Goal: Communication & Community: Answer question/provide support

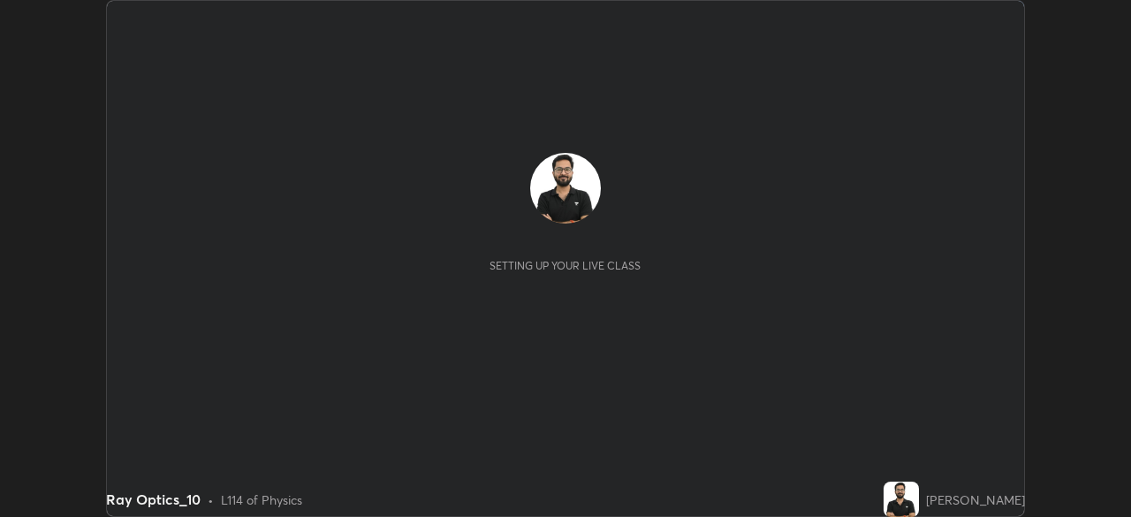
scroll to position [517, 1130]
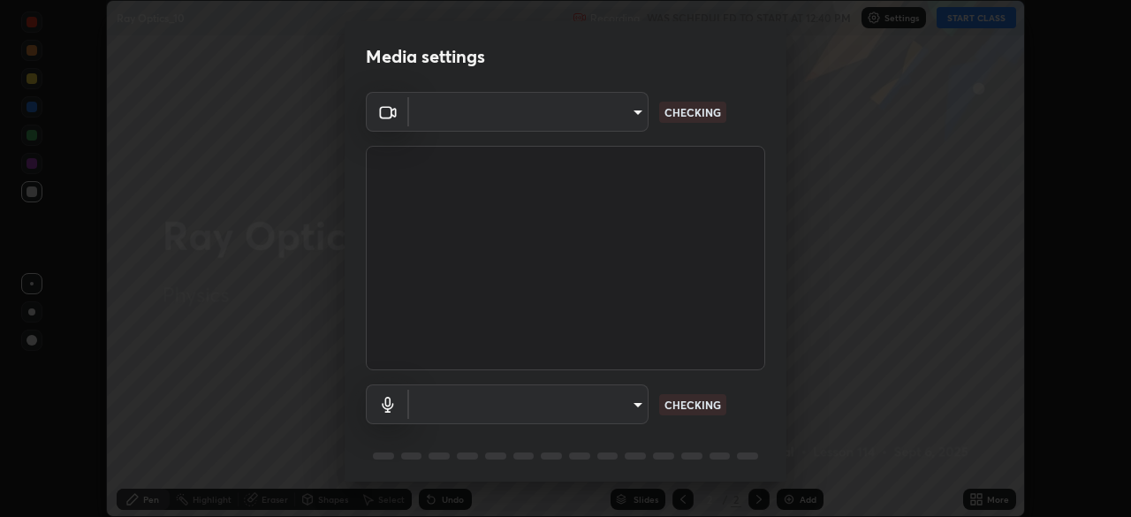
type input "81b83f3b3fc480431f43b79cf564758e7a8e4a876935f32c08df32da0cf1f4dc"
type input "bd63d5db33f4de1b98573af34f28965b21f0bf3568be3820b83b068c70935d16"
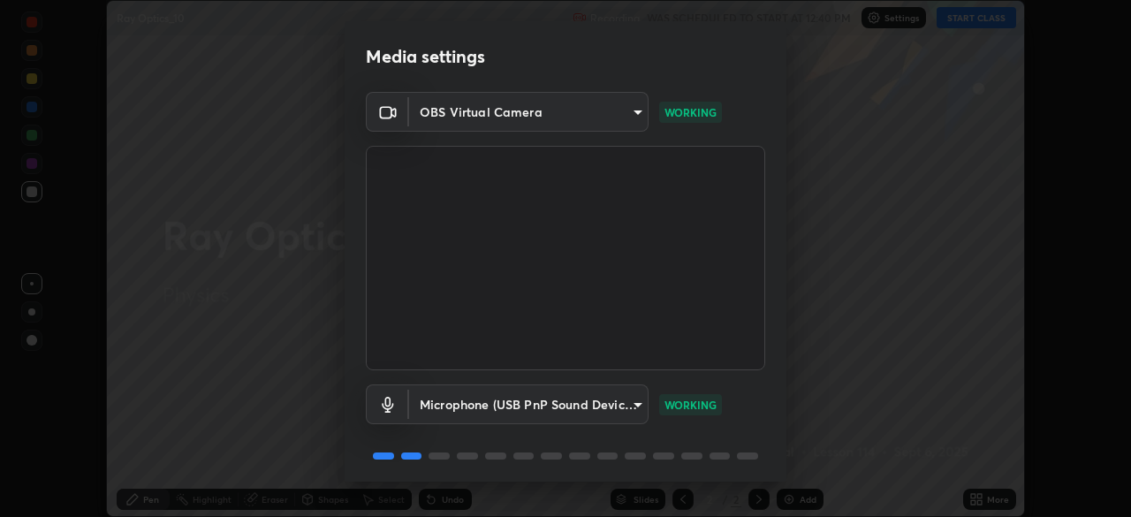
scroll to position [62, 0]
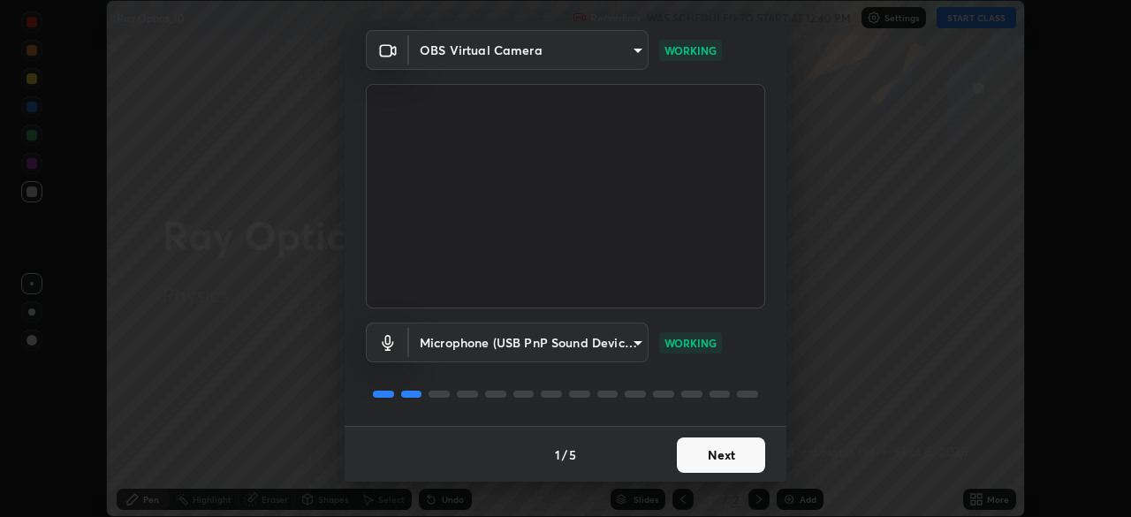
click at [689, 461] on button "Next" at bounding box center [721, 454] width 88 height 35
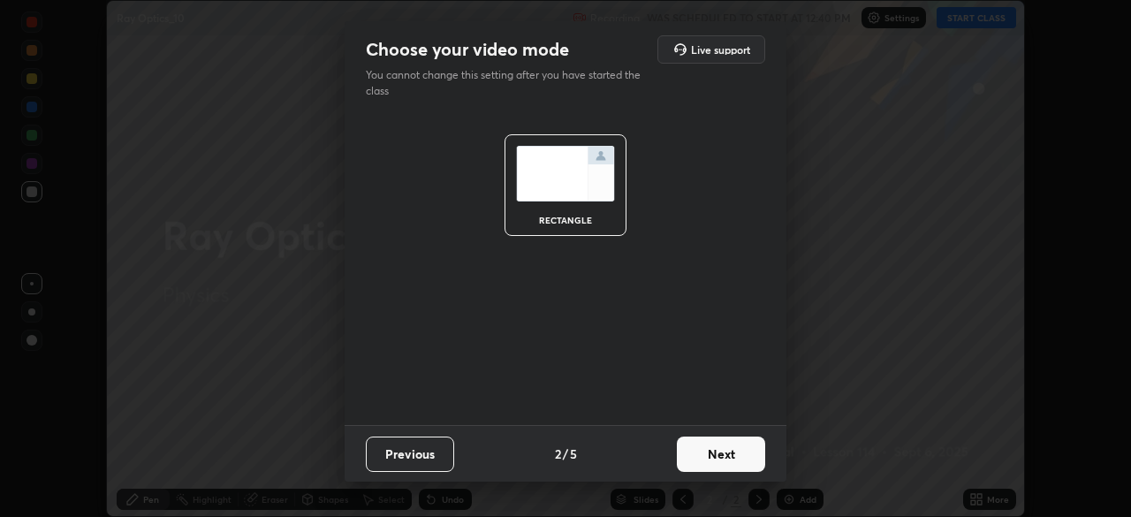
click at [708, 452] on button "Next" at bounding box center [721, 454] width 88 height 35
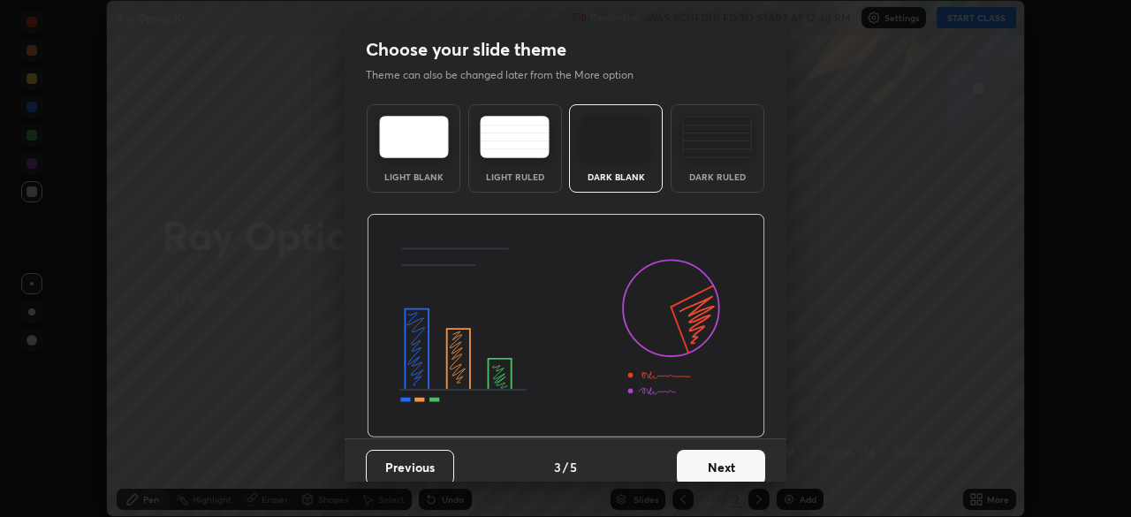
click at [627, 168] on div "Dark Blank" at bounding box center [616, 148] width 94 height 88
click at [710, 148] on img at bounding box center [717, 137] width 70 height 42
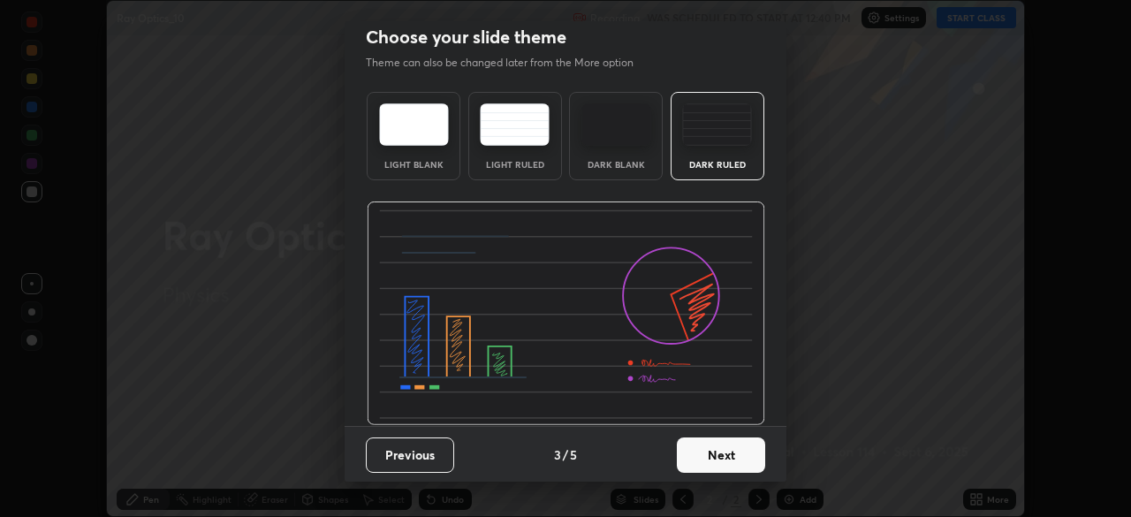
click at [716, 455] on button "Next" at bounding box center [721, 454] width 88 height 35
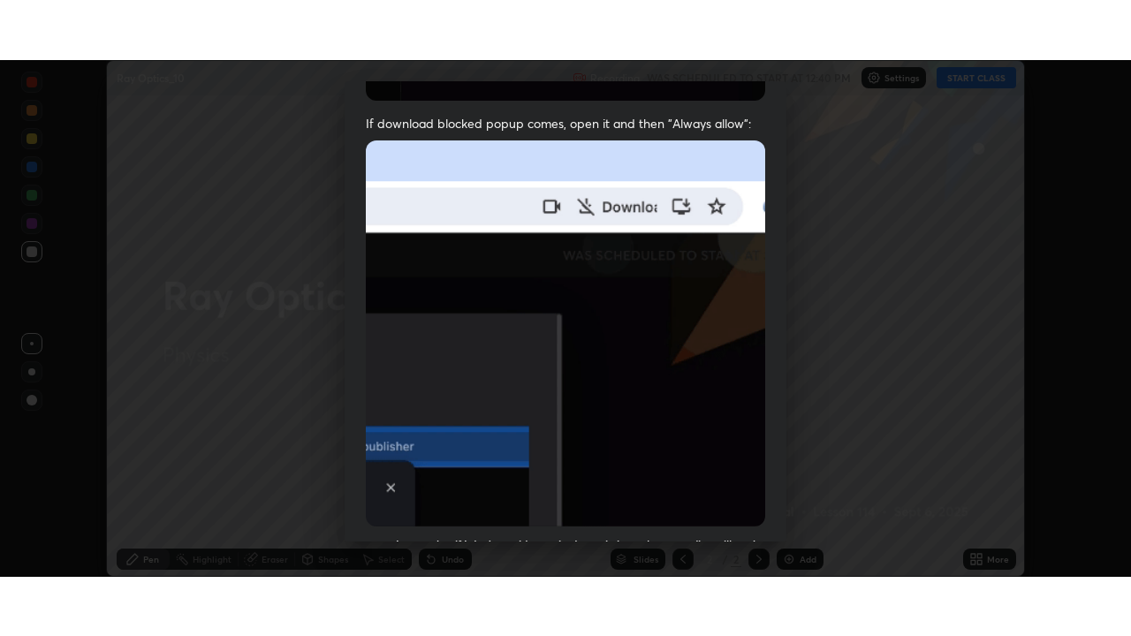
scroll to position [422, 0]
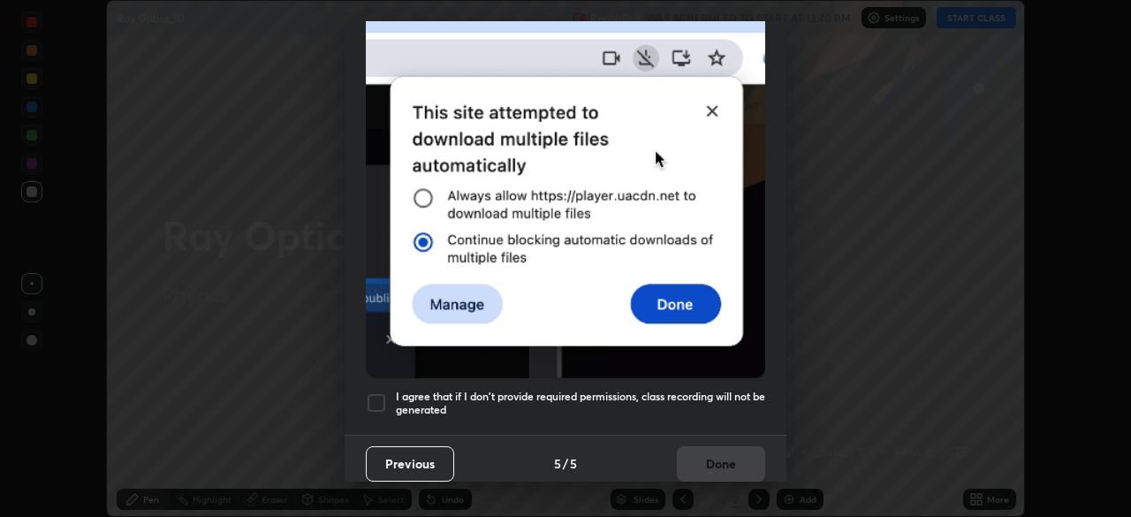
click at [634, 390] on h5 "I agree that if I don't provide required permissions, class recording will not …" at bounding box center [580, 403] width 369 height 27
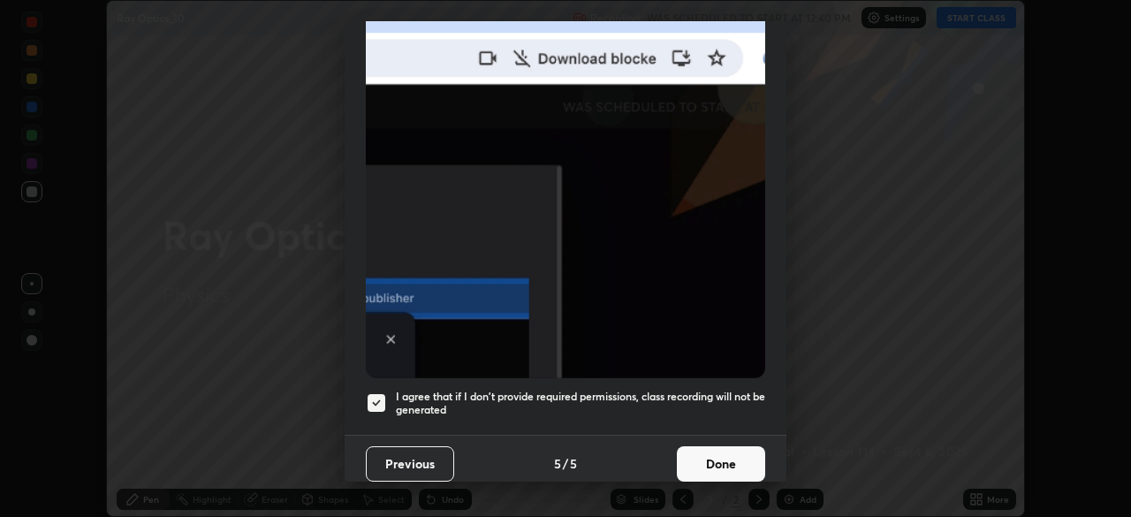
click at [705, 455] on button "Done" at bounding box center [721, 463] width 88 height 35
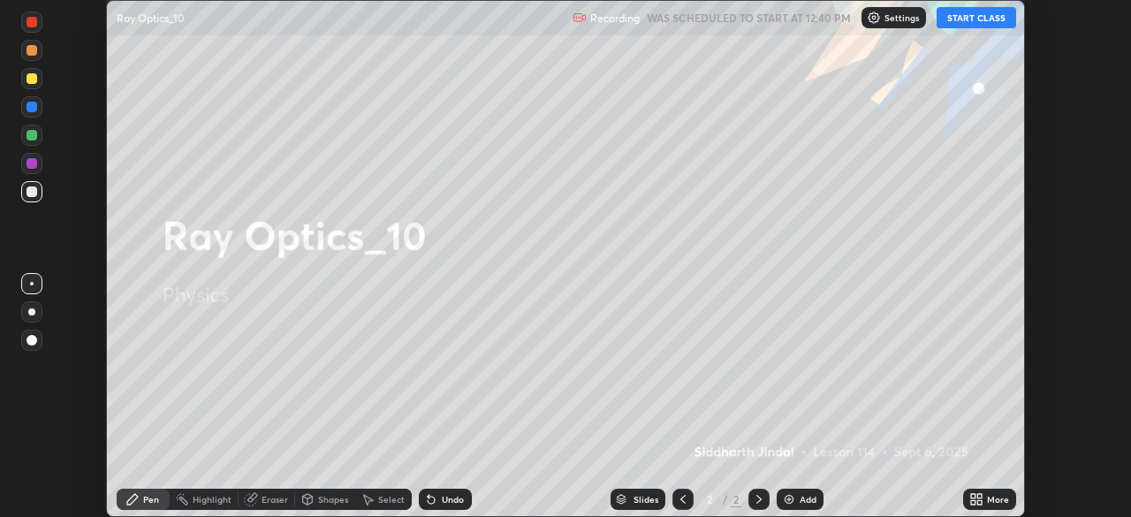
click at [979, 502] on icon at bounding box center [979, 502] width 4 height 4
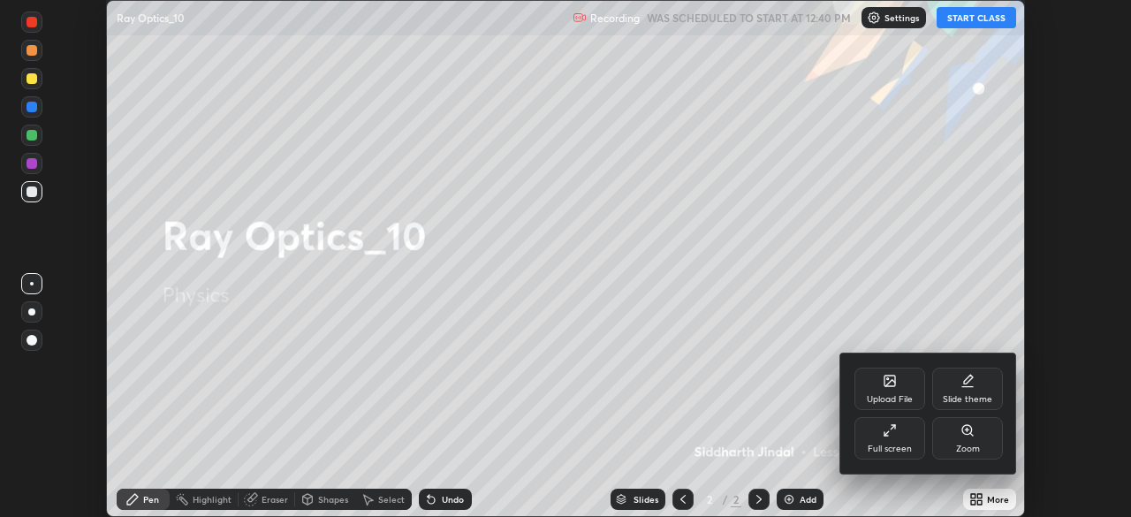
click at [878, 450] on div "Full screen" at bounding box center [890, 448] width 44 height 9
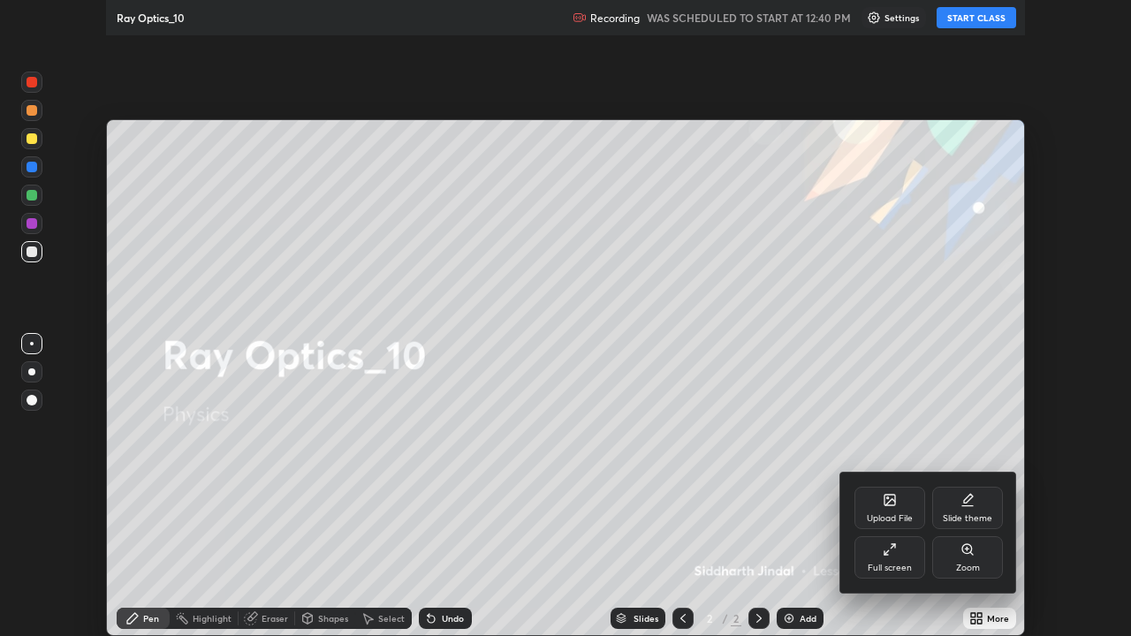
scroll to position [636, 1131]
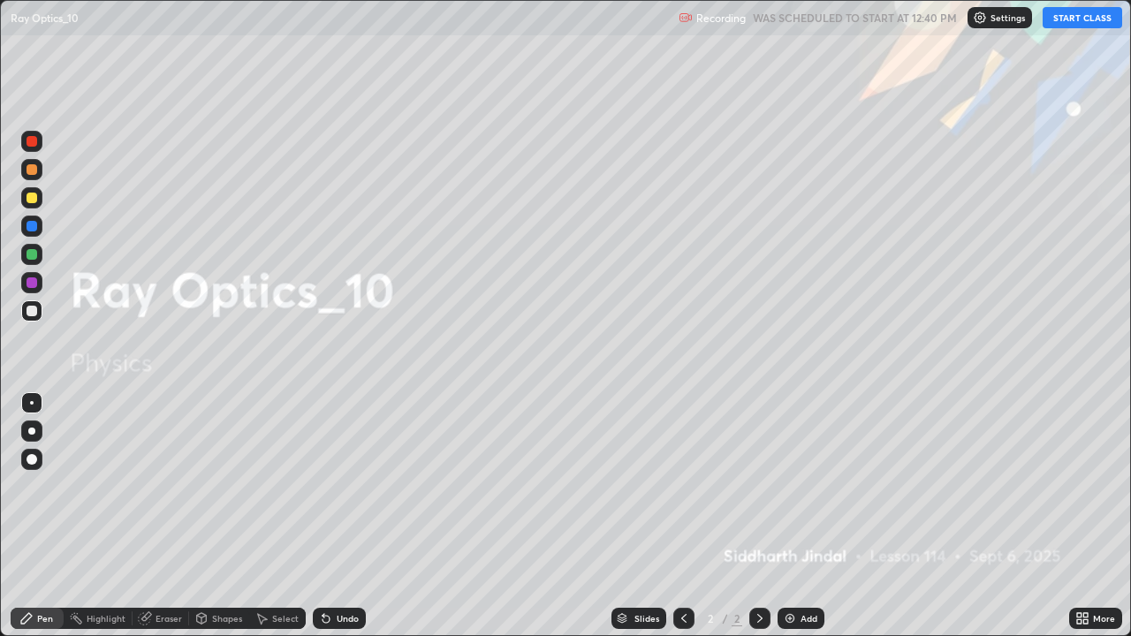
click at [1069, 15] on button "START CLASS" at bounding box center [1083, 17] width 80 height 21
click at [34, 433] on div at bounding box center [31, 431] width 7 height 7
click at [48, 516] on div "Pen" at bounding box center [37, 618] width 53 height 21
click at [763, 516] on div at bounding box center [759, 618] width 21 height 21
click at [792, 516] on div "Add" at bounding box center [801, 618] width 47 height 21
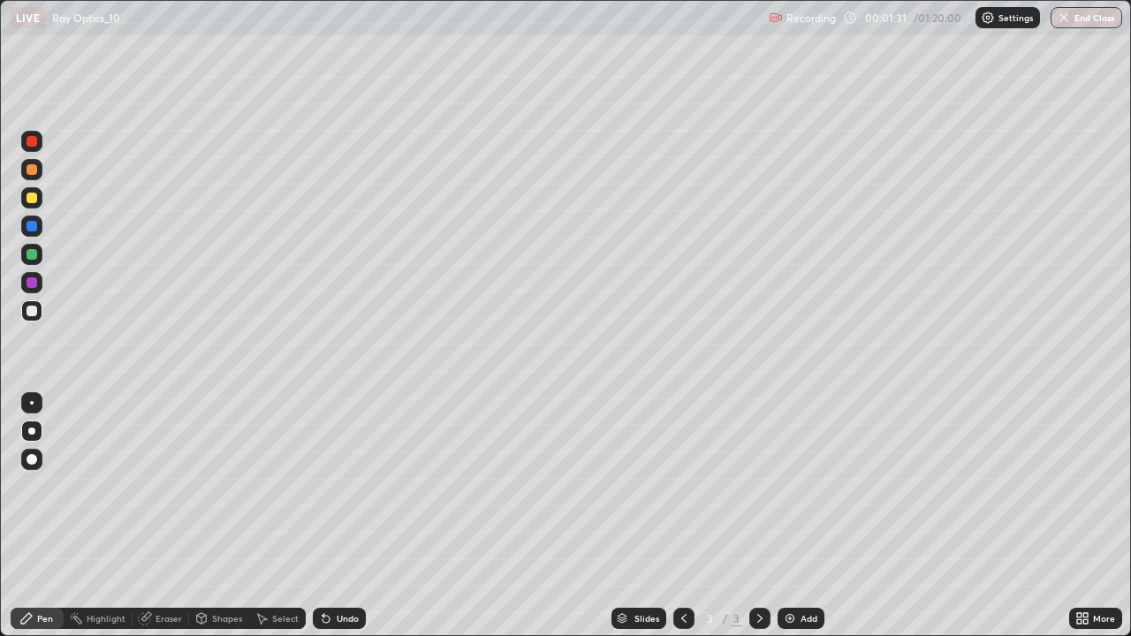
click at [757, 516] on icon at bounding box center [760, 618] width 14 height 14
click at [792, 516] on div "Add" at bounding box center [801, 618] width 47 height 21
click at [749, 516] on div at bounding box center [759, 618] width 21 height 21
click at [792, 516] on img at bounding box center [790, 618] width 14 height 14
click at [338, 516] on div "Undo" at bounding box center [339, 618] width 53 height 21
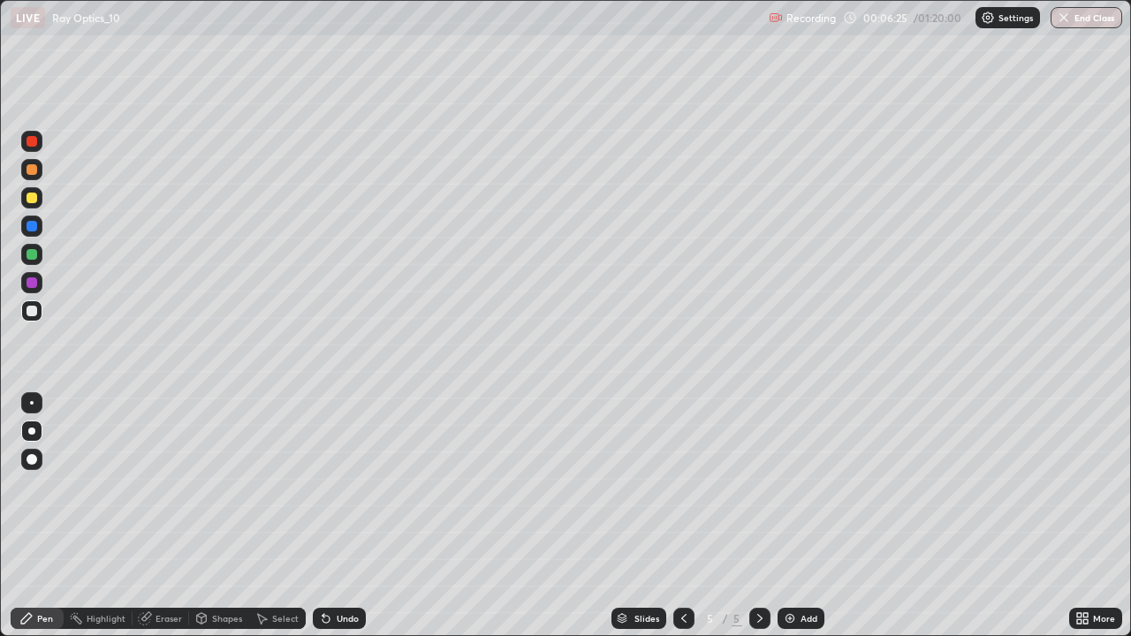
click at [281, 516] on div "Select" at bounding box center [285, 618] width 27 height 9
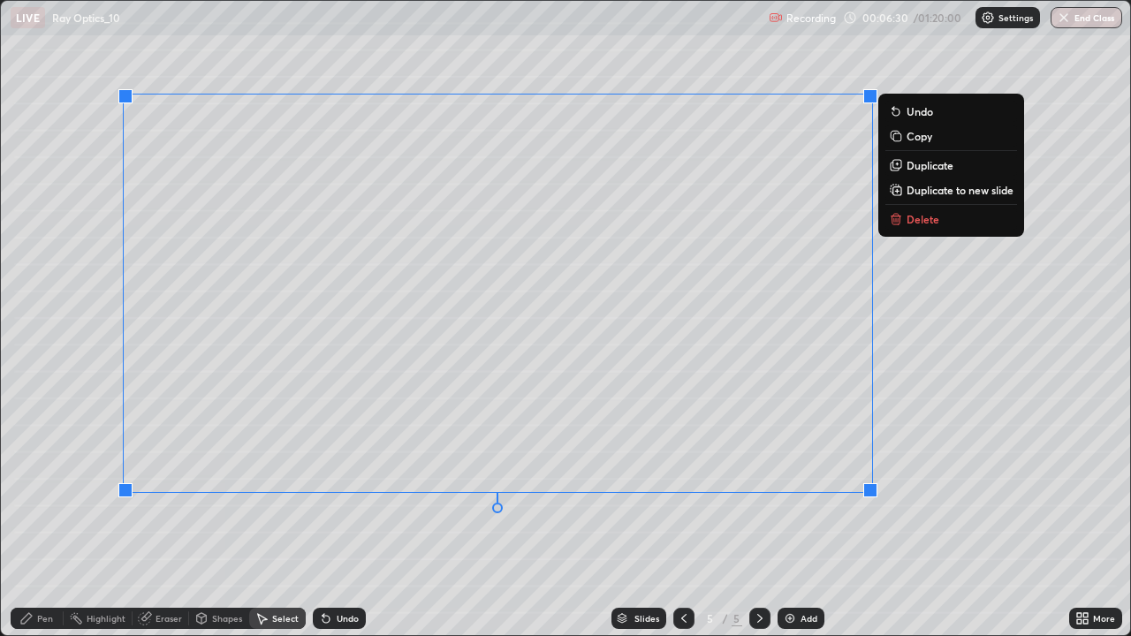
click at [938, 192] on p "Duplicate to new slide" at bounding box center [960, 190] width 107 height 14
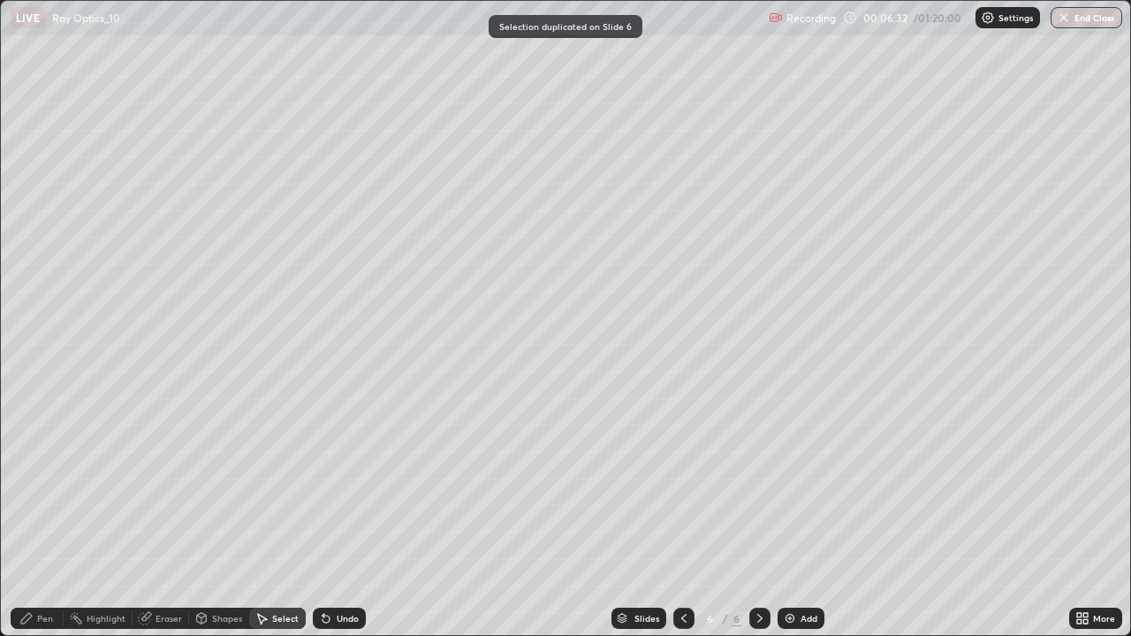
click at [72, 516] on circle at bounding box center [72, 619] width 2 height 2
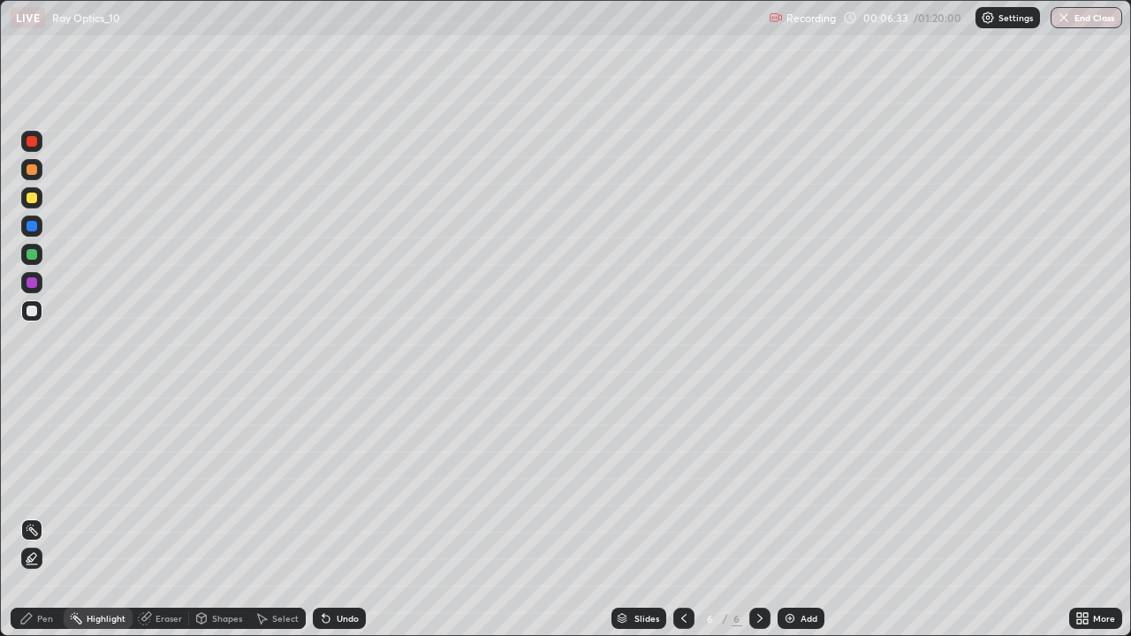
click at [42, 516] on div "Pen" at bounding box center [45, 618] width 16 height 9
click at [750, 516] on div at bounding box center [759, 618] width 21 height 21
click at [788, 516] on img at bounding box center [790, 618] width 14 height 14
click at [163, 516] on div "Eraser" at bounding box center [169, 618] width 27 height 9
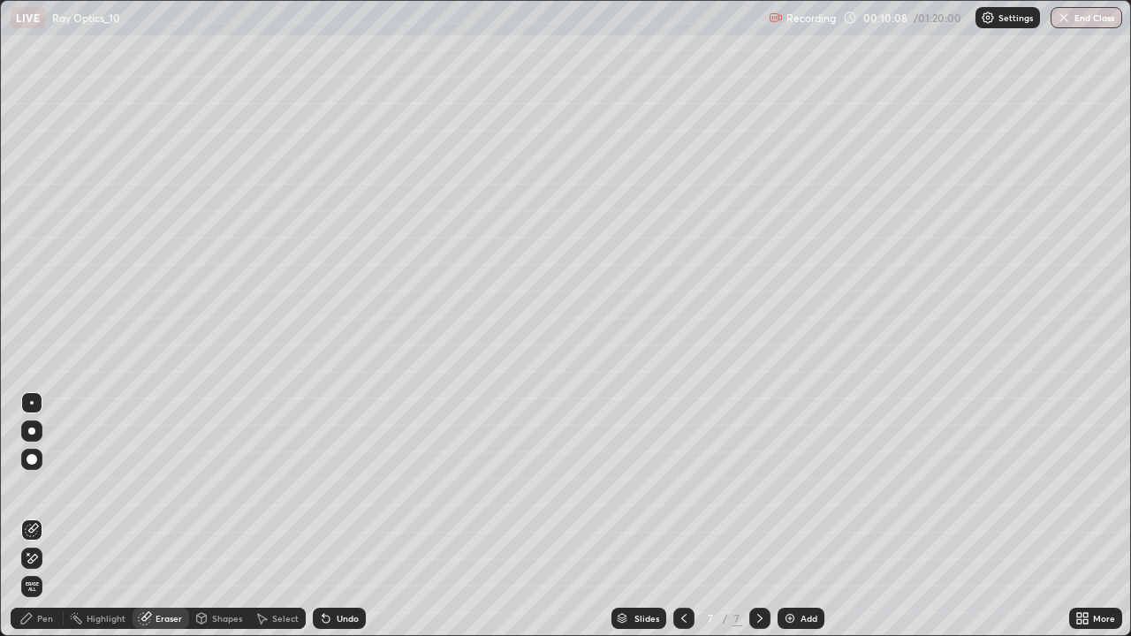
click at [32, 516] on icon at bounding box center [32, 558] width 14 height 15
click at [42, 516] on div "Pen" at bounding box center [45, 618] width 16 height 9
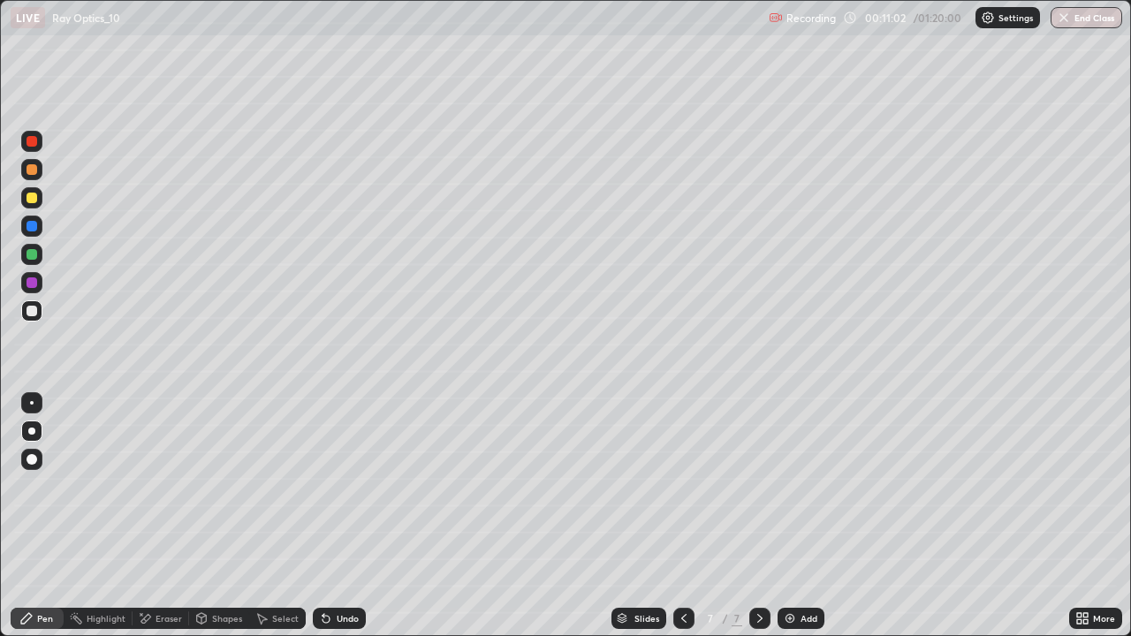
click at [680, 516] on icon at bounding box center [684, 618] width 14 height 14
click at [756, 516] on icon at bounding box center [760, 618] width 14 height 14
click at [790, 516] on img at bounding box center [790, 618] width 14 height 14
click at [32, 198] on div at bounding box center [32, 198] width 11 height 11
click at [30, 252] on div at bounding box center [32, 254] width 11 height 11
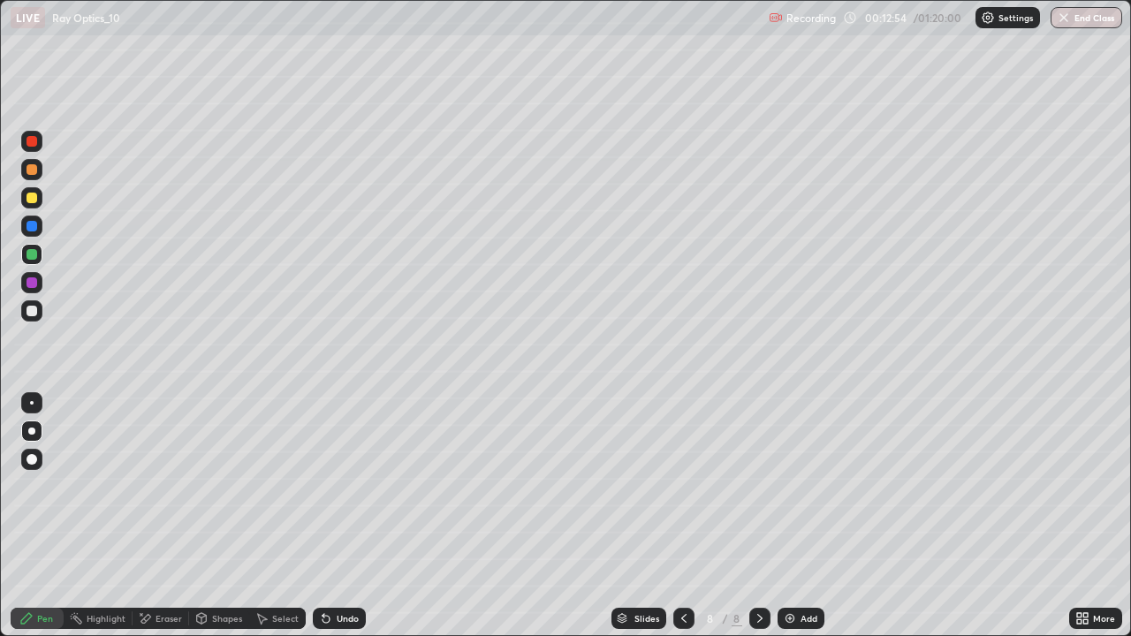
click at [152, 516] on div "Eraser" at bounding box center [161, 618] width 57 height 21
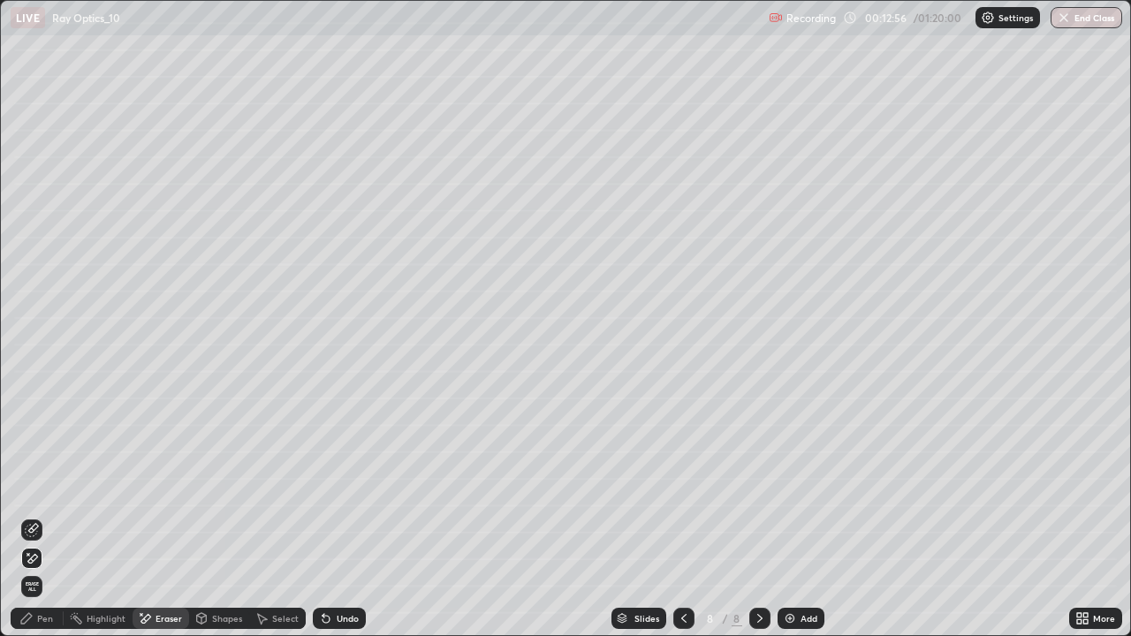
click at [42, 516] on div "Pen" at bounding box center [37, 618] width 53 height 21
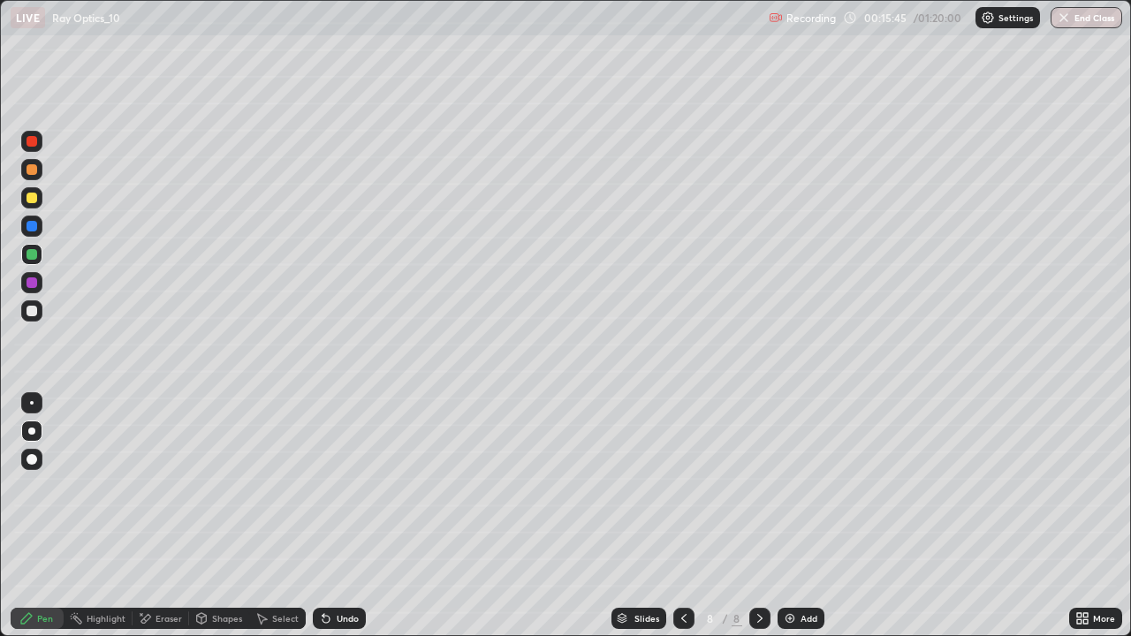
click at [758, 516] on icon at bounding box center [760, 618] width 14 height 14
click at [786, 516] on img at bounding box center [790, 618] width 14 height 14
click at [224, 516] on div "Shapes" at bounding box center [227, 618] width 30 height 9
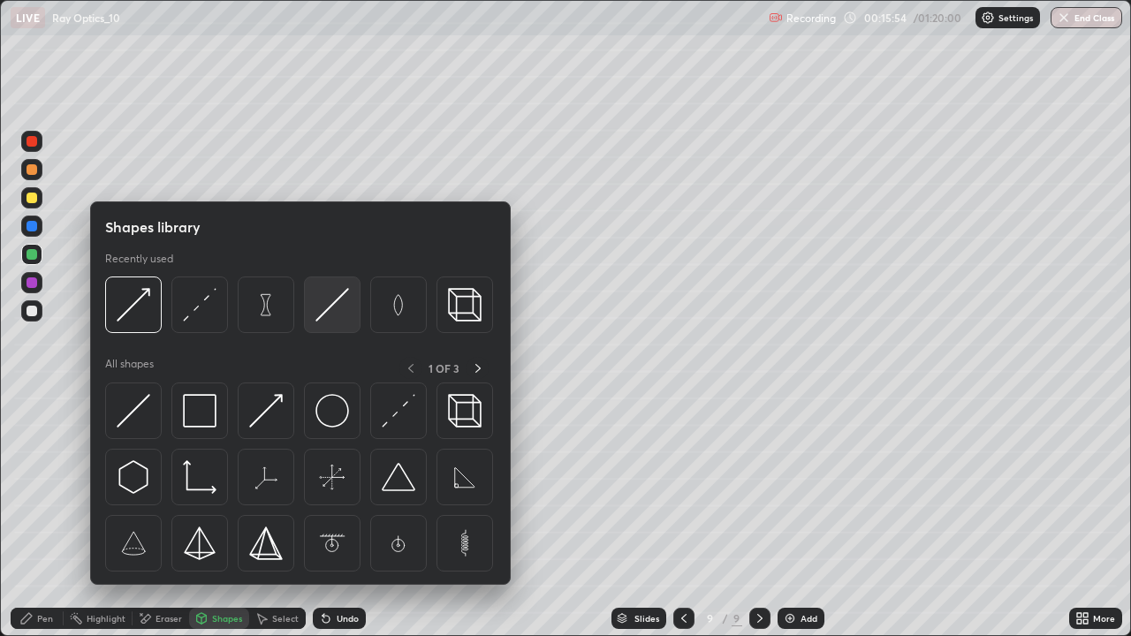
click at [327, 316] on img at bounding box center [332, 305] width 34 height 34
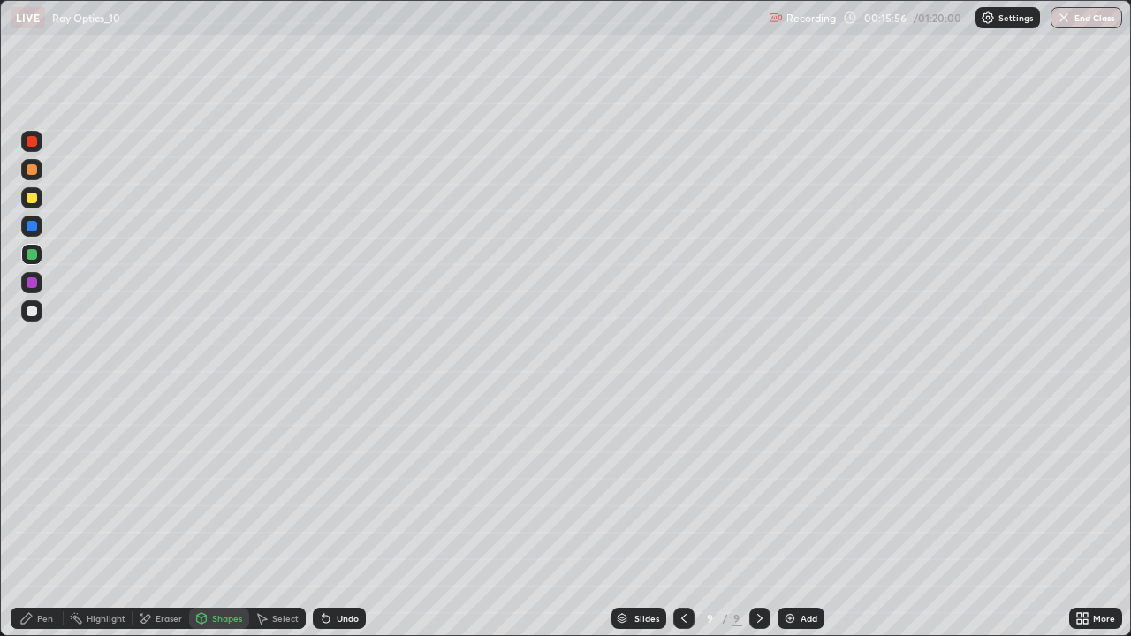
click at [338, 516] on div "Undo" at bounding box center [339, 618] width 53 height 21
click at [33, 309] on div at bounding box center [32, 311] width 11 height 11
click at [215, 516] on div "Shapes" at bounding box center [227, 618] width 30 height 9
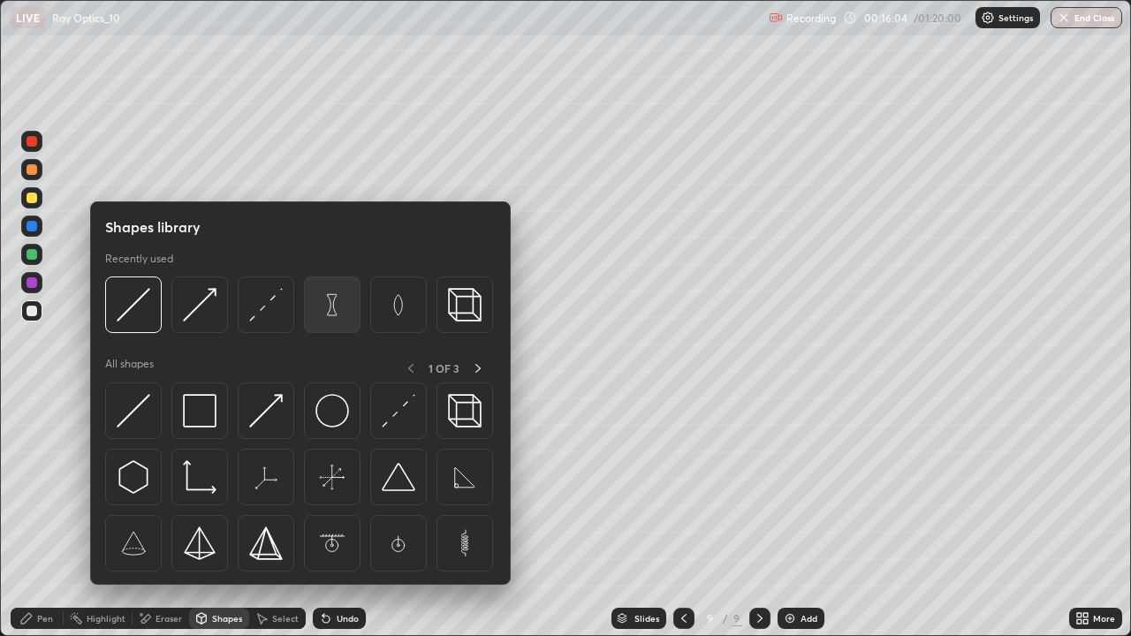
click at [336, 316] on img at bounding box center [332, 305] width 34 height 34
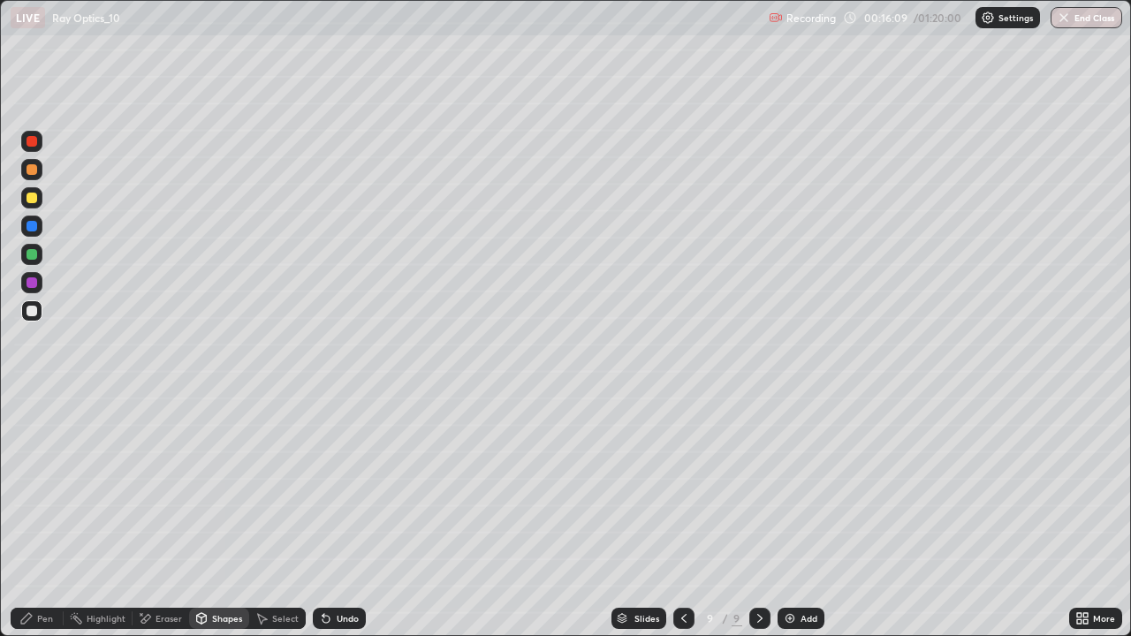
click at [41, 516] on div "Pen" at bounding box center [45, 618] width 16 height 9
click at [217, 516] on div "Shapes" at bounding box center [227, 618] width 30 height 9
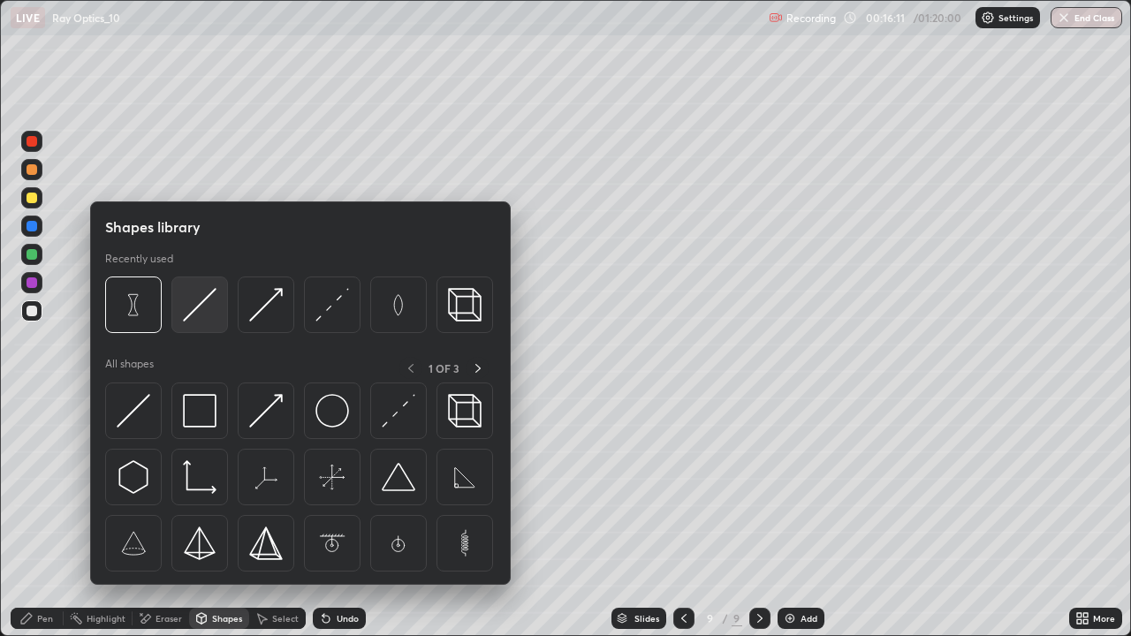
click at [189, 316] on img at bounding box center [200, 305] width 34 height 34
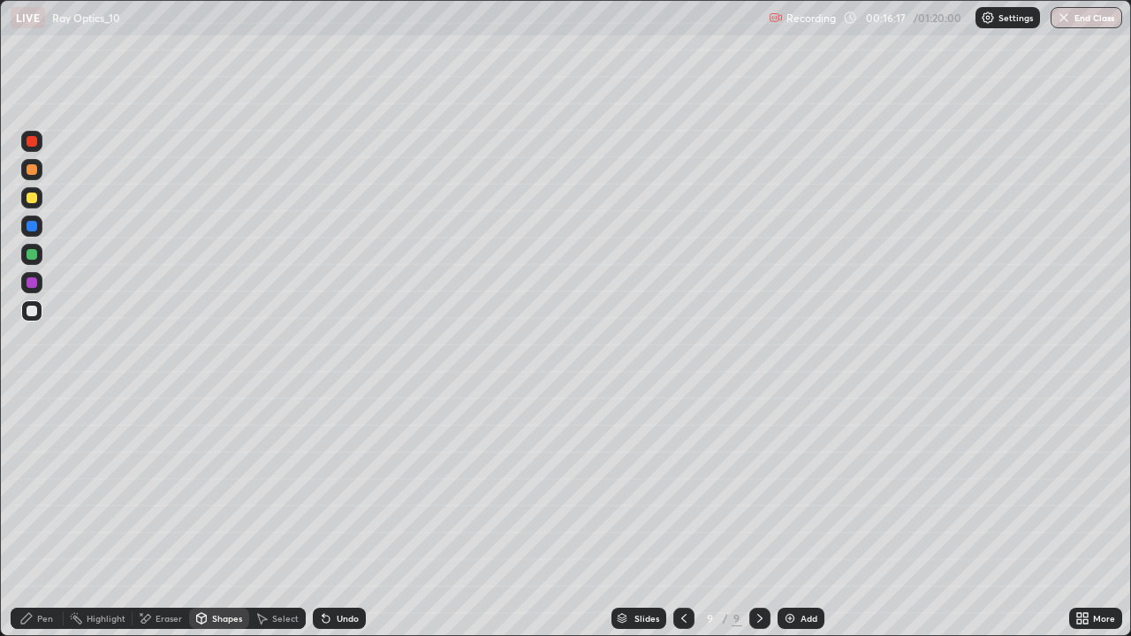
click at [34, 516] on div "Pen" at bounding box center [37, 618] width 53 height 21
click at [214, 516] on div "Shapes" at bounding box center [227, 618] width 30 height 9
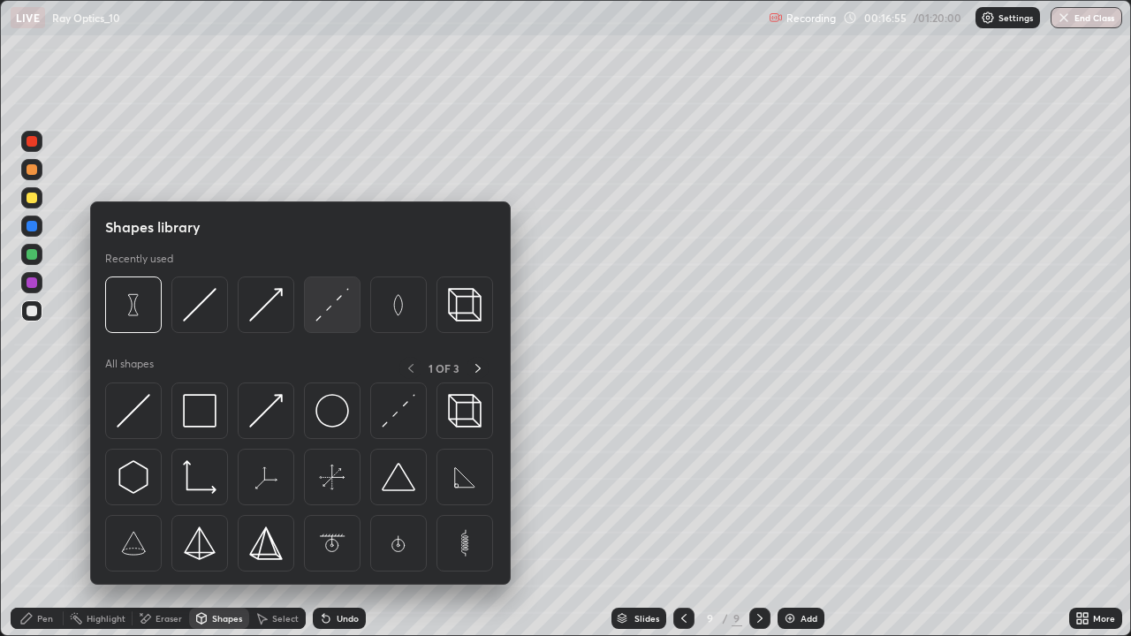
click at [335, 318] on img at bounding box center [332, 305] width 34 height 34
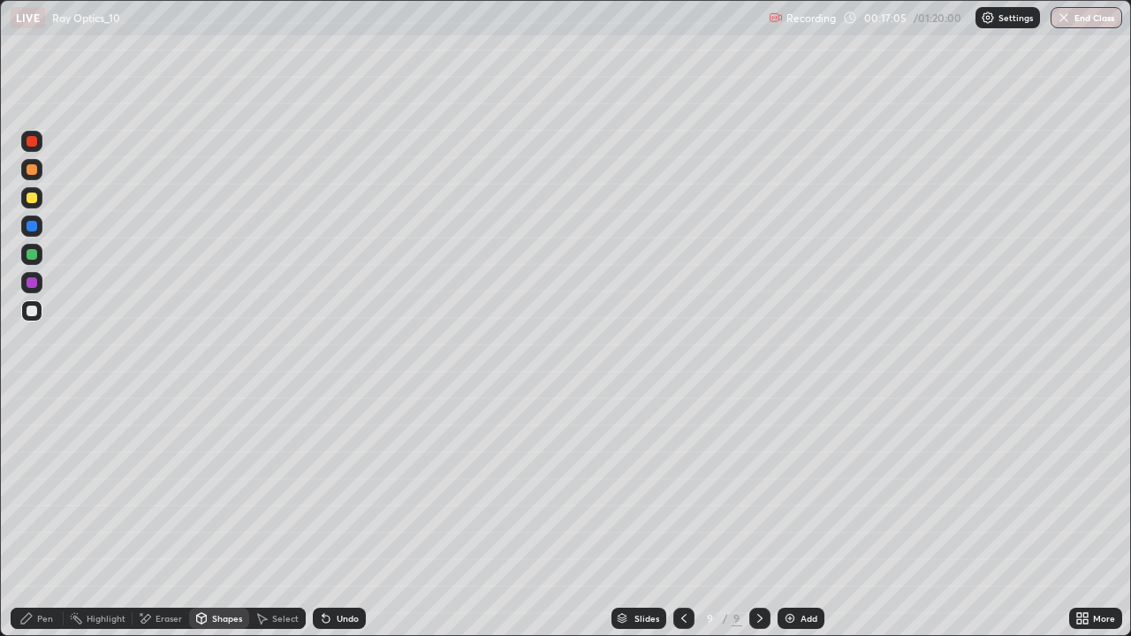
click at [208, 516] on div "Shapes" at bounding box center [219, 618] width 60 height 21
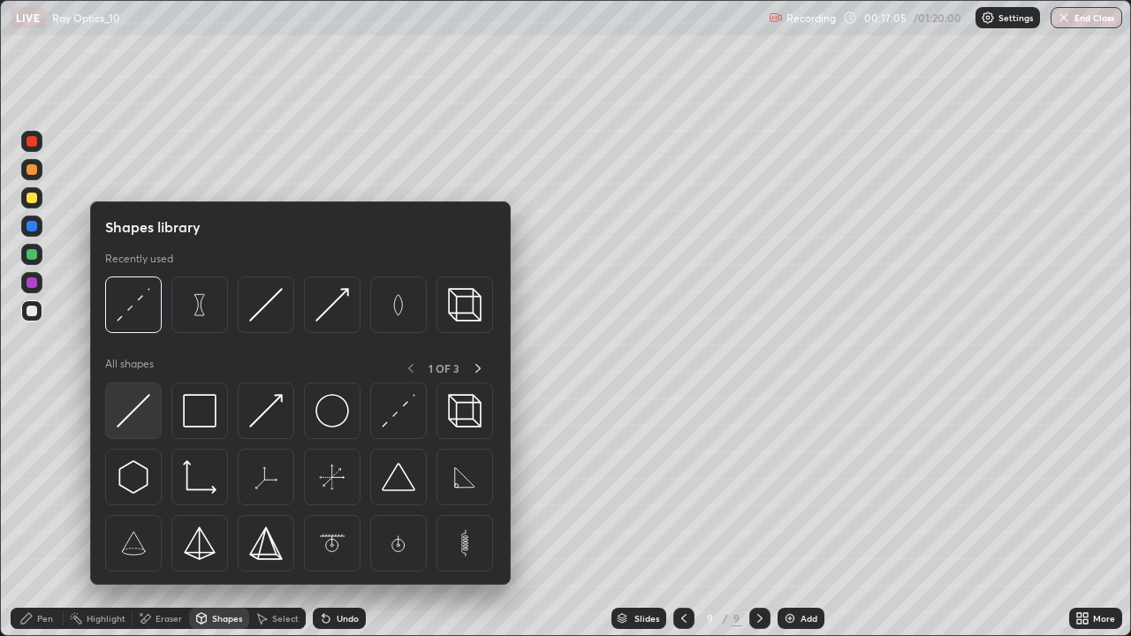
click at [123, 424] on img at bounding box center [134, 411] width 34 height 34
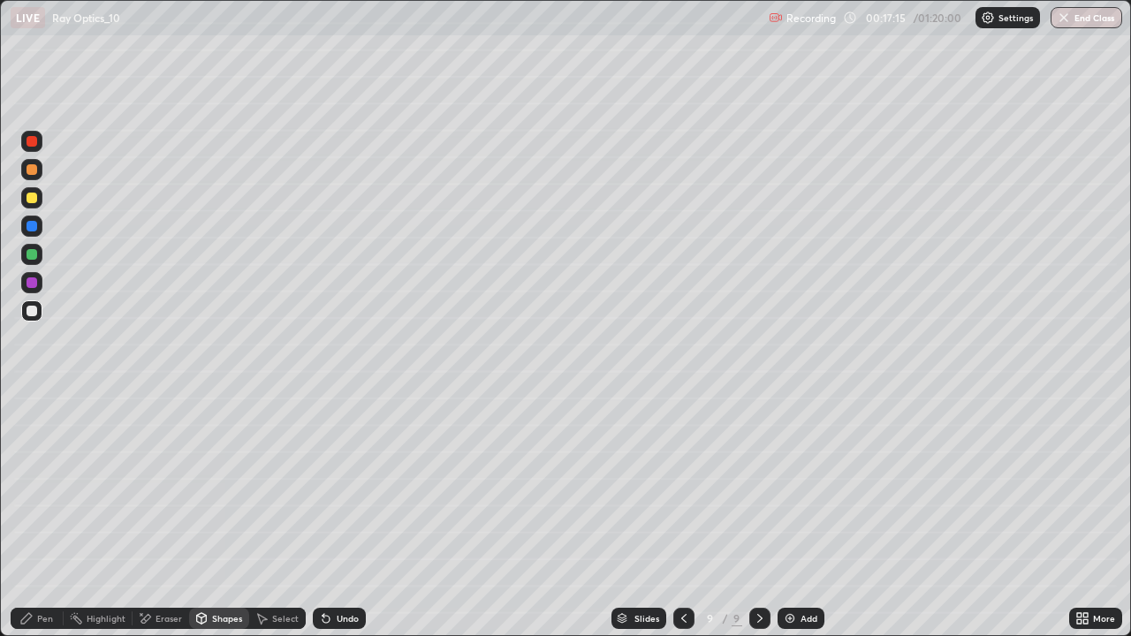
click at [37, 516] on div "Pen" at bounding box center [45, 618] width 16 height 9
click at [275, 516] on div "Select" at bounding box center [285, 618] width 27 height 9
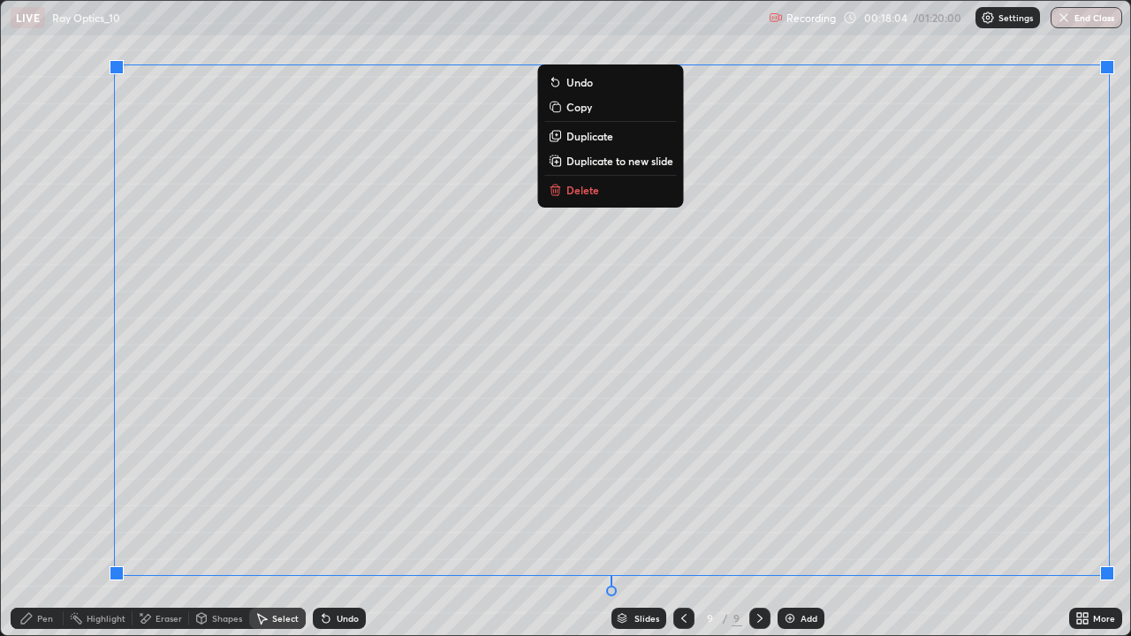
click at [603, 163] on p "Duplicate to new slide" at bounding box center [619, 161] width 107 height 14
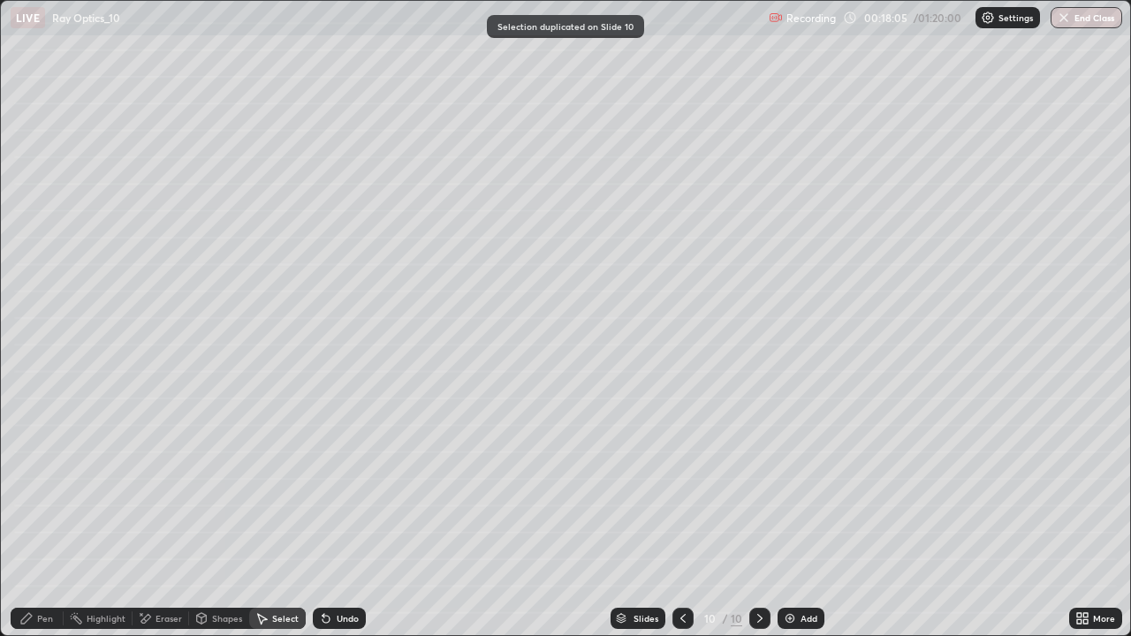
click at [165, 516] on div "Eraser" at bounding box center [169, 618] width 27 height 9
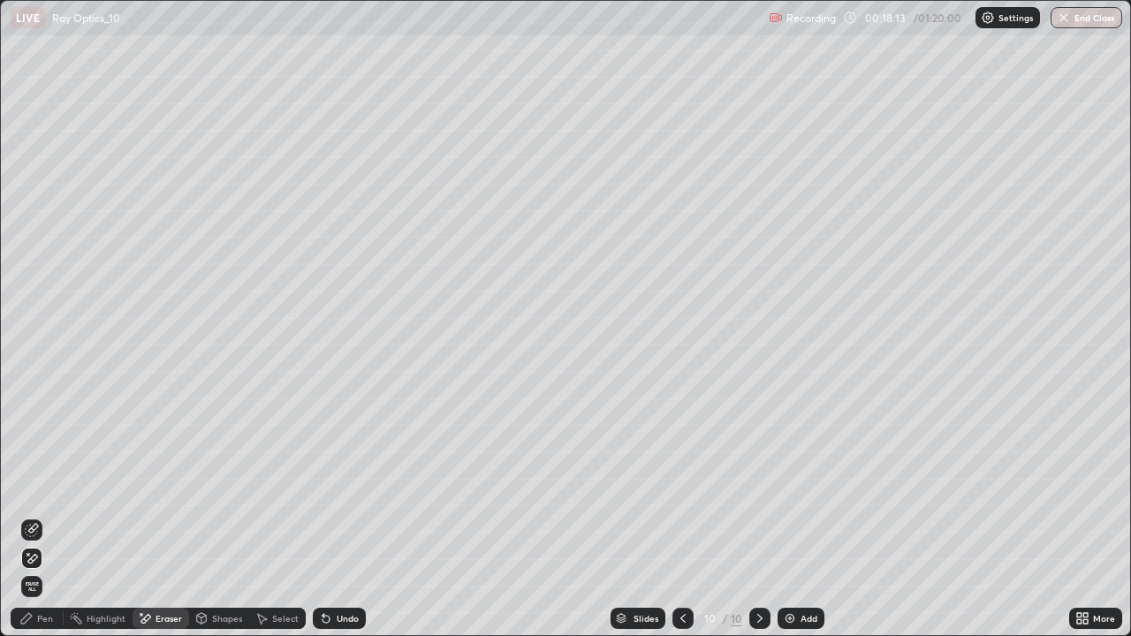
click at [222, 516] on div "Shapes" at bounding box center [227, 618] width 30 height 9
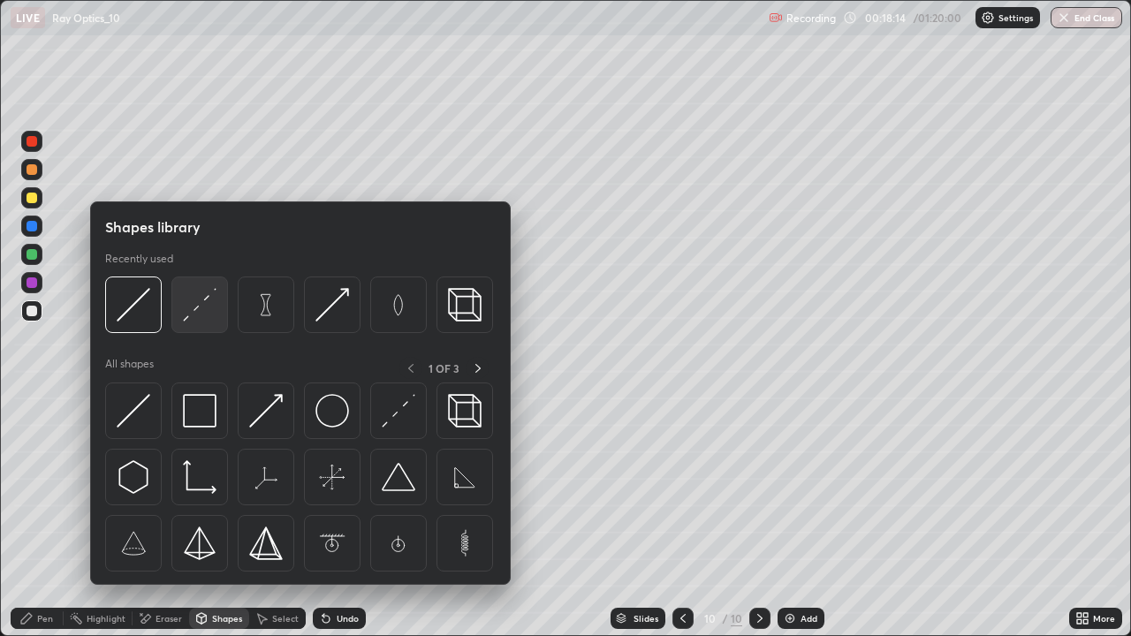
click at [195, 313] on img at bounding box center [200, 305] width 34 height 34
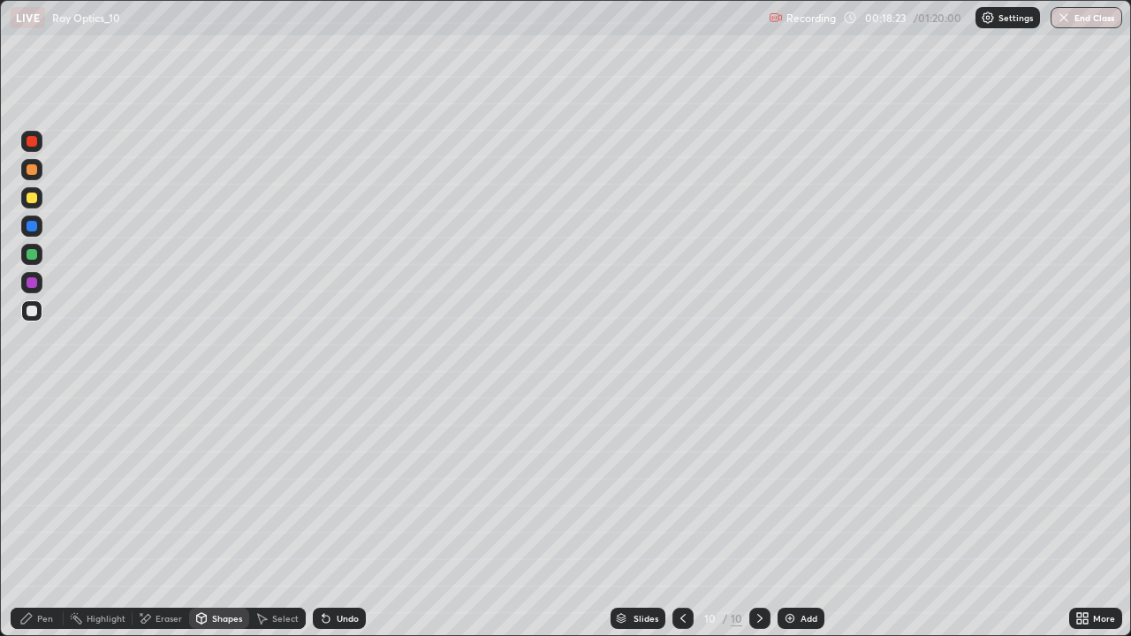
click at [217, 516] on div "Shapes" at bounding box center [227, 618] width 30 height 9
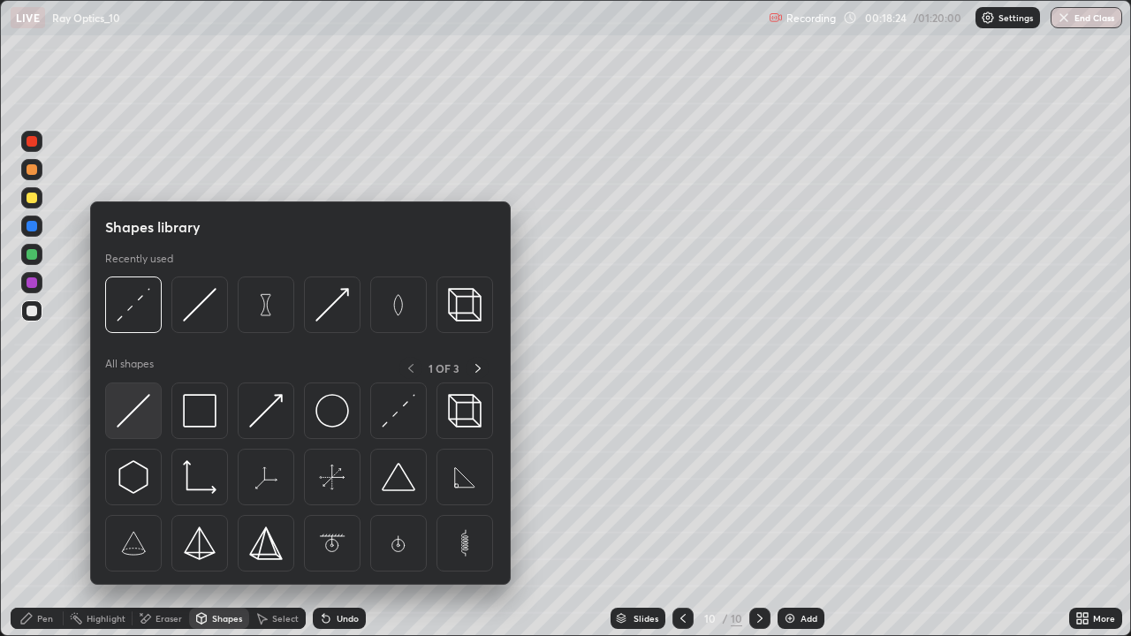
click at [140, 409] on img at bounding box center [134, 411] width 34 height 34
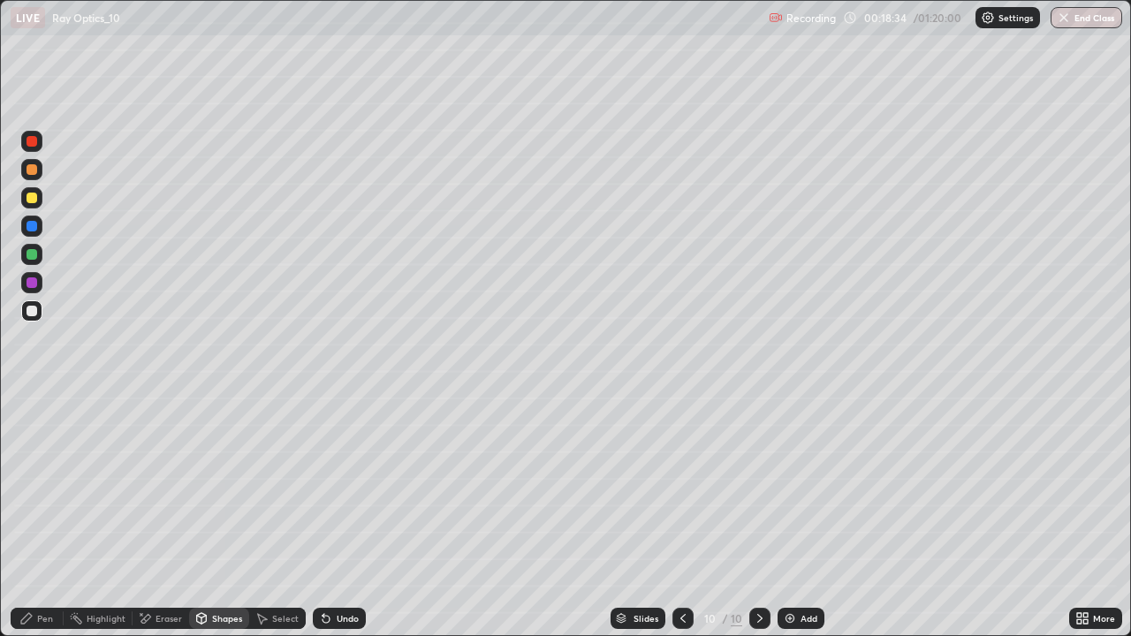
click at [33, 516] on icon at bounding box center [26, 618] width 14 height 14
click at [682, 516] on icon at bounding box center [683, 618] width 14 height 14
click at [323, 516] on icon at bounding box center [326, 619] width 7 height 7
click at [753, 516] on icon at bounding box center [760, 618] width 14 height 14
click at [339, 516] on div "Undo" at bounding box center [339, 618] width 53 height 21
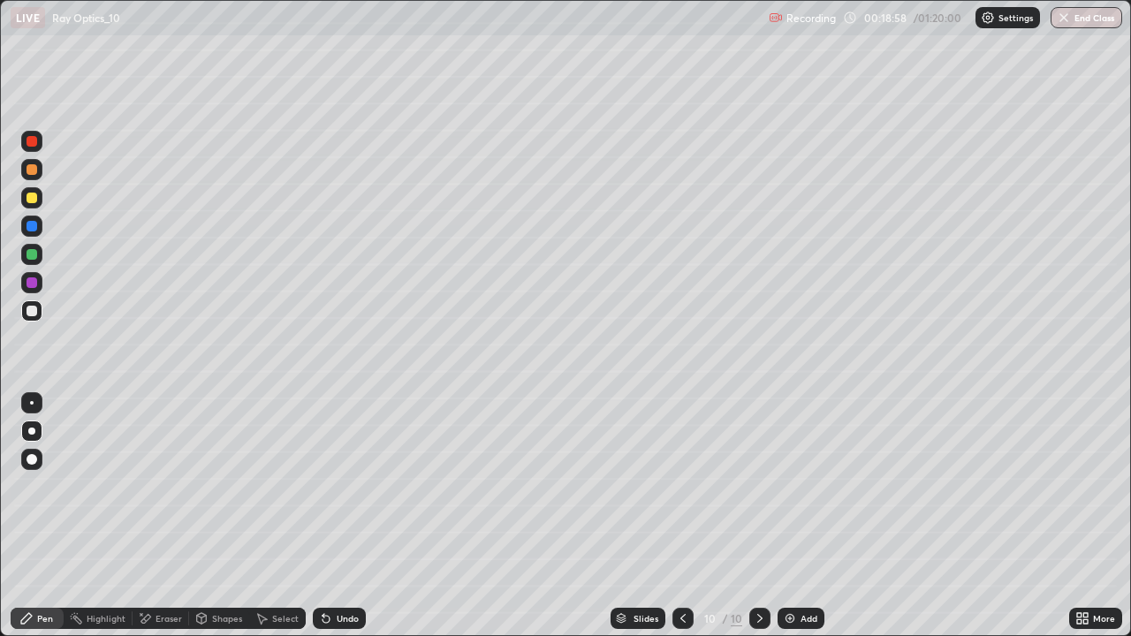
click at [337, 516] on div "Undo" at bounding box center [348, 618] width 22 height 9
click at [343, 516] on div "Undo" at bounding box center [339, 618] width 53 height 21
click at [332, 516] on div "Undo" at bounding box center [339, 618] width 53 height 21
click at [337, 516] on div "Undo" at bounding box center [348, 618] width 22 height 9
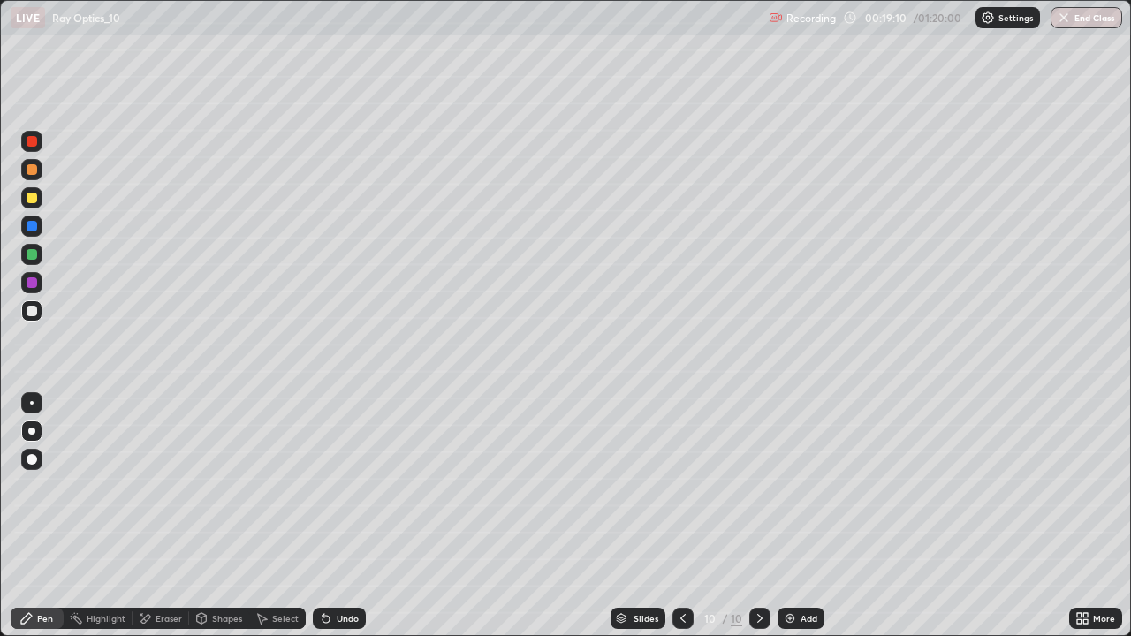
click at [337, 516] on div "Undo" at bounding box center [348, 618] width 22 height 9
click at [760, 516] on icon at bounding box center [759, 618] width 5 height 9
click at [794, 516] on div "Add" at bounding box center [801, 618] width 47 height 21
click at [157, 516] on div "Eraser" at bounding box center [169, 618] width 27 height 9
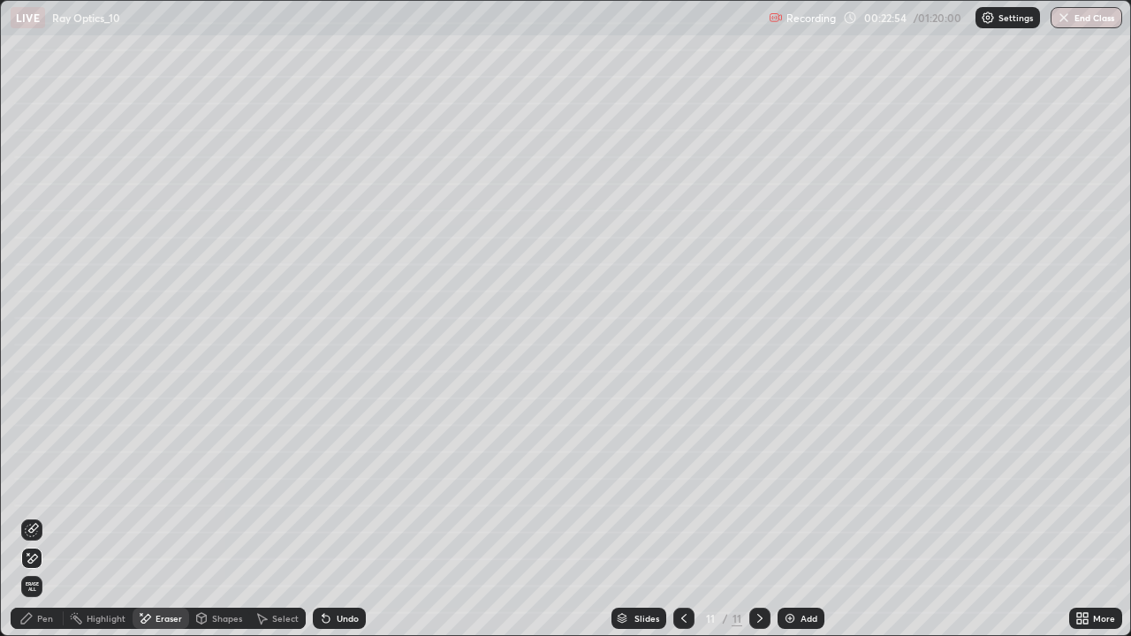
click at [41, 516] on div "Pen" at bounding box center [45, 618] width 16 height 9
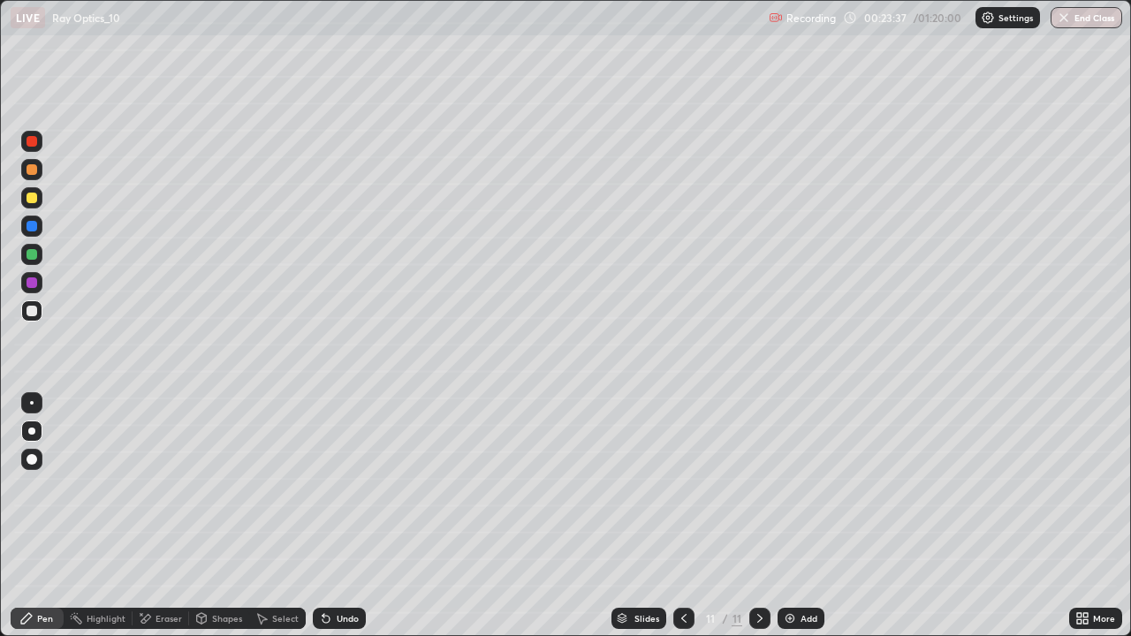
click at [757, 516] on icon at bounding box center [759, 618] width 5 height 9
click at [788, 516] on img at bounding box center [790, 618] width 14 height 14
click at [272, 516] on div "Select" at bounding box center [285, 618] width 27 height 9
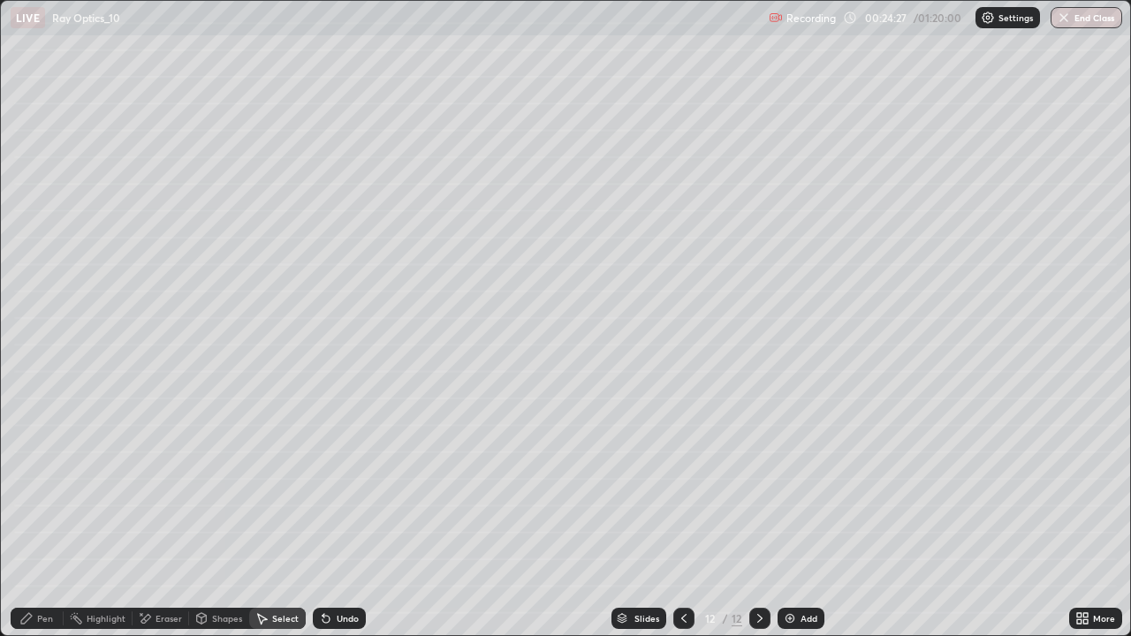
click at [42, 516] on div "Pen" at bounding box center [45, 618] width 16 height 9
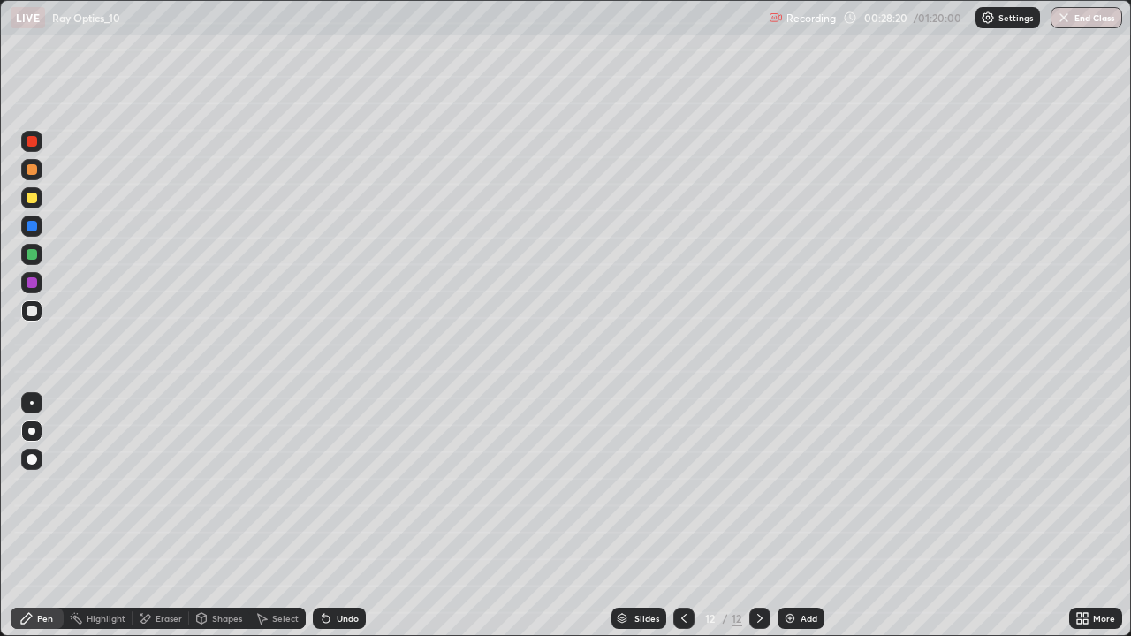
click at [758, 516] on icon at bounding box center [760, 618] width 14 height 14
click at [788, 516] on img at bounding box center [790, 618] width 14 height 14
click at [756, 516] on icon at bounding box center [760, 618] width 14 height 14
click at [788, 516] on div "Add" at bounding box center [801, 618] width 47 height 21
click at [337, 516] on div "Undo" at bounding box center [348, 618] width 22 height 9
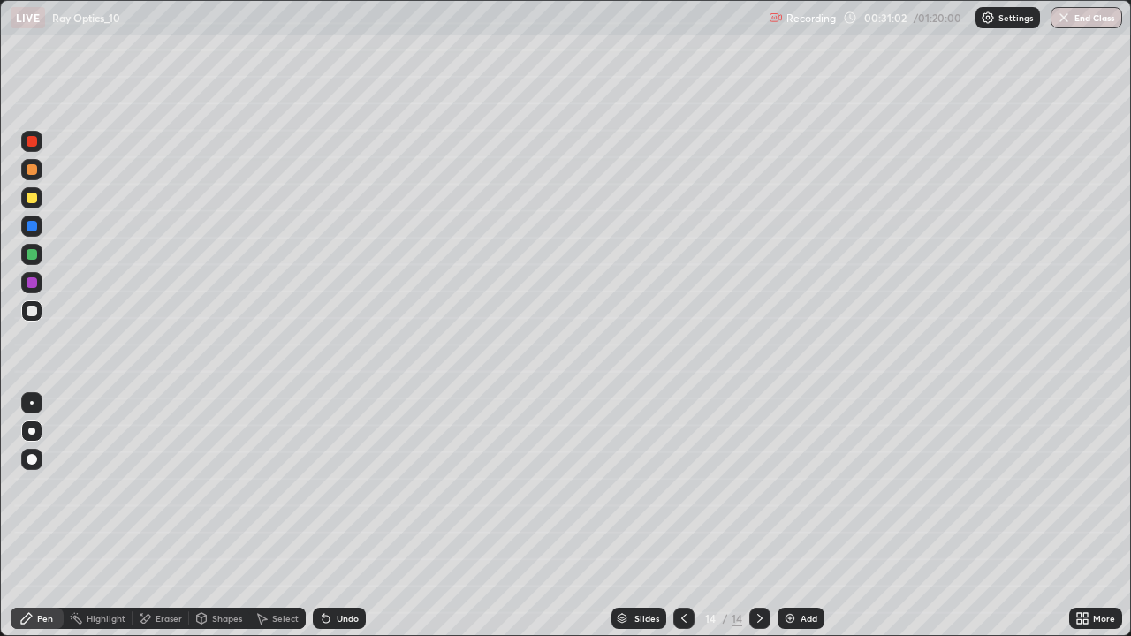
click at [160, 516] on div "Eraser" at bounding box center [169, 618] width 27 height 9
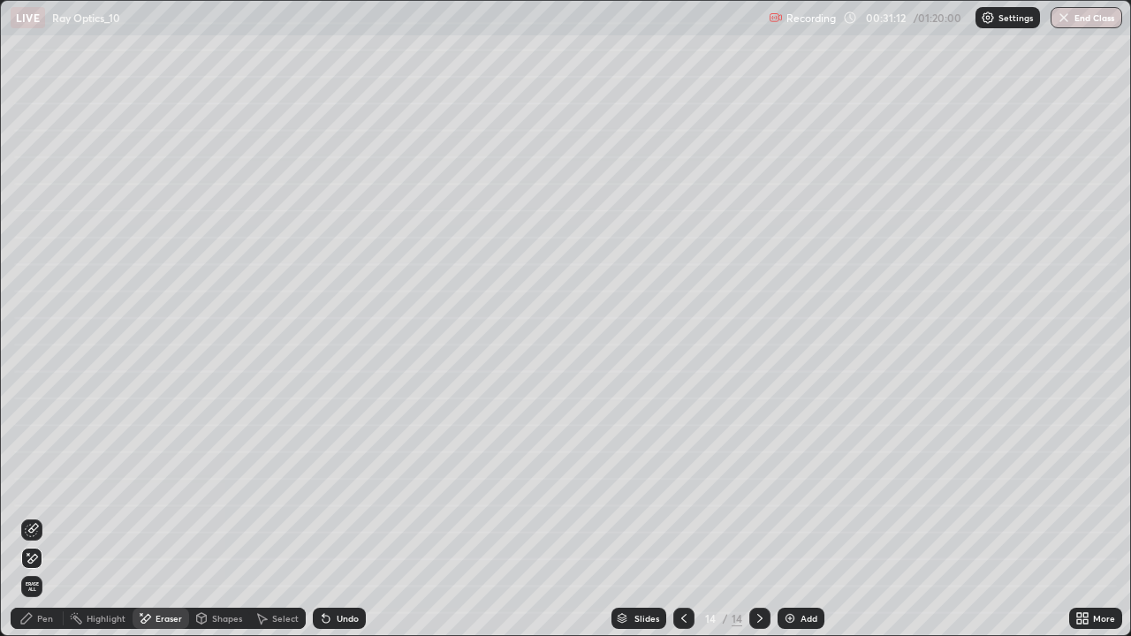
click at [38, 516] on div "Pen" at bounding box center [37, 618] width 53 height 21
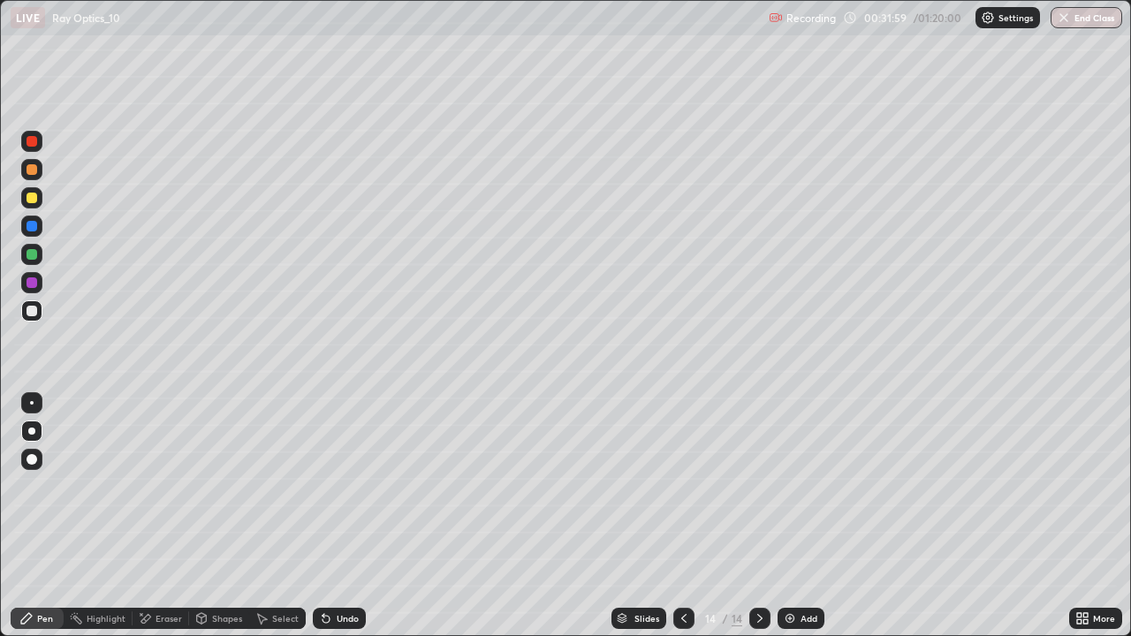
click at [161, 516] on div "Eraser" at bounding box center [169, 618] width 27 height 9
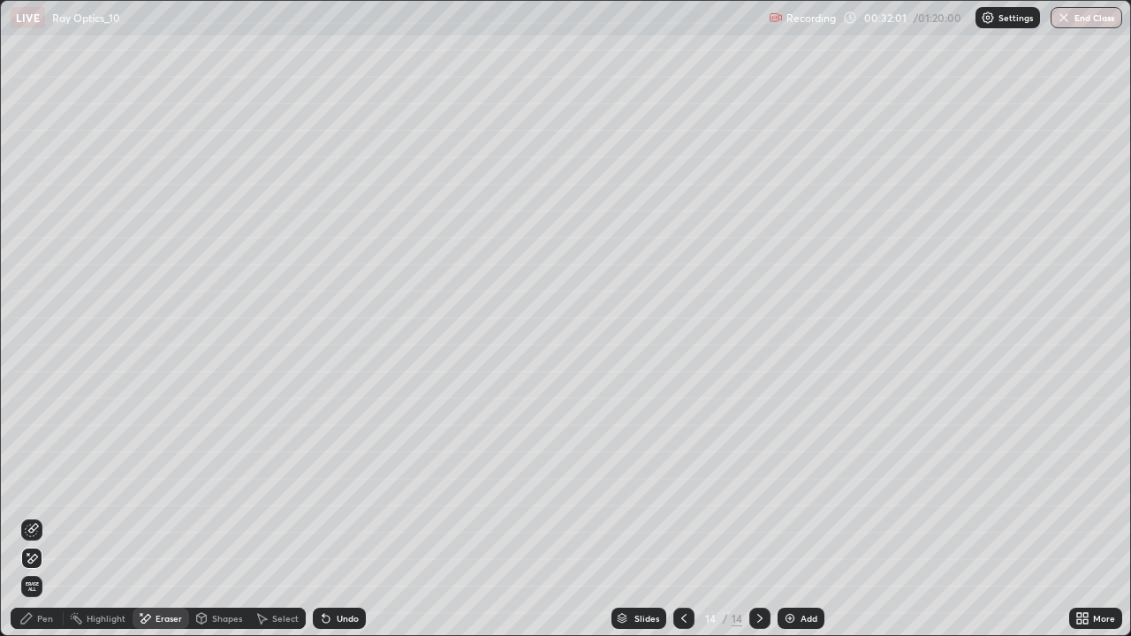
click at [39, 516] on div "Pen" at bounding box center [45, 618] width 16 height 9
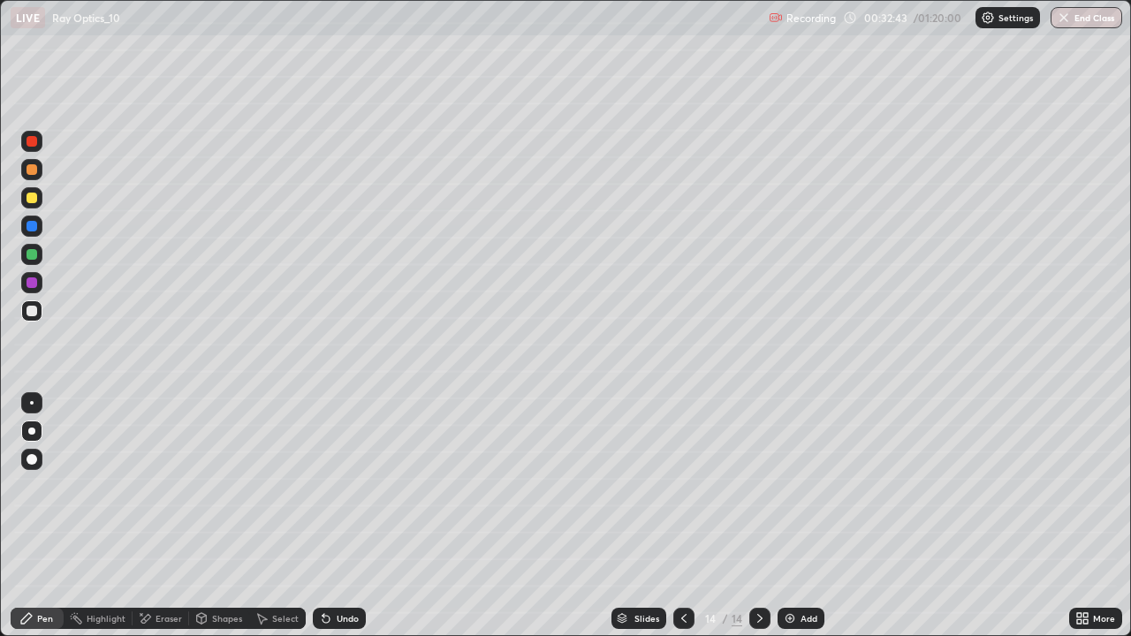
click at [31, 198] on div at bounding box center [32, 198] width 11 height 11
click at [150, 516] on icon at bounding box center [145, 618] width 14 height 15
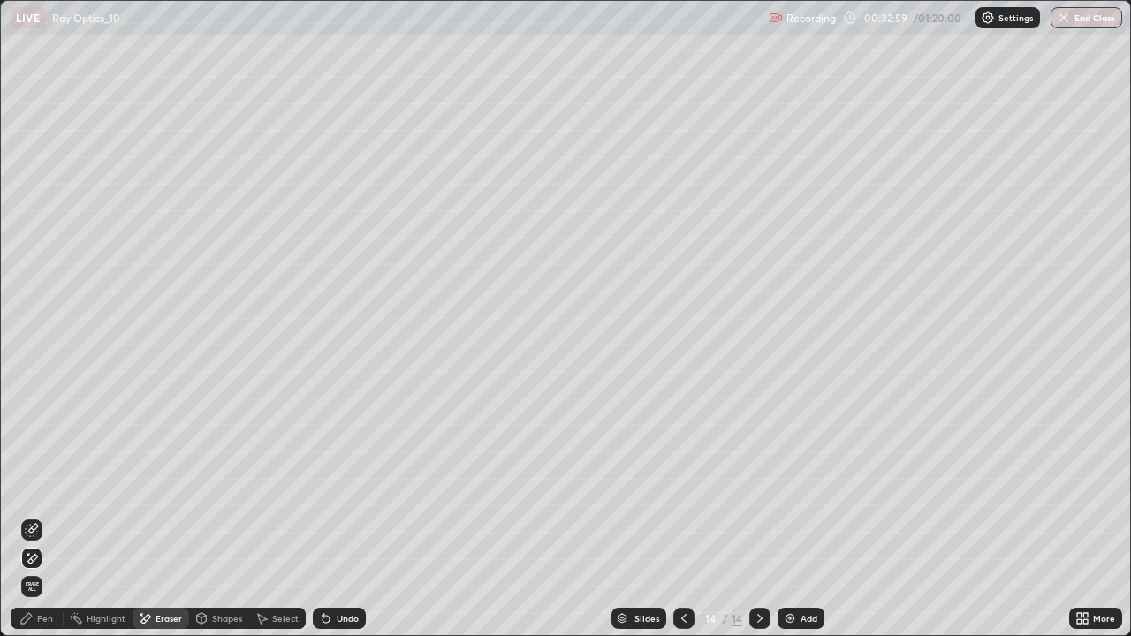
click at [43, 516] on div "Pen" at bounding box center [37, 618] width 53 height 21
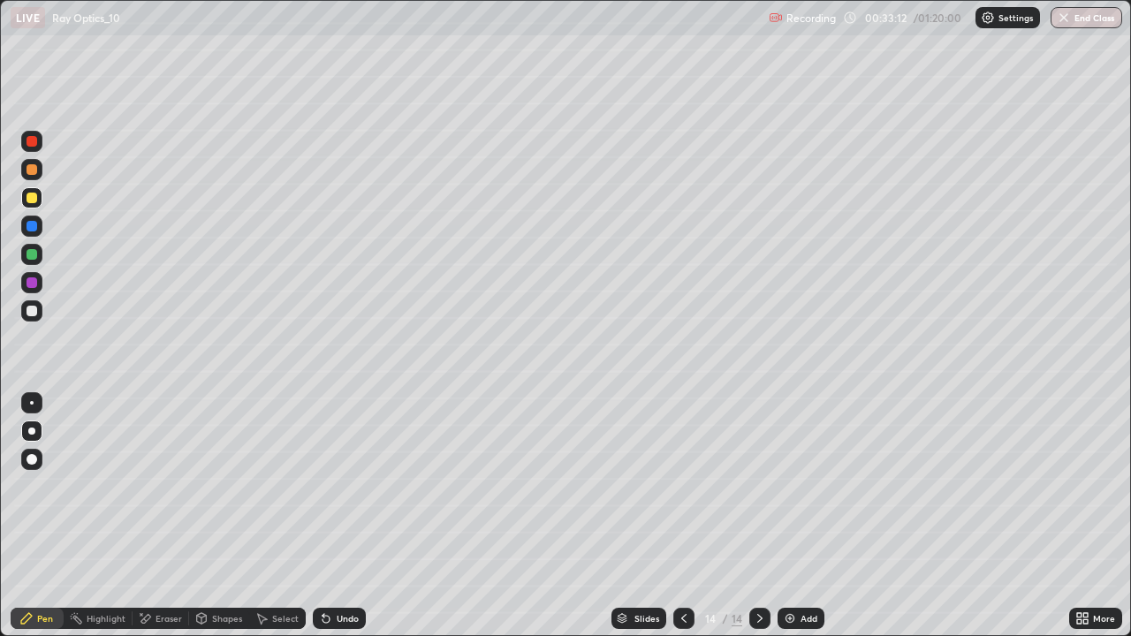
click at [758, 516] on icon at bounding box center [760, 618] width 14 height 14
click at [794, 516] on img at bounding box center [790, 618] width 14 height 14
click at [323, 516] on icon at bounding box center [326, 619] width 7 height 7
click at [337, 516] on div "Undo" at bounding box center [348, 618] width 22 height 9
click at [323, 516] on icon at bounding box center [326, 619] width 7 height 7
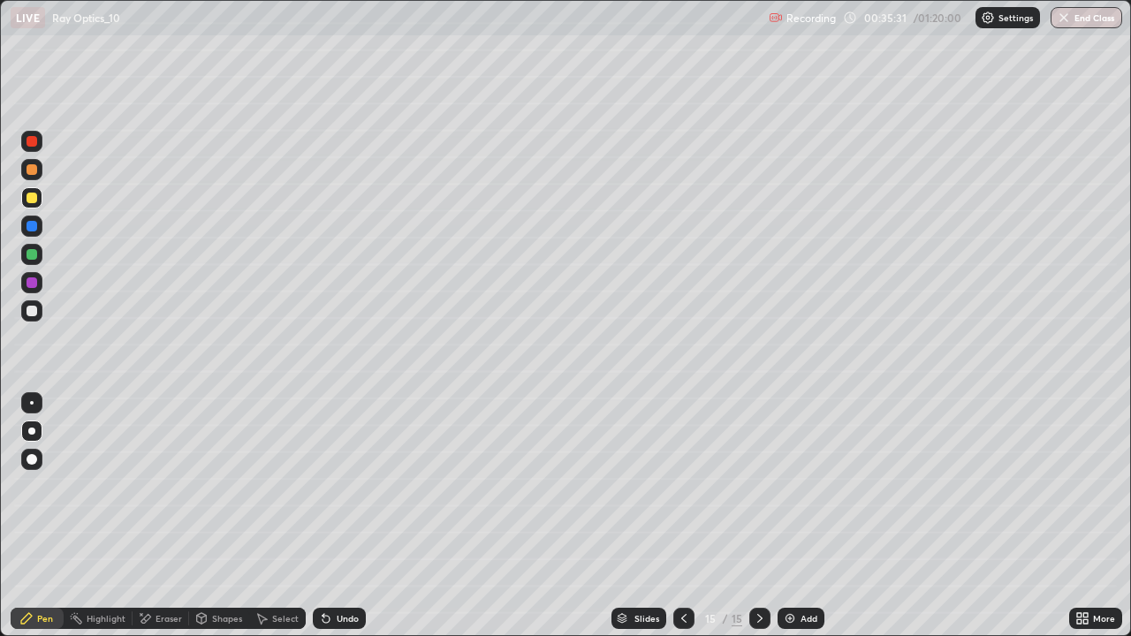
click at [757, 516] on icon at bounding box center [760, 618] width 14 height 14
click at [792, 516] on div "Add" at bounding box center [801, 618] width 47 height 21
click at [32, 308] on div at bounding box center [32, 311] width 11 height 11
click at [29, 252] on div at bounding box center [32, 254] width 11 height 11
click at [337, 516] on div "Undo" at bounding box center [348, 618] width 22 height 9
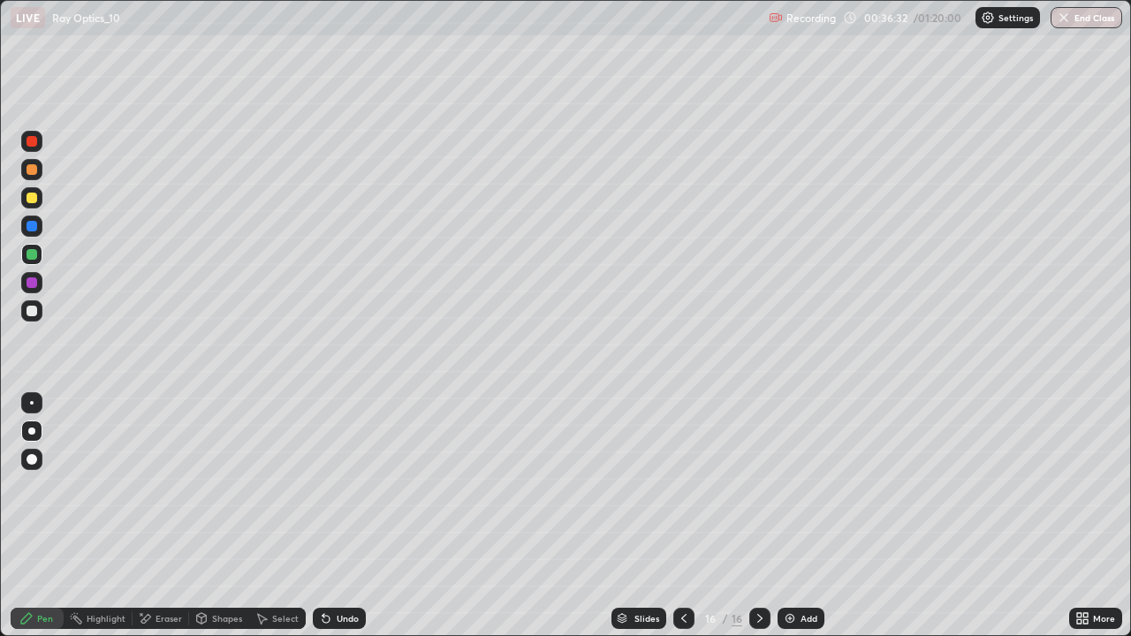
click at [758, 516] on icon at bounding box center [760, 618] width 14 height 14
click at [798, 516] on div "Add" at bounding box center [801, 618] width 47 height 21
click at [206, 516] on icon at bounding box center [201, 618] width 14 height 14
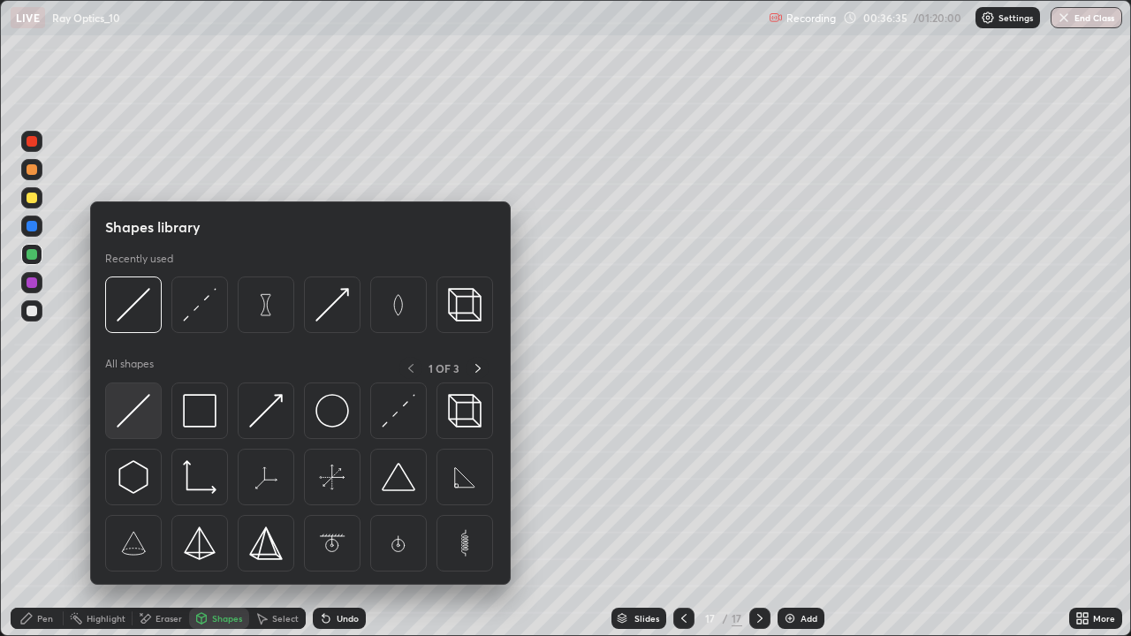
click at [127, 413] on img at bounding box center [134, 411] width 34 height 34
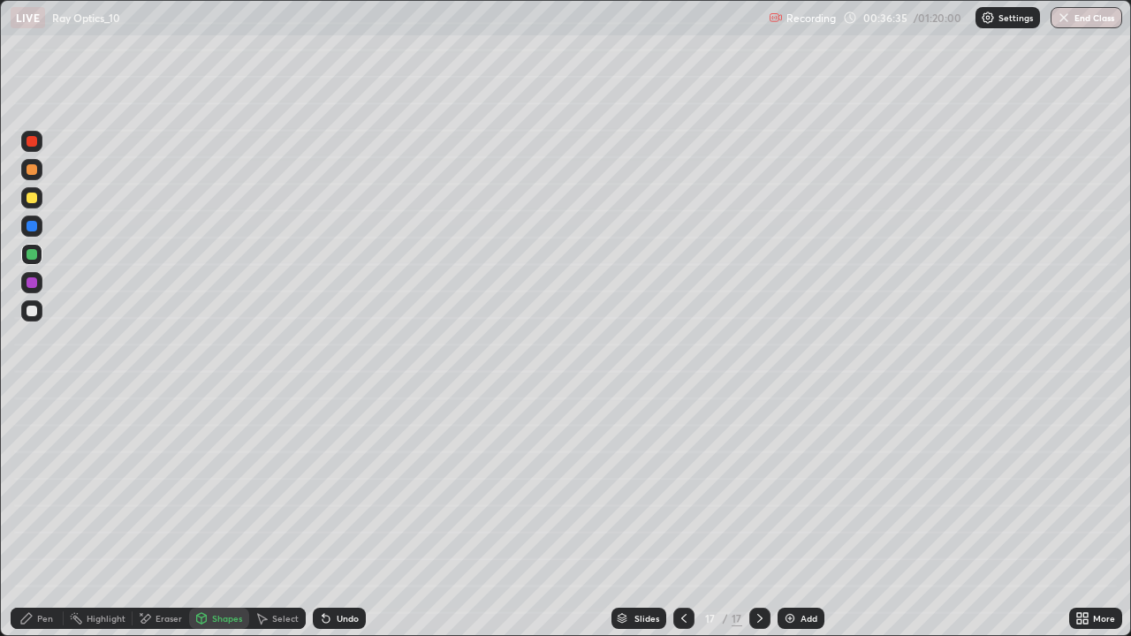
click at [224, 516] on div "Shapes" at bounding box center [227, 618] width 30 height 9
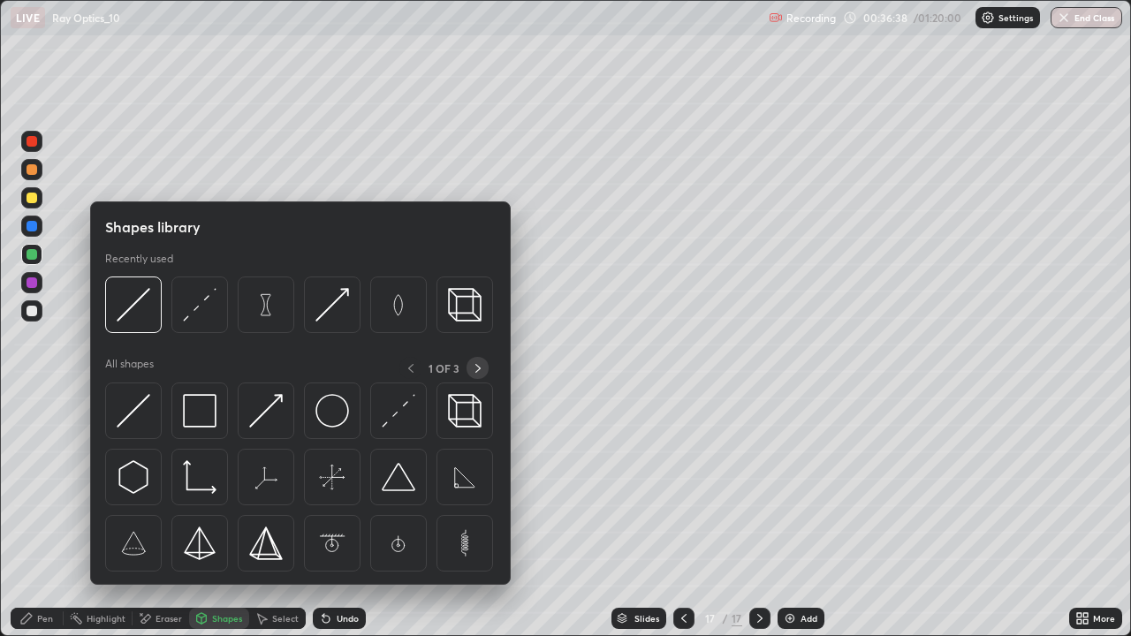
click at [478, 367] on icon at bounding box center [478, 368] width 14 height 14
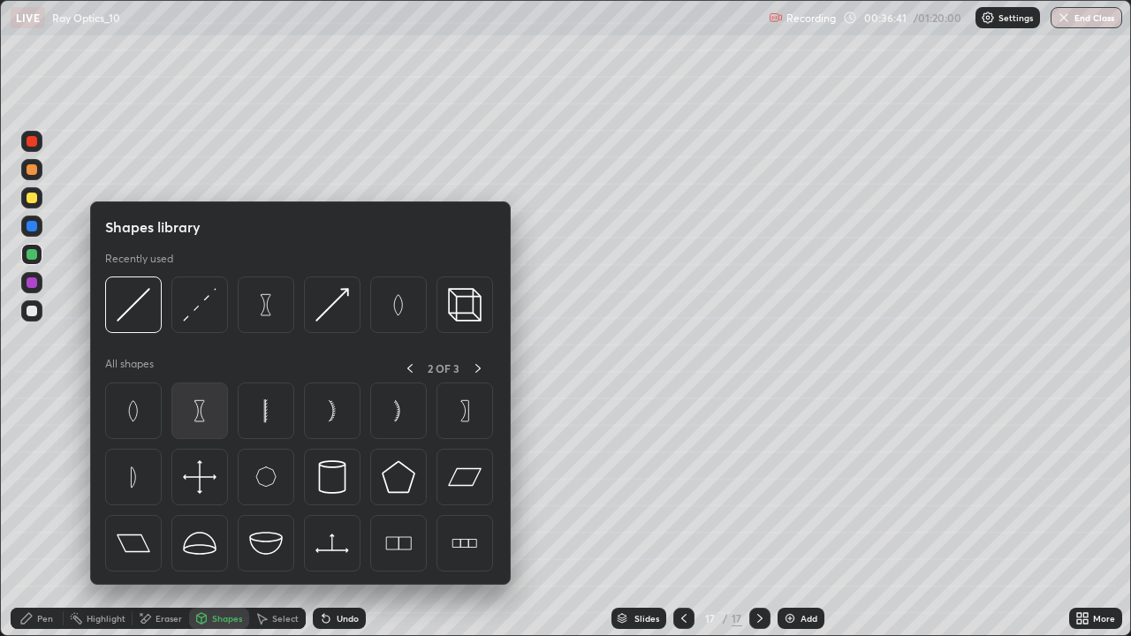
click at [203, 421] on img at bounding box center [200, 411] width 34 height 34
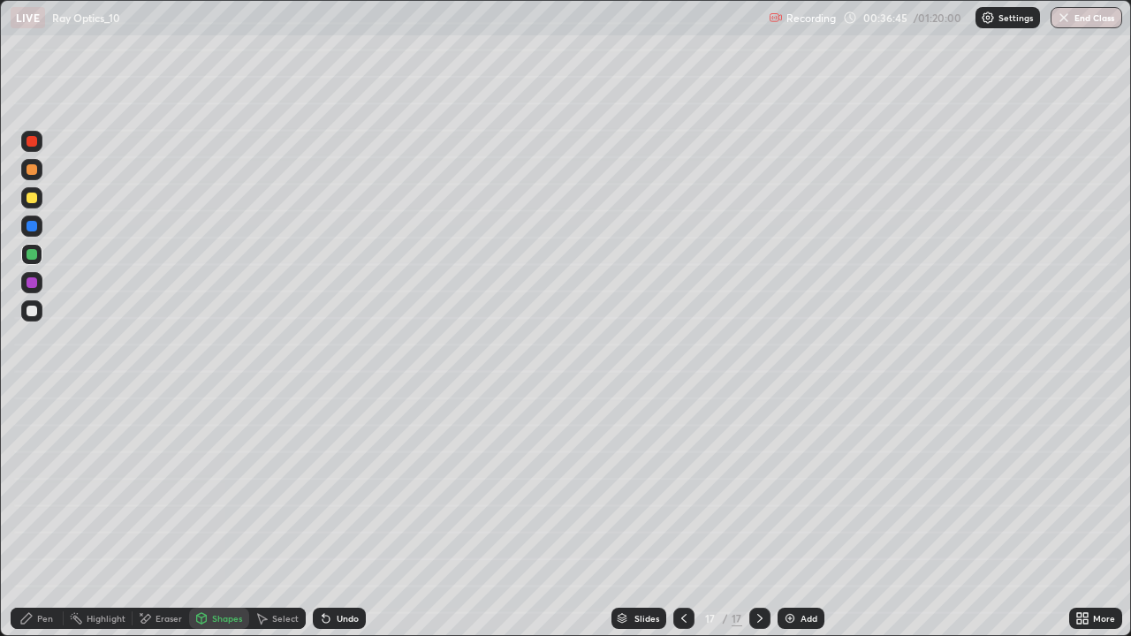
click at [214, 516] on div "Shapes" at bounding box center [227, 618] width 30 height 9
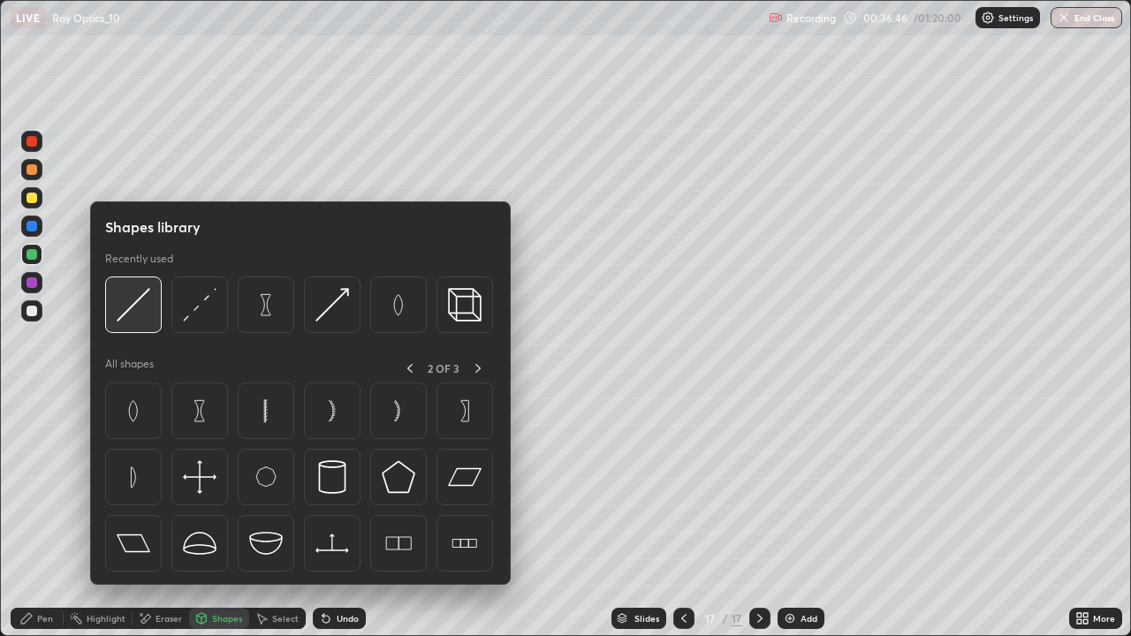
click at [125, 309] on img at bounding box center [134, 305] width 34 height 34
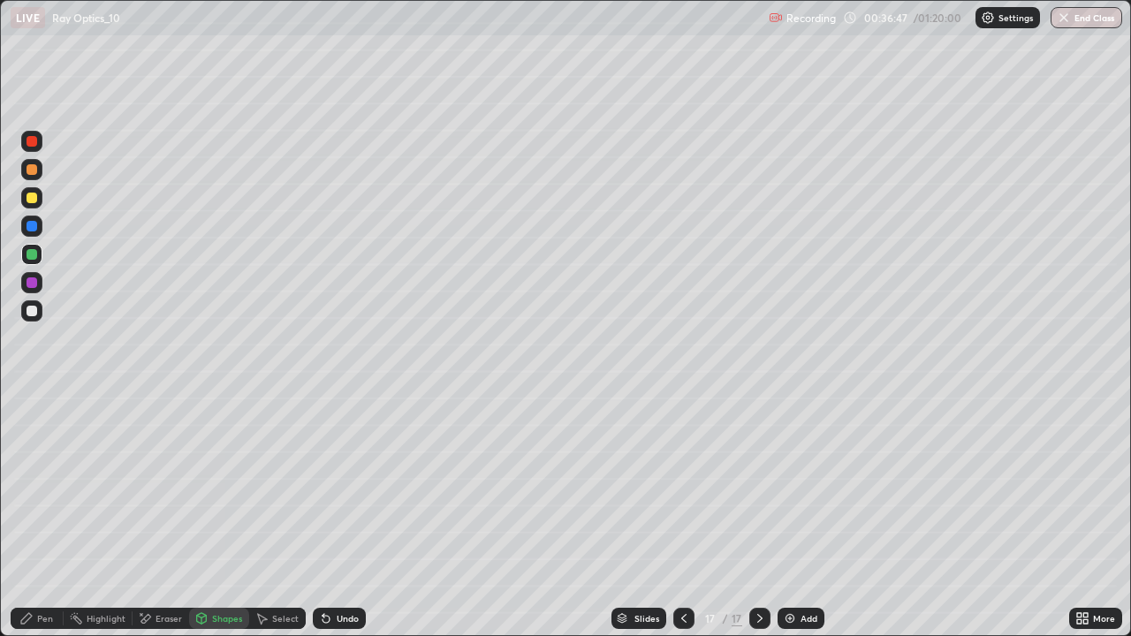
click at [32, 314] on div at bounding box center [32, 311] width 11 height 11
click at [220, 516] on div "Shapes" at bounding box center [227, 618] width 30 height 9
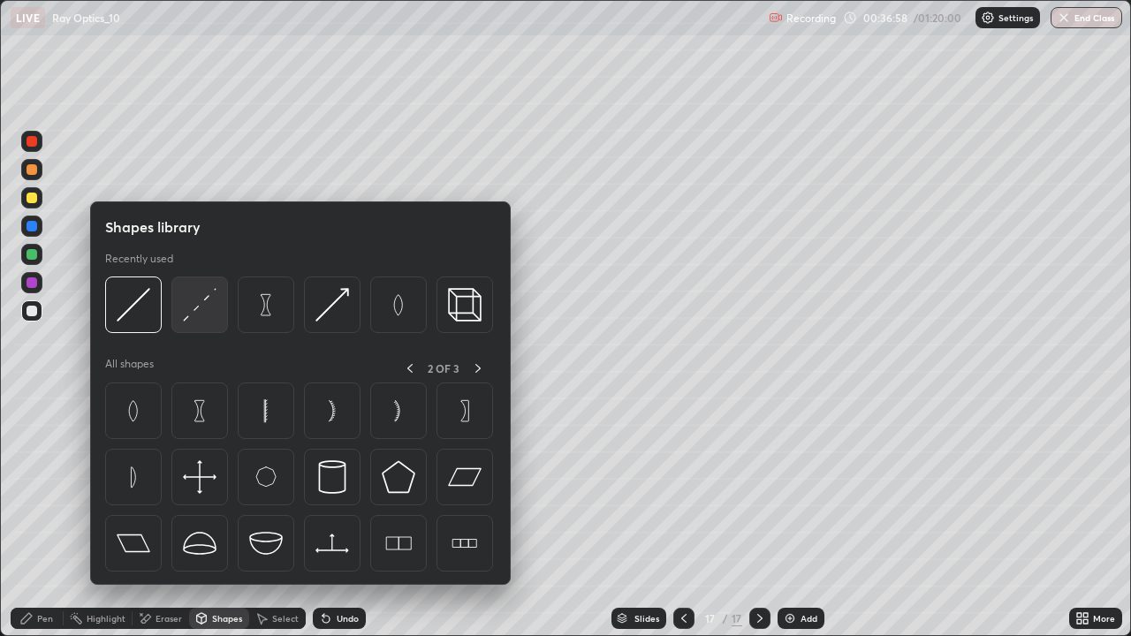
click at [200, 309] on img at bounding box center [200, 305] width 34 height 34
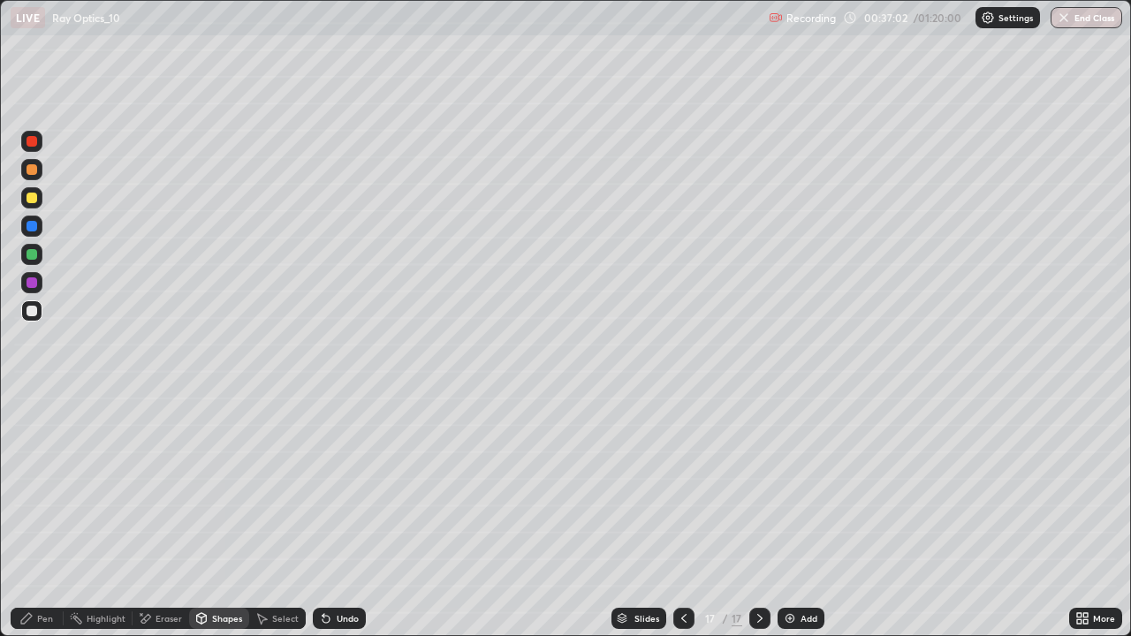
click at [217, 516] on div "Shapes" at bounding box center [227, 618] width 30 height 9
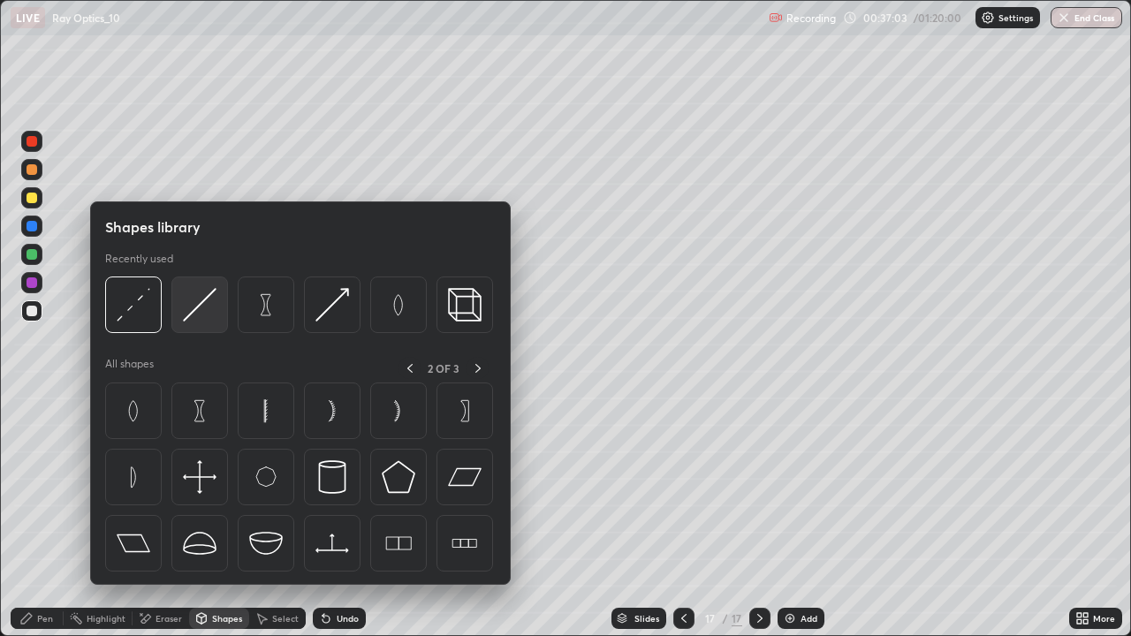
click at [186, 308] on img at bounding box center [200, 305] width 34 height 34
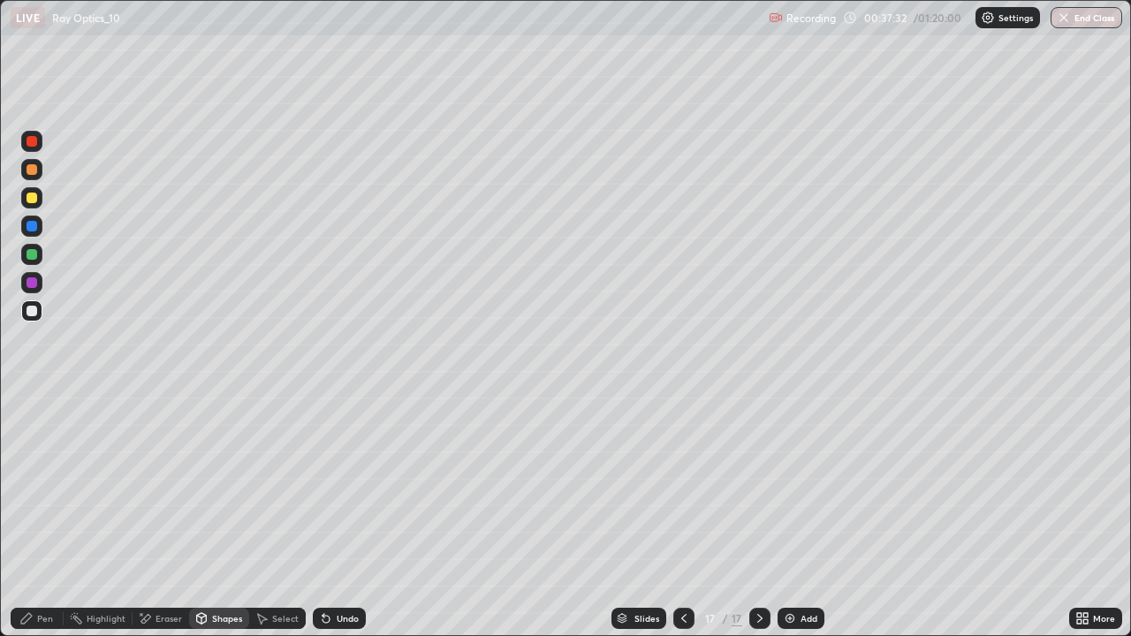
click at [334, 516] on div "Undo" at bounding box center [339, 618] width 53 height 21
click at [323, 516] on icon at bounding box center [324, 615] width 2 height 2
click at [329, 516] on div "Undo" at bounding box center [339, 618] width 53 height 21
click at [337, 516] on div "Undo" at bounding box center [348, 618] width 22 height 9
click at [159, 516] on div "Eraser" at bounding box center [169, 618] width 27 height 9
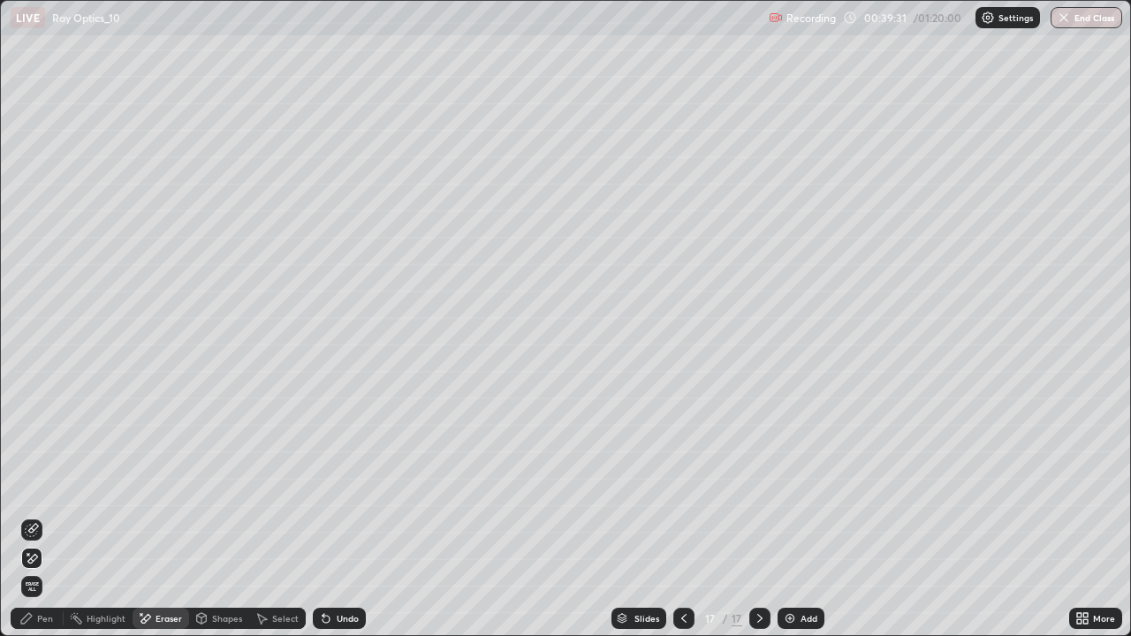
click at [156, 516] on div "Eraser" at bounding box center [169, 618] width 27 height 9
click at [216, 516] on div "Shapes" at bounding box center [227, 618] width 30 height 9
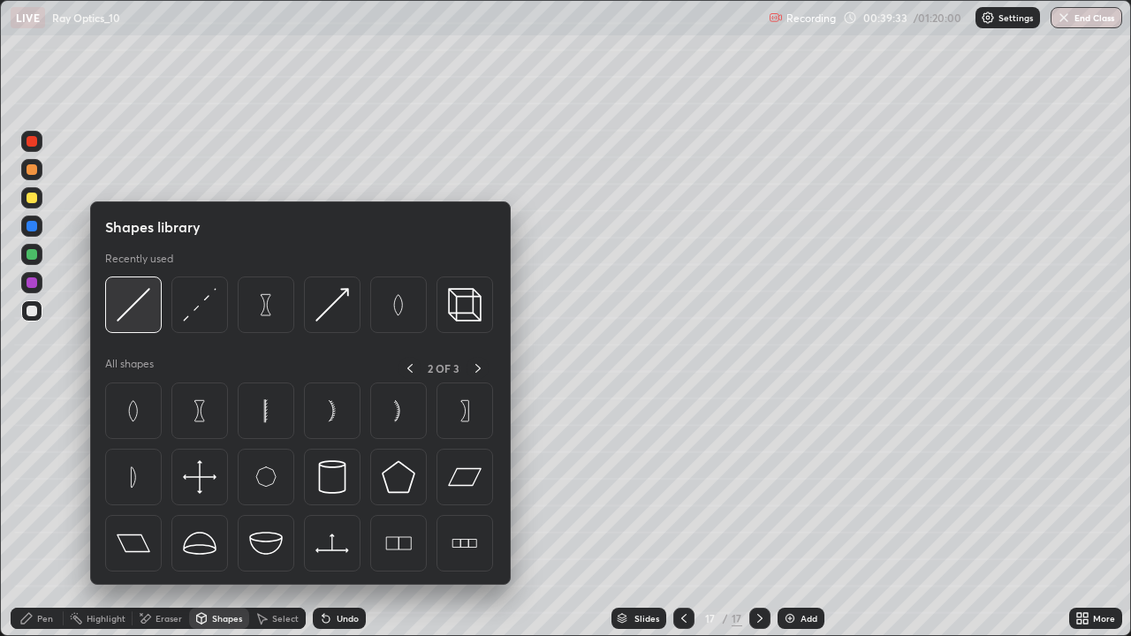
click at [127, 315] on img at bounding box center [134, 305] width 34 height 34
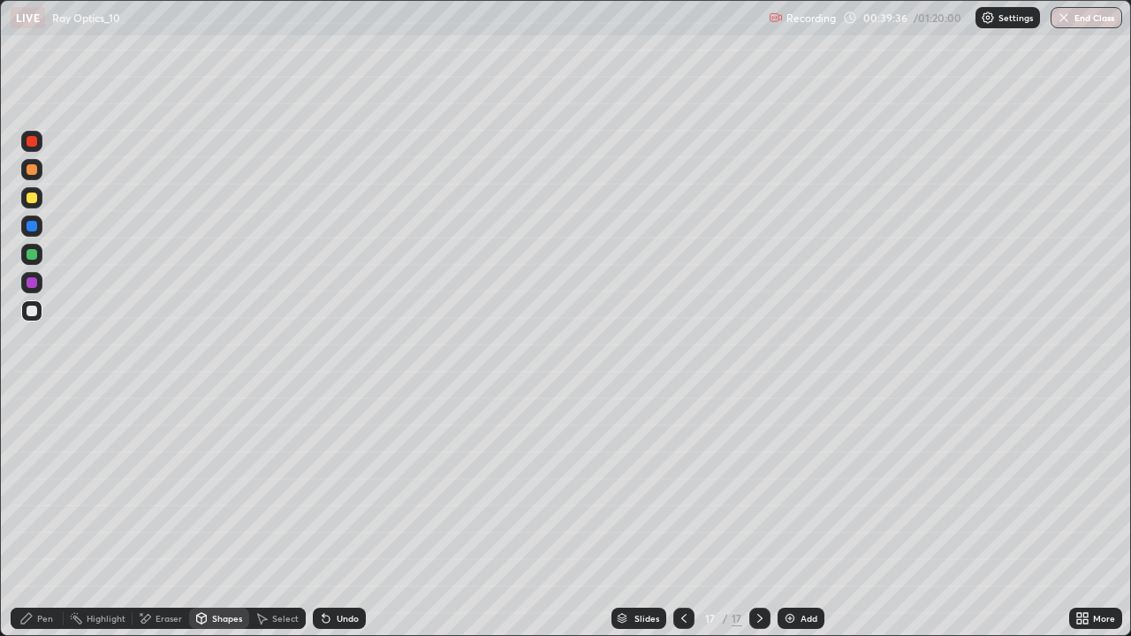
click at [32, 199] on div at bounding box center [32, 198] width 11 height 11
click at [30, 317] on div at bounding box center [31, 310] width 21 height 21
click at [332, 516] on div "Undo" at bounding box center [339, 618] width 53 height 21
click at [31, 252] on div at bounding box center [32, 254] width 11 height 11
click at [330, 516] on icon at bounding box center [326, 618] width 14 height 14
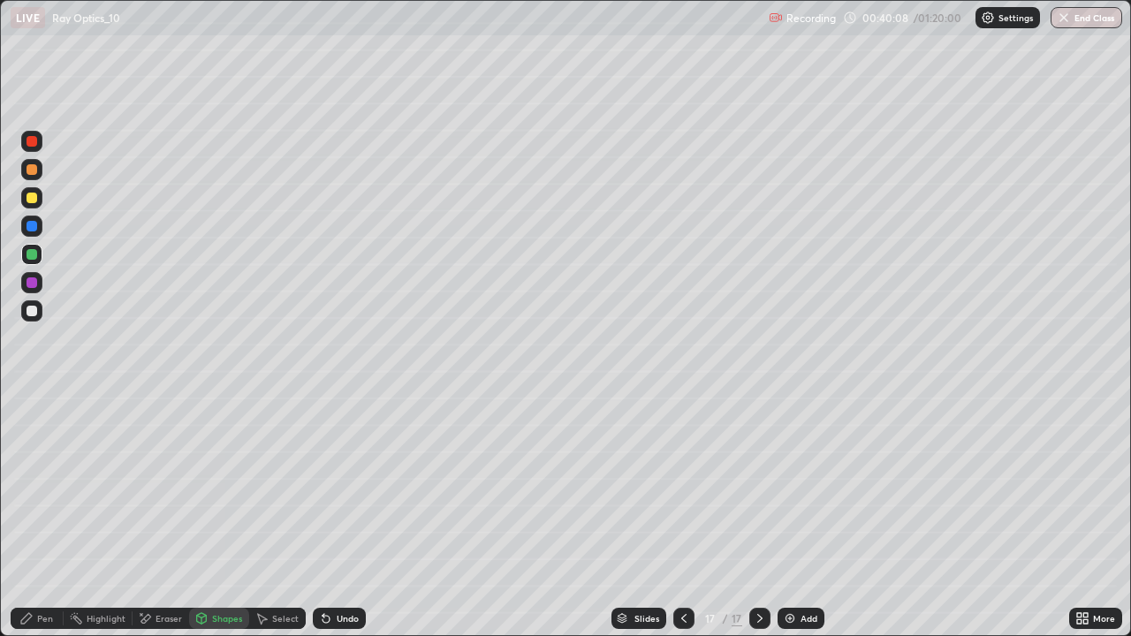
click at [221, 516] on div "Shapes" at bounding box center [219, 618] width 60 height 21
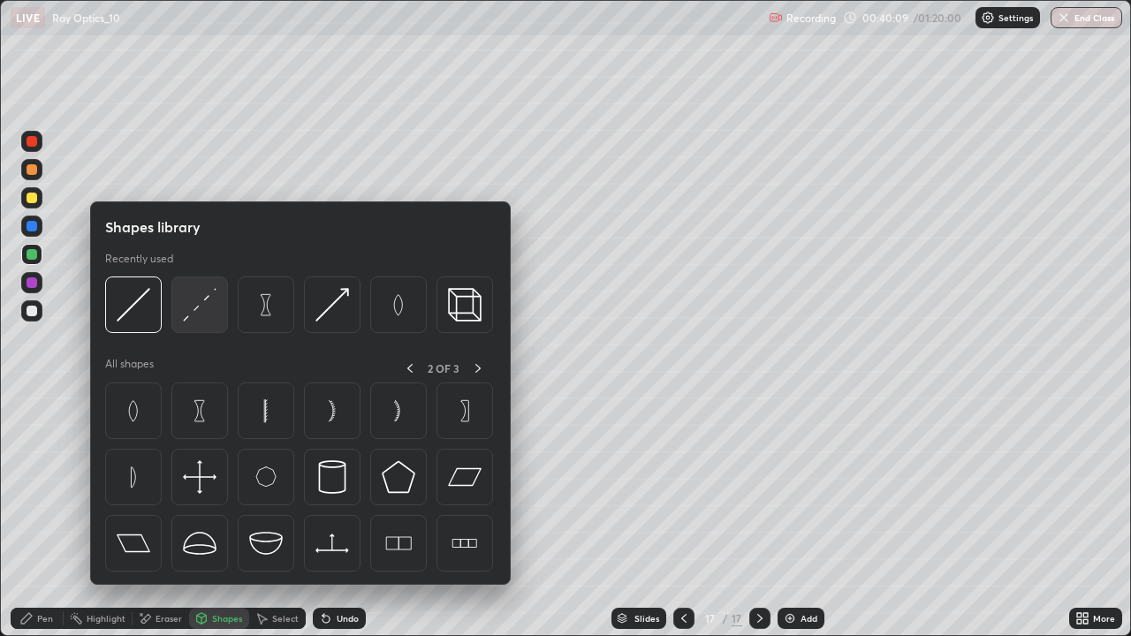
click at [198, 311] on img at bounding box center [200, 305] width 34 height 34
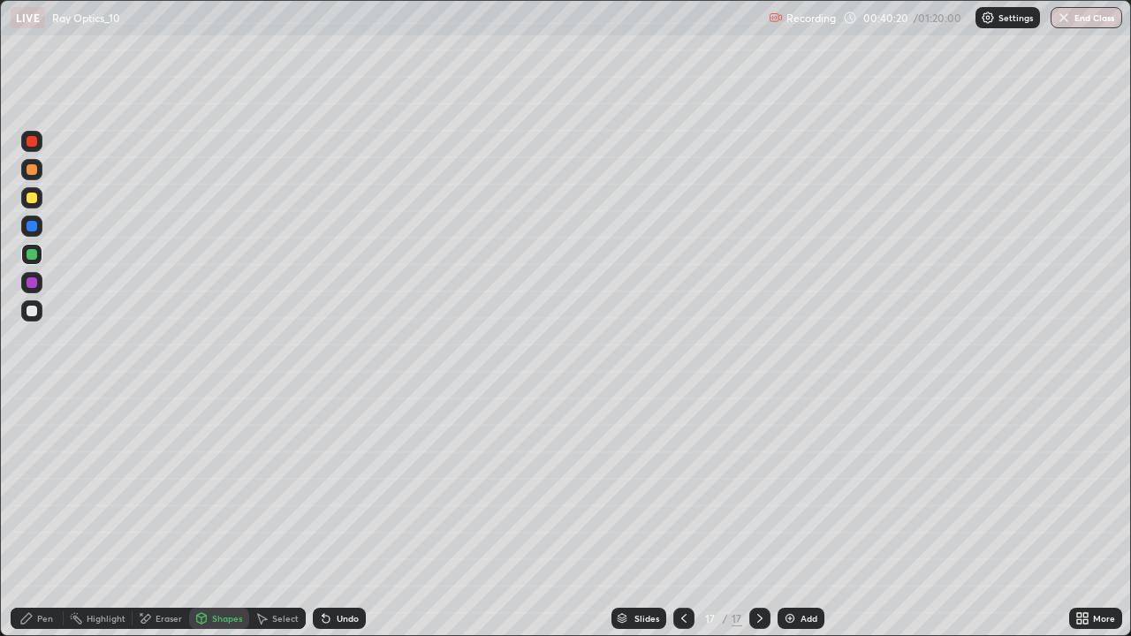
click at [27, 313] on div at bounding box center [32, 311] width 11 height 11
click at [209, 516] on div "Shapes" at bounding box center [219, 618] width 60 height 21
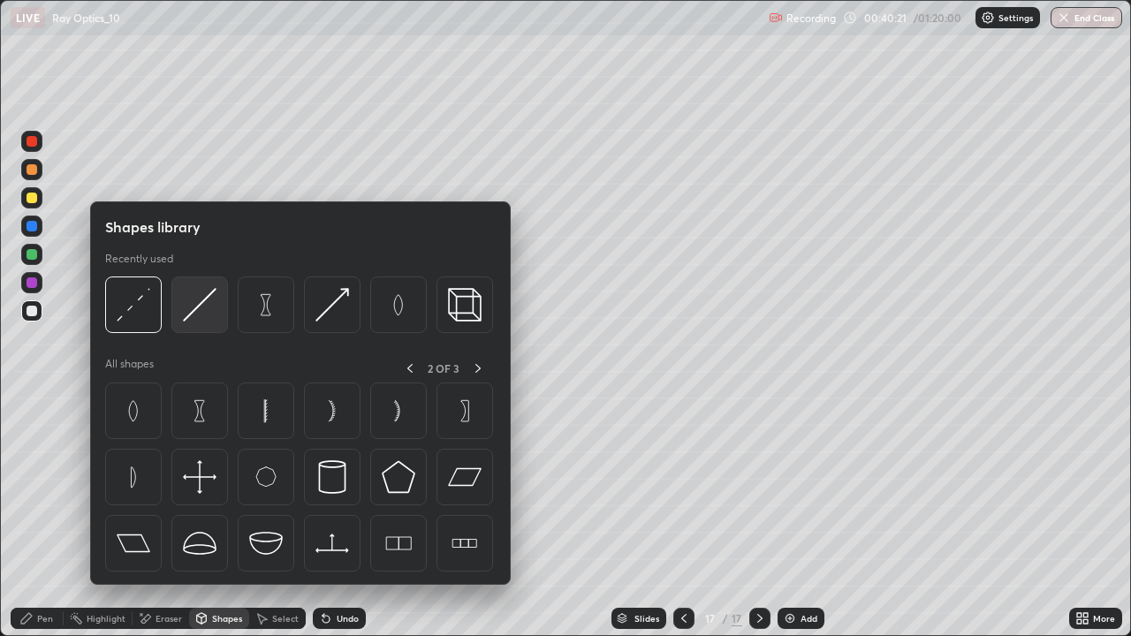
click at [183, 311] on img at bounding box center [200, 305] width 34 height 34
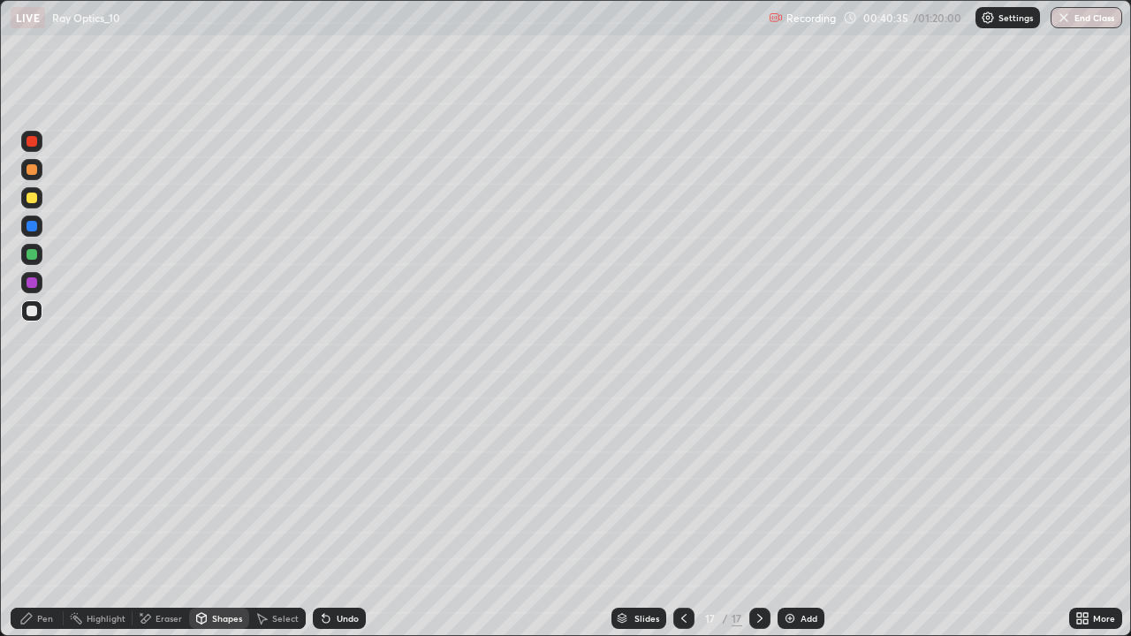
click at [48, 516] on div "Pen" at bounding box center [45, 618] width 16 height 9
click at [152, 516] on div "Eraser" at bounding box center [161, 618] width 57 height 21
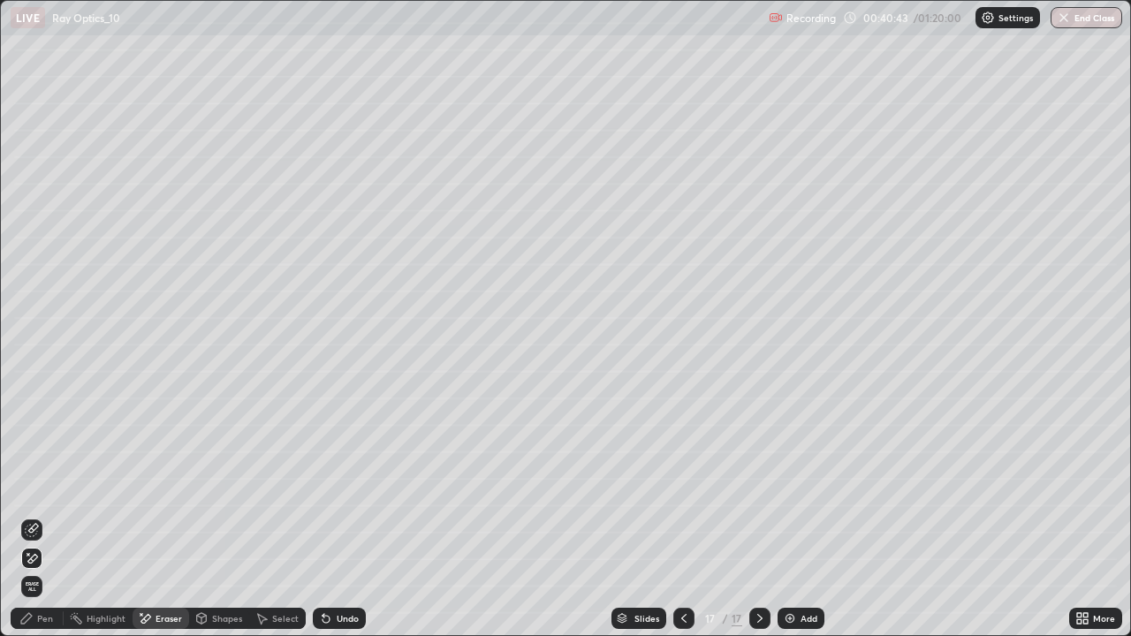
click at [37, 516] on div "Pen" at bounding box center [45, 618] width 16 height 9
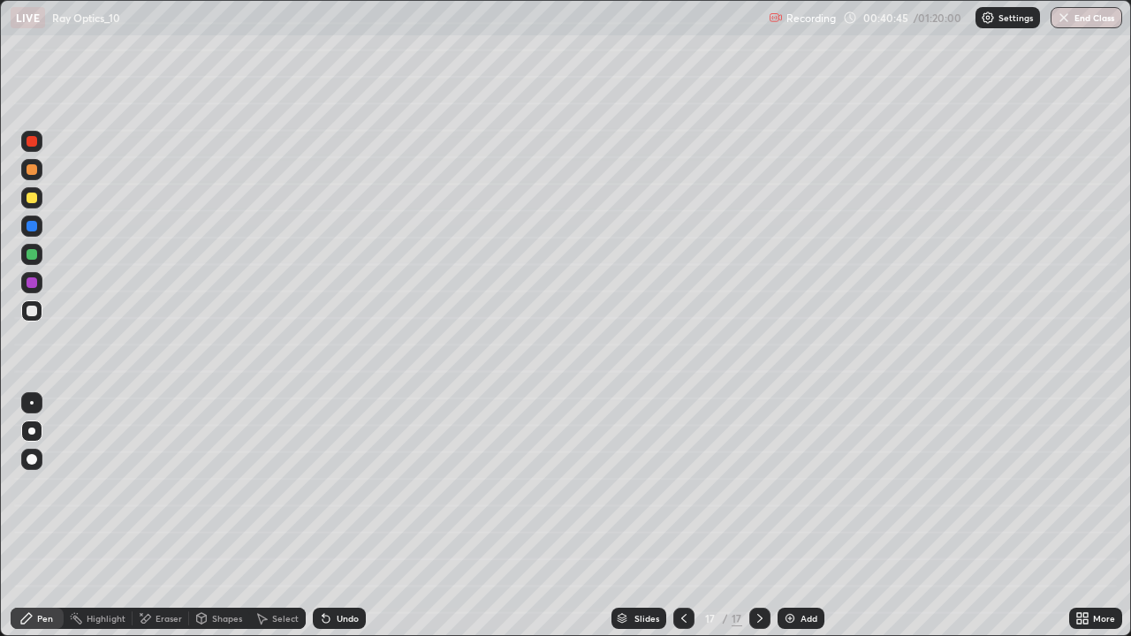
click at [28, 311] on div at bounding box center [32, 311] width 11 height 11
click at [28, 198] on div at bounding box center [32, 198] width 11 height 11
click at [329, 516] on icon at bounding box center [326, 618] width 14 height 14
click at [330, 516] on div "Undo" at bounding box center [339, 618] width 53 height 21
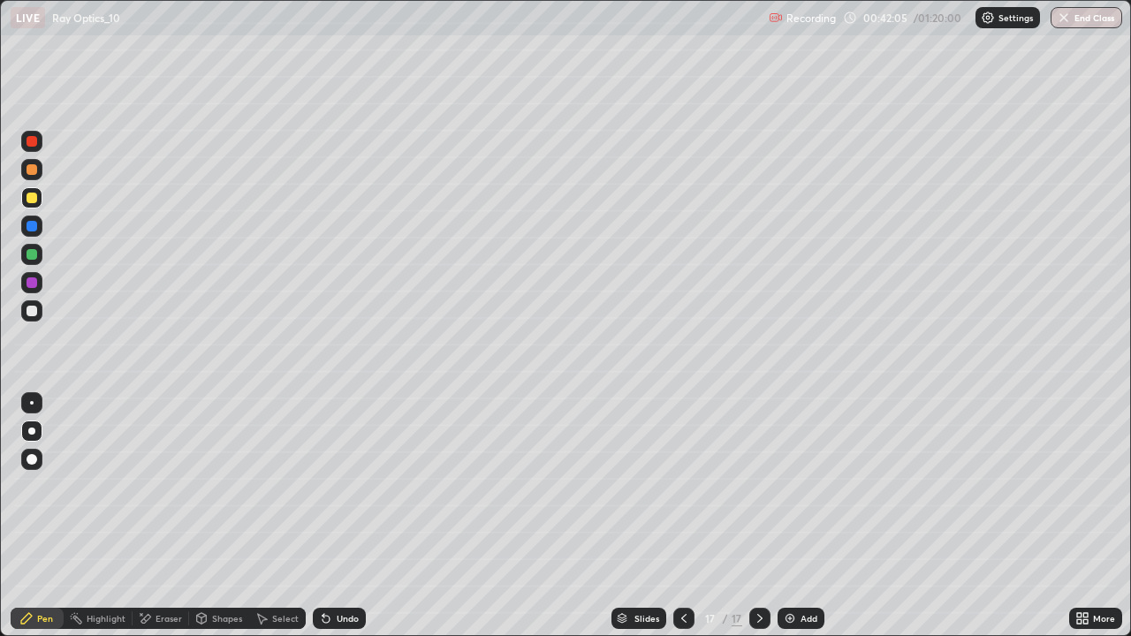
click at [334, 516] on div "Undo" at bounding box center [339, 618] width 53 height 21
click at [335, 516] on div "Undo" at bounding box center [339, 618] width 53 height 21
click at [334, 516] on div "Undo" at bounding box center [339, 618] width 53 height 21
click at [33, 254] on div at bounding box center [32, 254] width 11 height 11
click at [31, 196] on div at bounding box center [32, 198] width 11 height 11
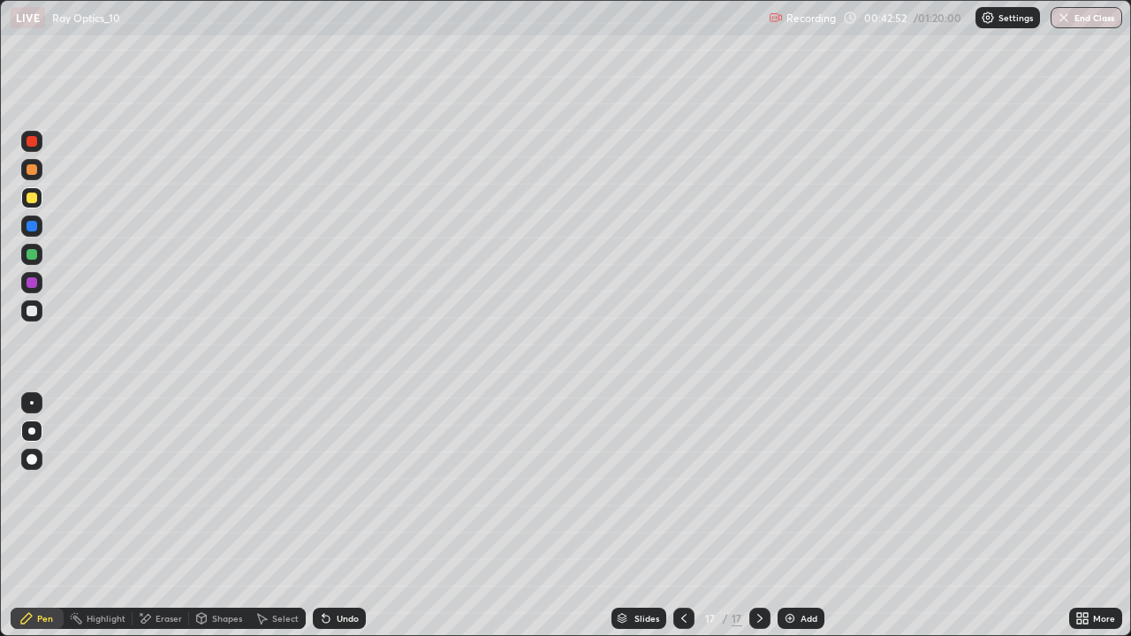
click at [758, 516] on icon at bounding box center [760, 618] width 14 height 14
click at [785, 516] on div "Add" at bounding box center [801, 618] width 47 height 21
click at [27, 313] on div at bounding box center [32, 311] width 11 height 11
click at [338, 516] on div "Undo" at bounding box center [348, 618] width 22 height 9
click at [337, 516] on div "Undo" at bounding box center [348, 618] width 22 height 9
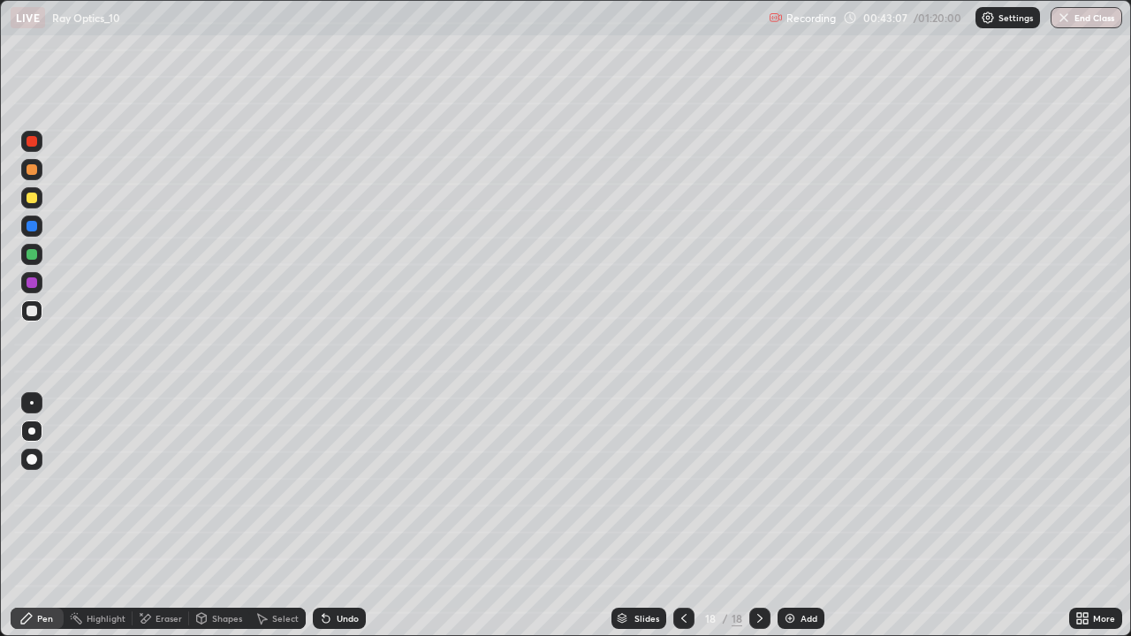
click at [337, 516] on div "Undo" at bounding box center [348, 618] width 22 height 9
click at [338, 516] on div "Undo" at bounding box center [348, 618] width 22 height 9
click at [337, 516] on div "Undo" at bounding box center [348, 618] width 22 height 9
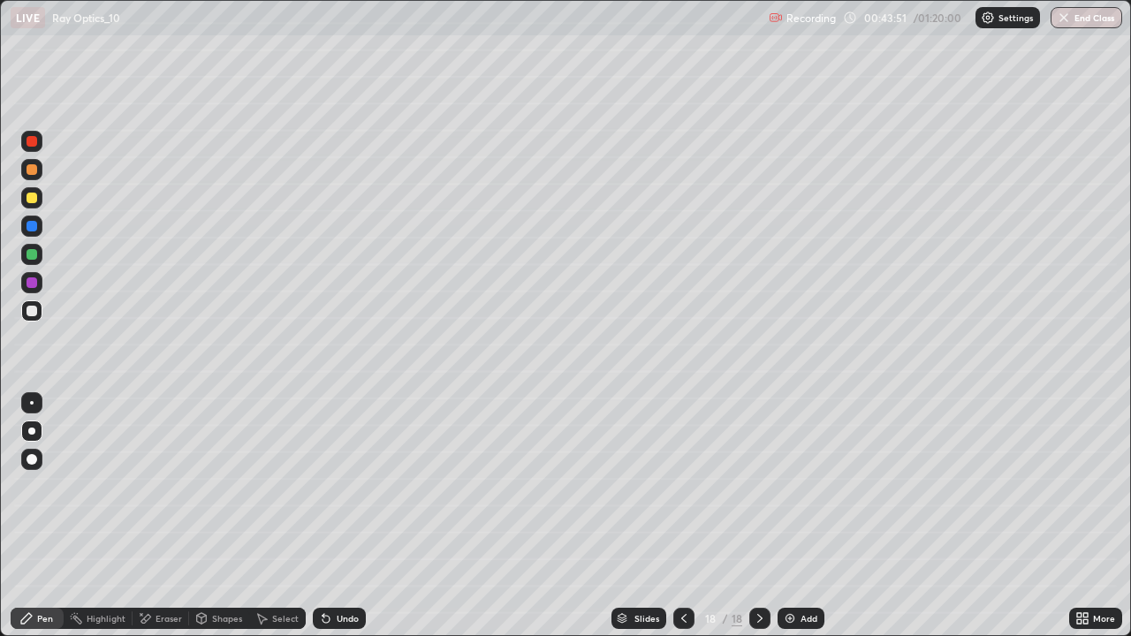
click at [343, 516] on div "Undo" at bounding box center [339, 618] width 53 height 21
click at [339, 516] on div "Undo" at bounding box center [348, 618] width 22 height 9
click at [337, 516] on div "Undo" at bounding box center [339, 618] width 53 height 21
click at [340, 516] on div "Undo" at bounding box center [348, 618] width 22 height 9
click at [339, 516] on div "Undo" at bounding box center [348, 618] width 22 height 9
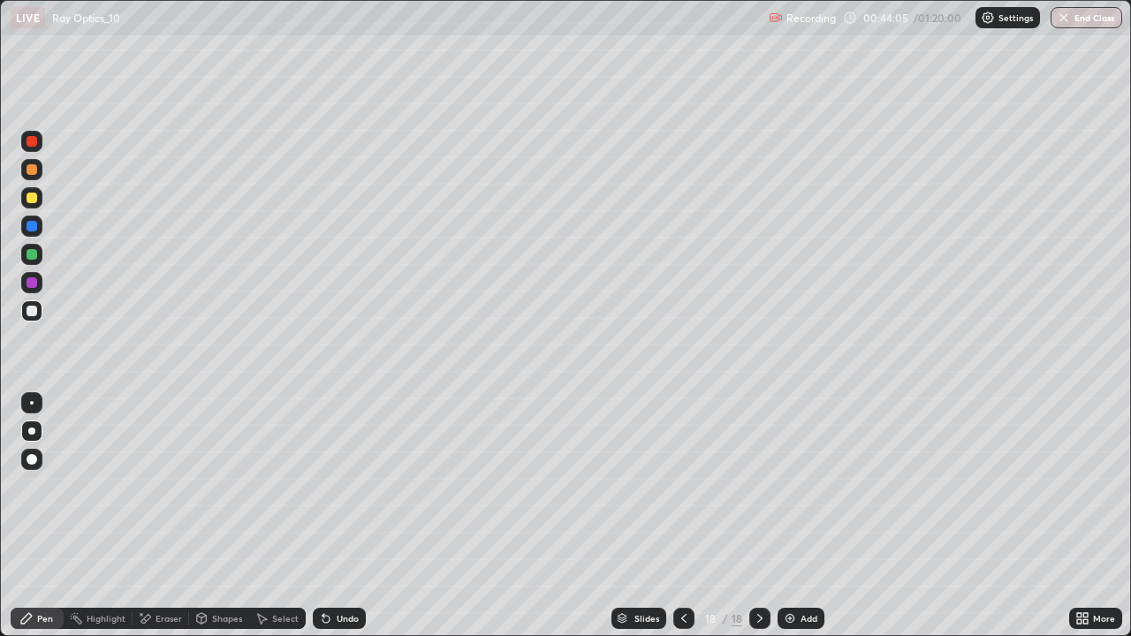
click at [337, 516] on div "Undo" at bounding box center [348, 618] width 22 height 9
click at [330, 516] on div "Undo" at bounding box center [339, 618] width 53 height 21
click at [325, 516] on icon at bounding box center [326, 618] width 14 height 14
click at [166, 516] on div "Eraser" at bounding box center [169, 618] width 27 height 9
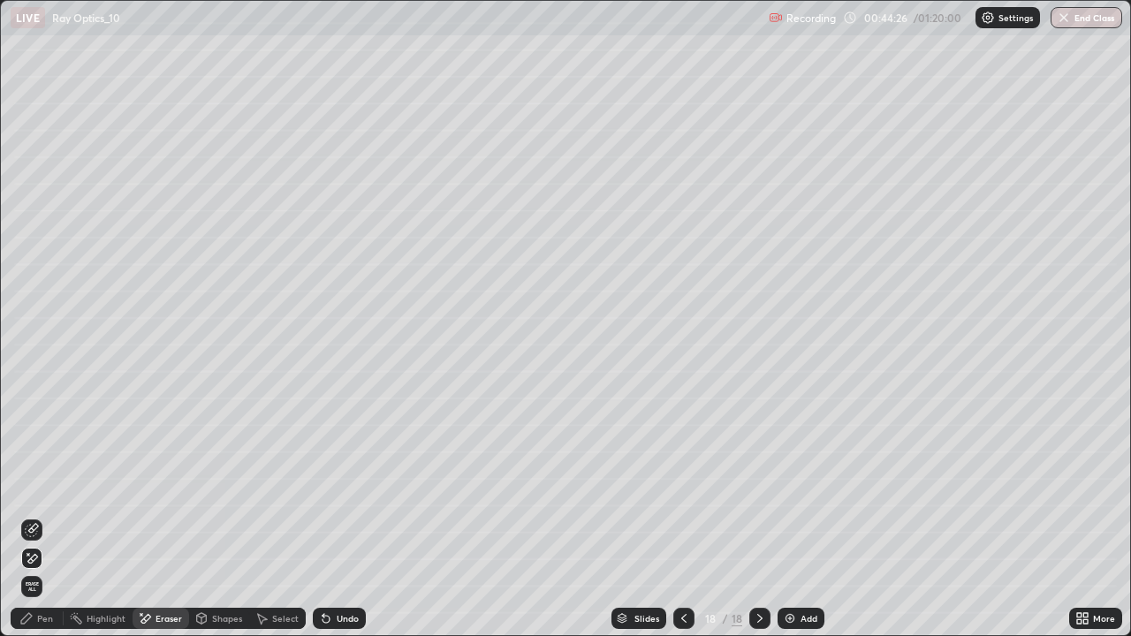
click at [48, 516] on div "Pen" at bounding box center [45, 618] width 16 height 9
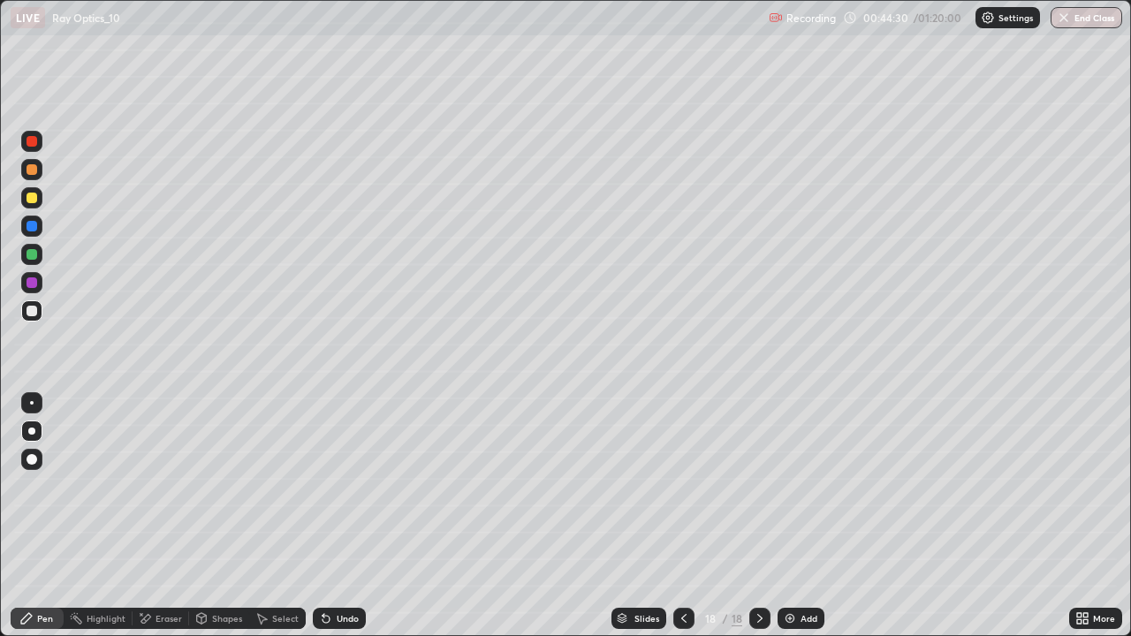
click at [219, 516] on div "Shapes" at bounding box center [227, 618] width 30 height 9
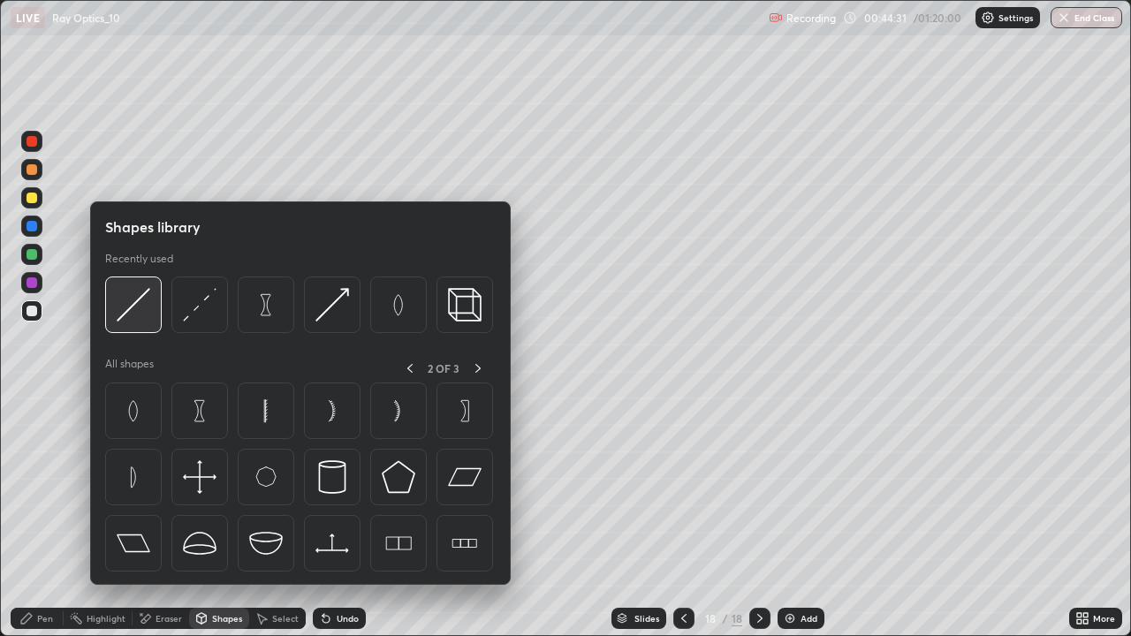
click at [138, 310] on img at bounding box center [134, 305] width 34 height 34
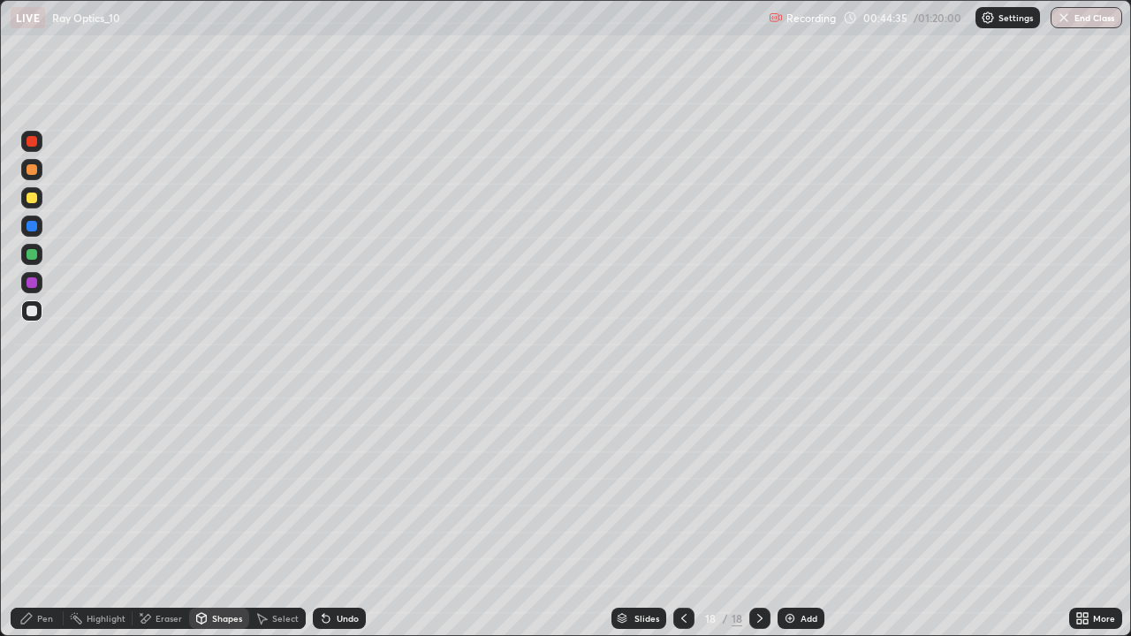
click at [219, 516] on div "Shapes" at bounding box center [227, 618] width 30 height 9
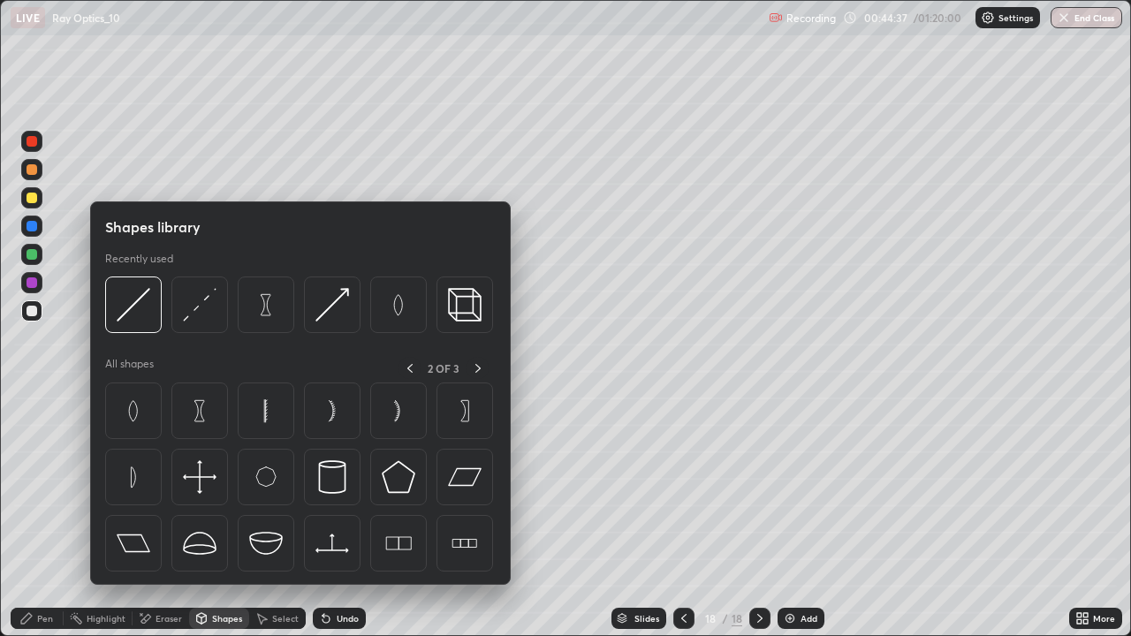
click at [332, 516] on div "Undo" at bounding box center [339, 618] width 53 height 21
click at [329, 516] on icon at bounding box center [326, 618] width 14 height 14
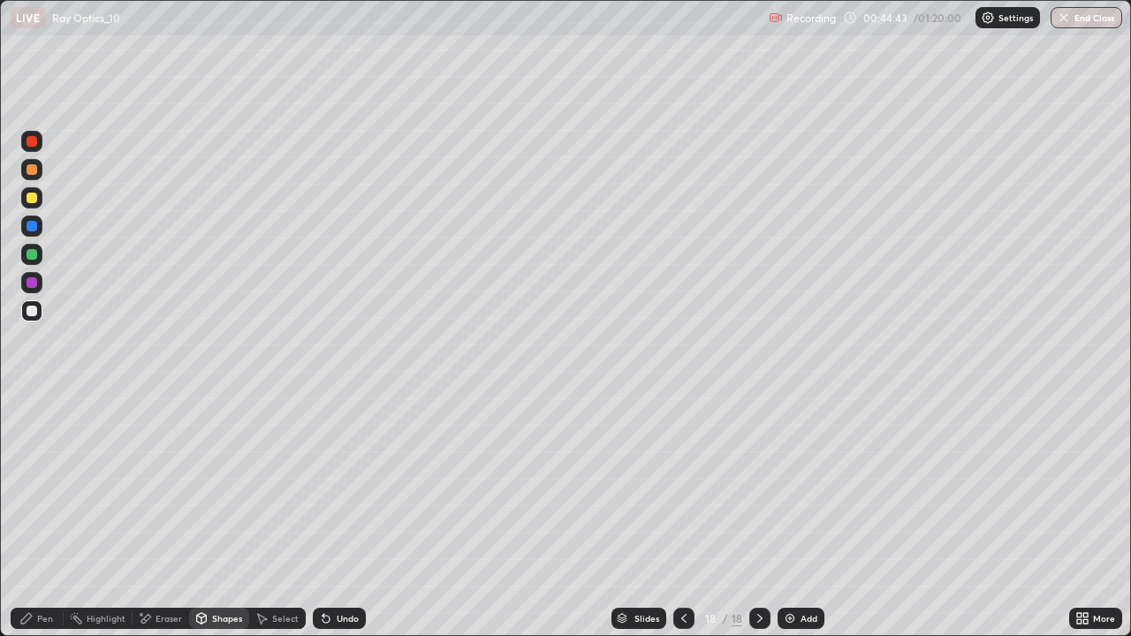
click at [228, 516] on div "Shapes" at bounding box center [227, 618] width 30 height 9
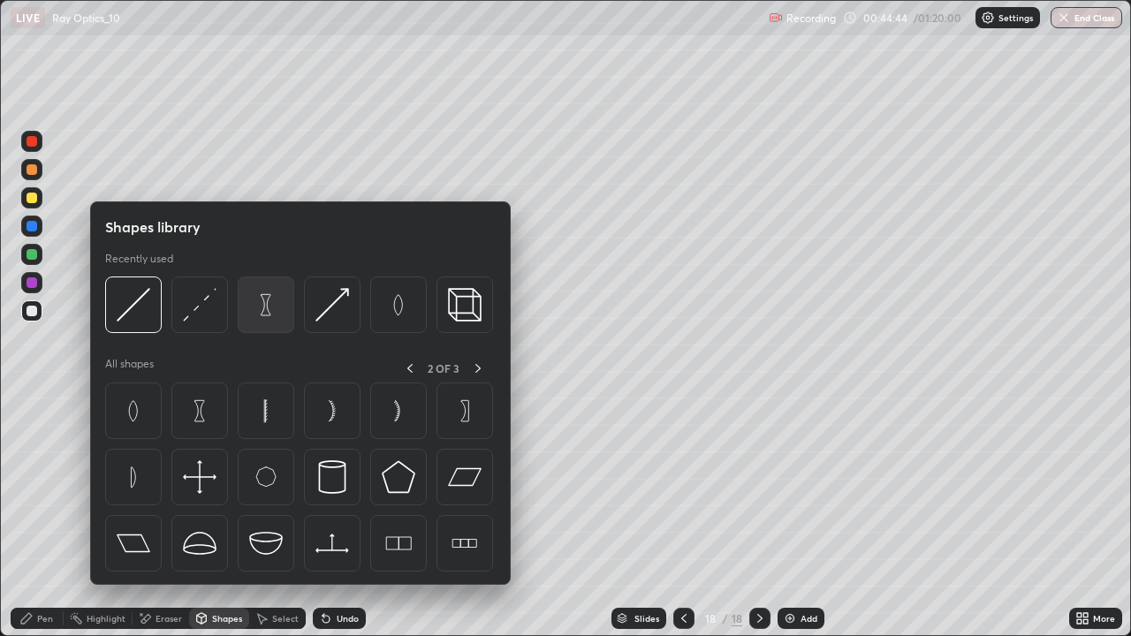
click at [266, 305] on img at bounding box center [266, 305] width 34 height 34
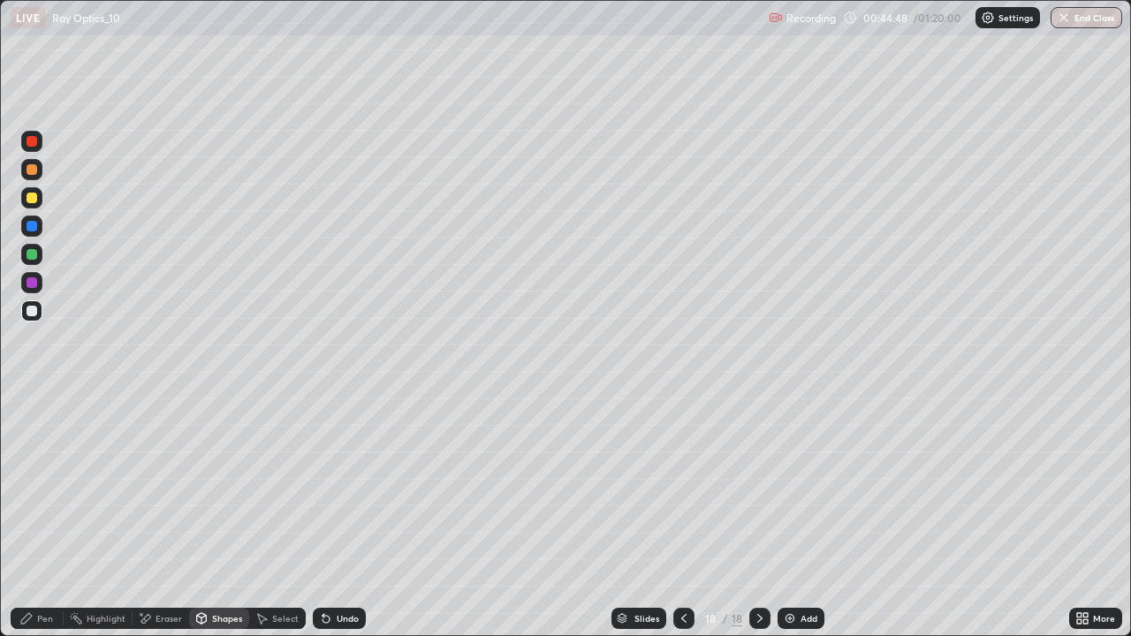
click at [219, 516] on div "Shapes" at bounding box center [227, 618] width 30 height 9
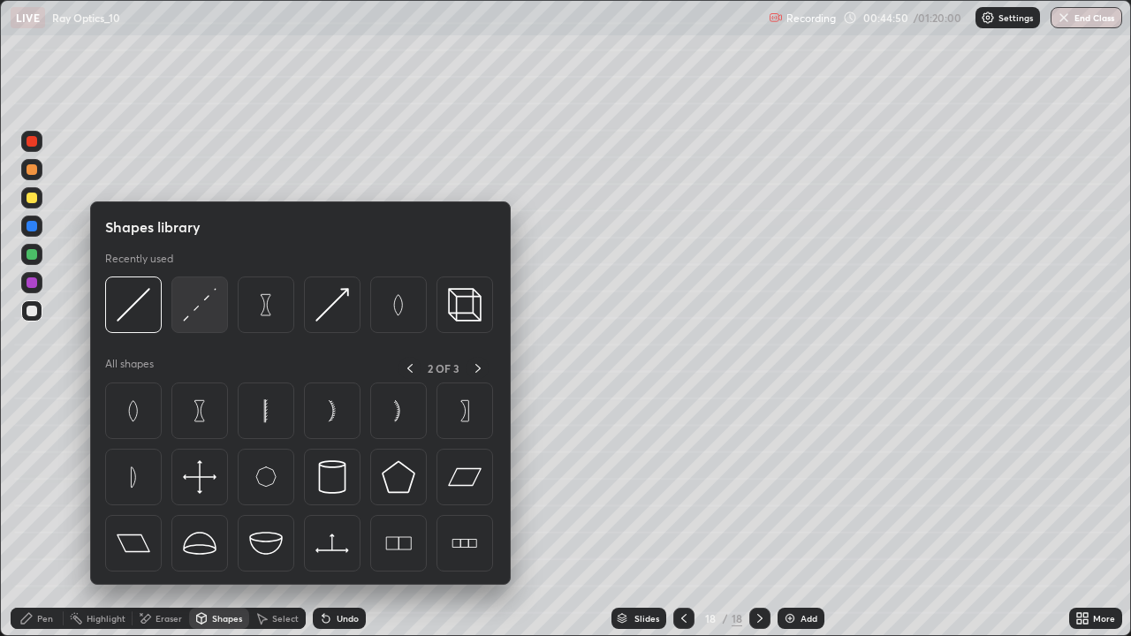
click at [205, 303] on img at bounding box center [200, 305] width 34 height 34
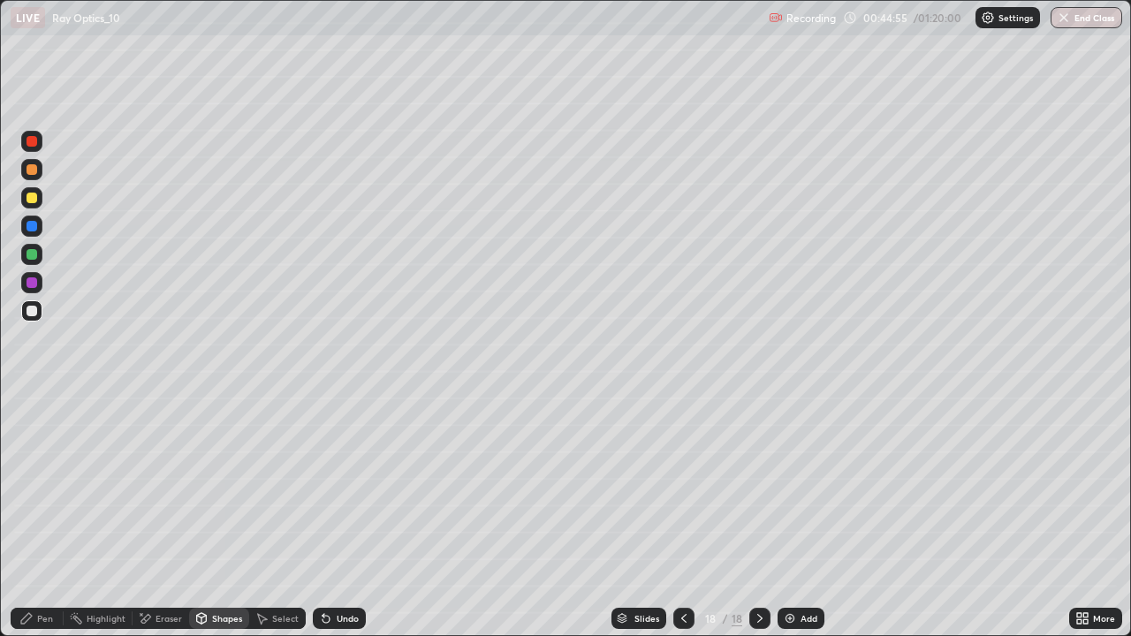
click at [203, 516] on icon at bounding box center [202, 617] width 10 height 3
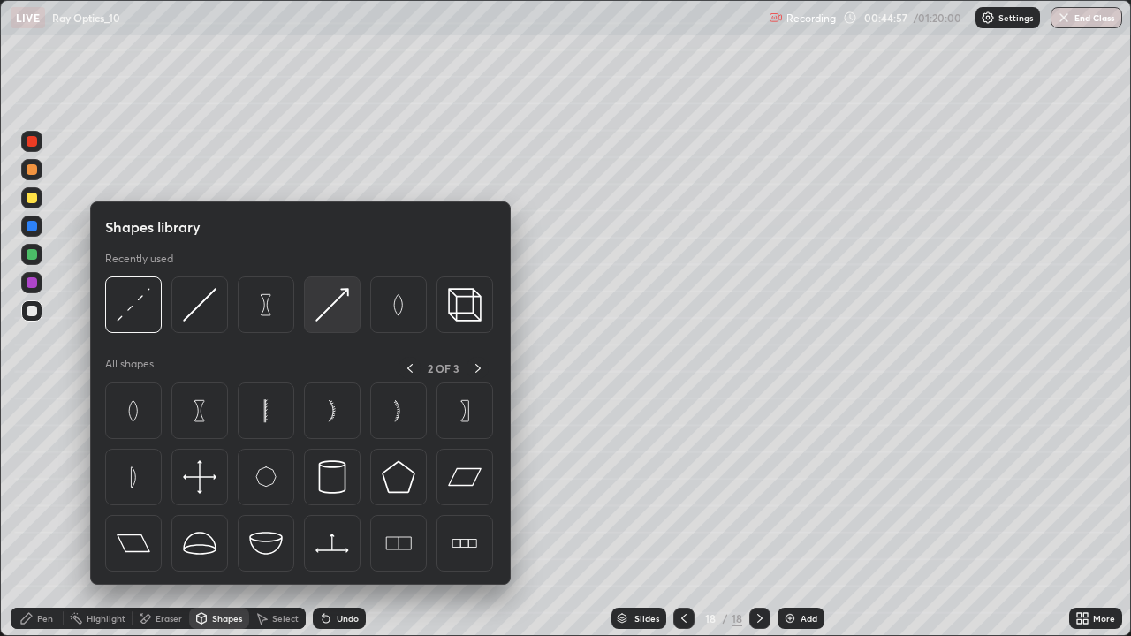
click at [329, 314] on img at bounding box center [332, 305] width 34 height 34
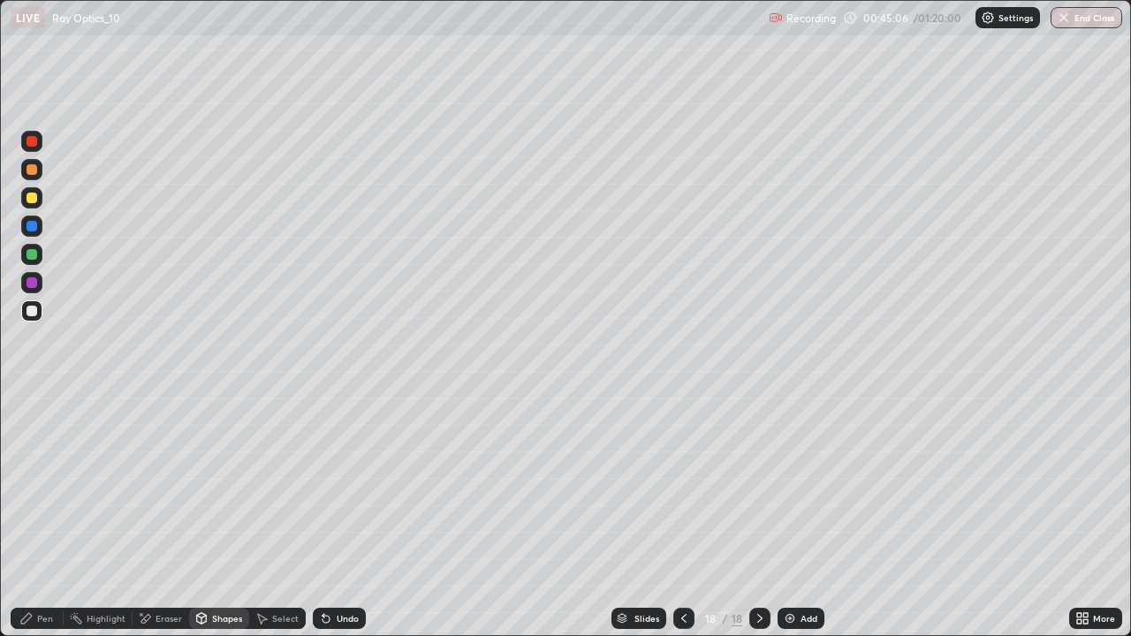
click at [40, 516] on div "Pen" at bounding box center [45, 618] width 16 height 9
click at [33, 256] on div at bounding box center [32, 254] width 11 height 11
click at [212, 516] on div "Shapes" at bounding box center [227, 618] width 30 height 9
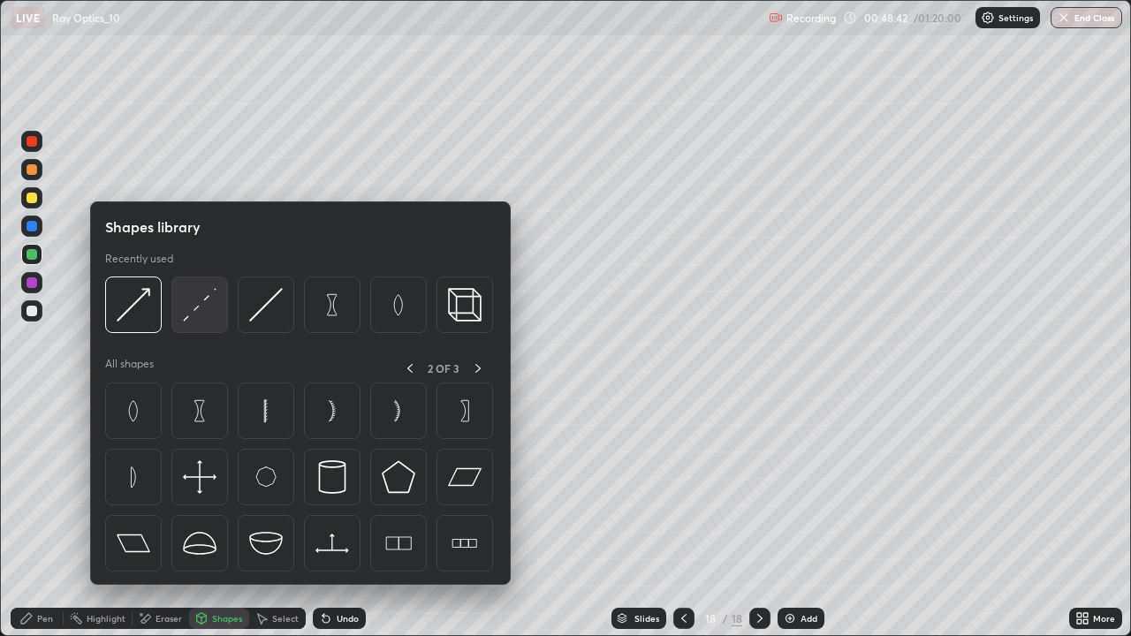
click at [211, 299] on img at bounding box center [200, 305] width 34 height 34
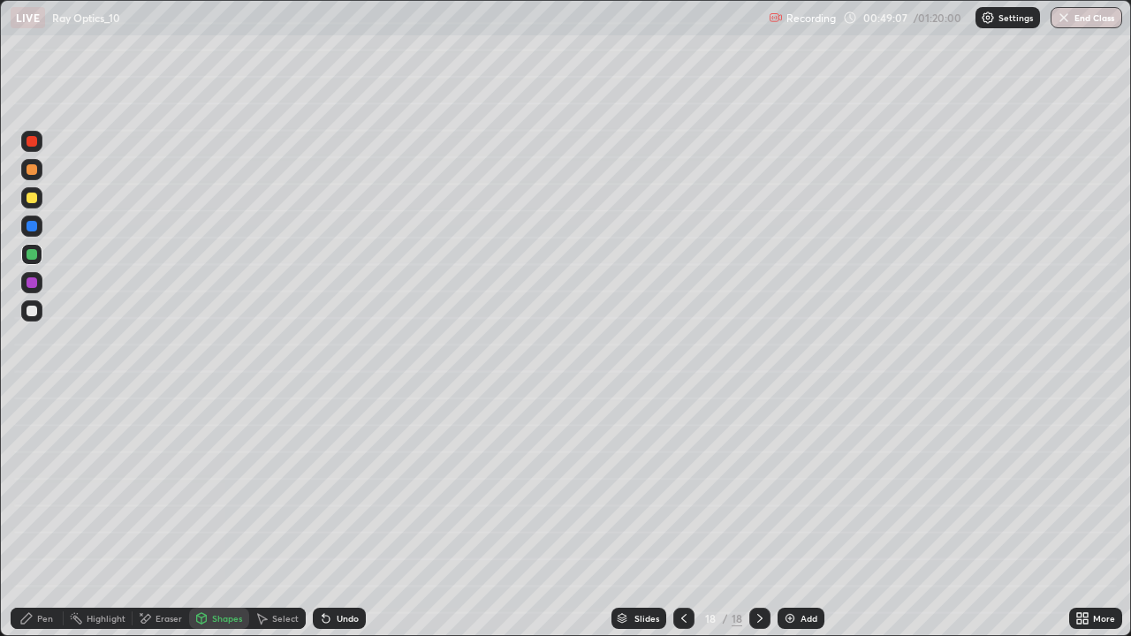
click at [351, 516] on div "Undo" at bounding box center [339, 618] width 53 height 21
click at [347, 516] on div "Undo" at bounding box center [348, 618] width 22 height 9
click at [345, 516] on div "Undo" at bounding box center [348, 618] width 22 height 9
click at [343, 516] on div "Undo" at bounding box center [348, 618] width 22 height 9
click at [345, 516] on div "Undo" at bounding box center [348, 618] width 22 height 9
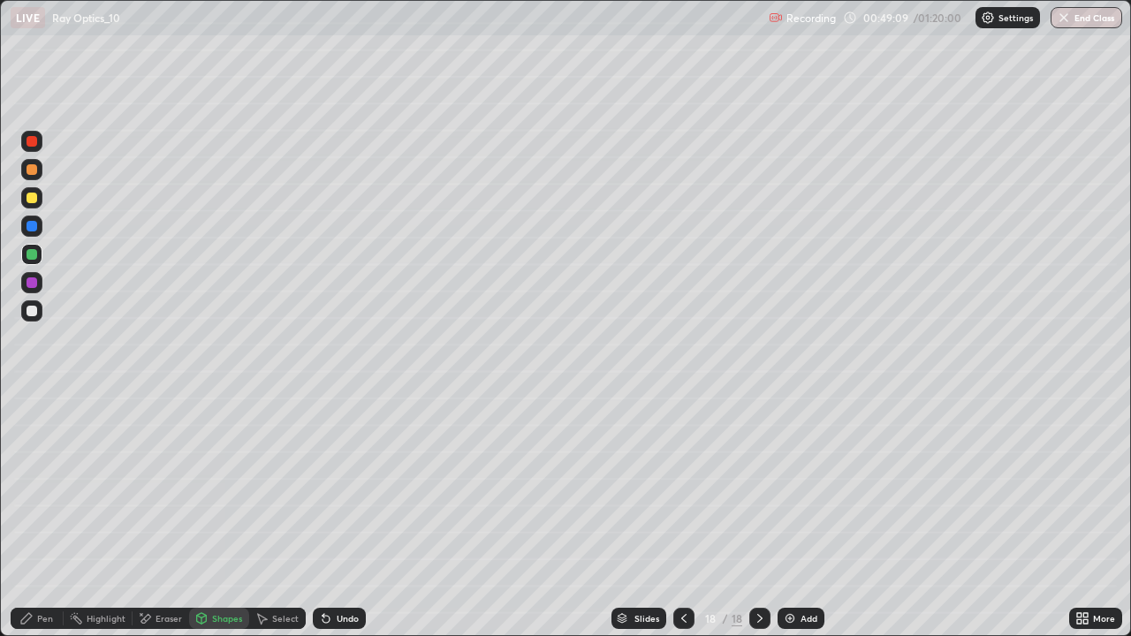
click at [345, 516] on div "Undo" at bounding box center [348, 618] width 22 height 9
click at [331, 516] on div "Undo" at bounding box center [339, 618] width 53 height 21
click at [330, 516] on icon at bounding box center [326, 618] width 14 height 14
click at [332, 516] on div "Undo" at bounding box center [339, 618] width 53 height 21
click at [333, 516] on div "Undo" at bounding box center [339, 618] width 53 height 21
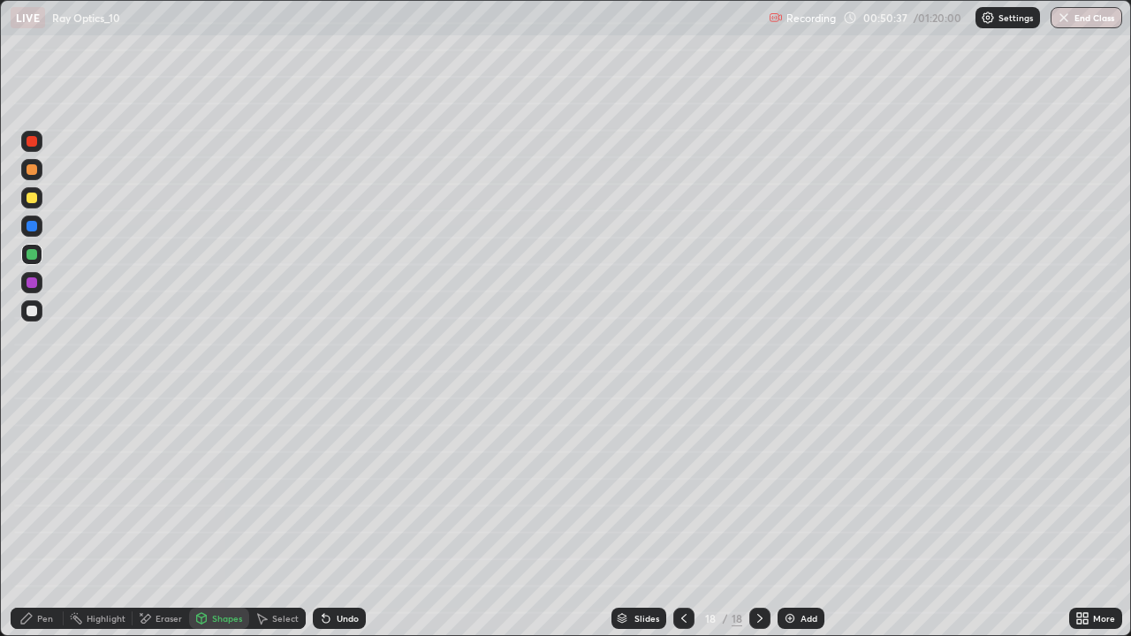
click at [337, 516] on div "Undo" at bounding box center [348, 618] width 22 height 9
click at [161, 516] on div "Eraser" at bounding box center [169, 618] width 27 height 9
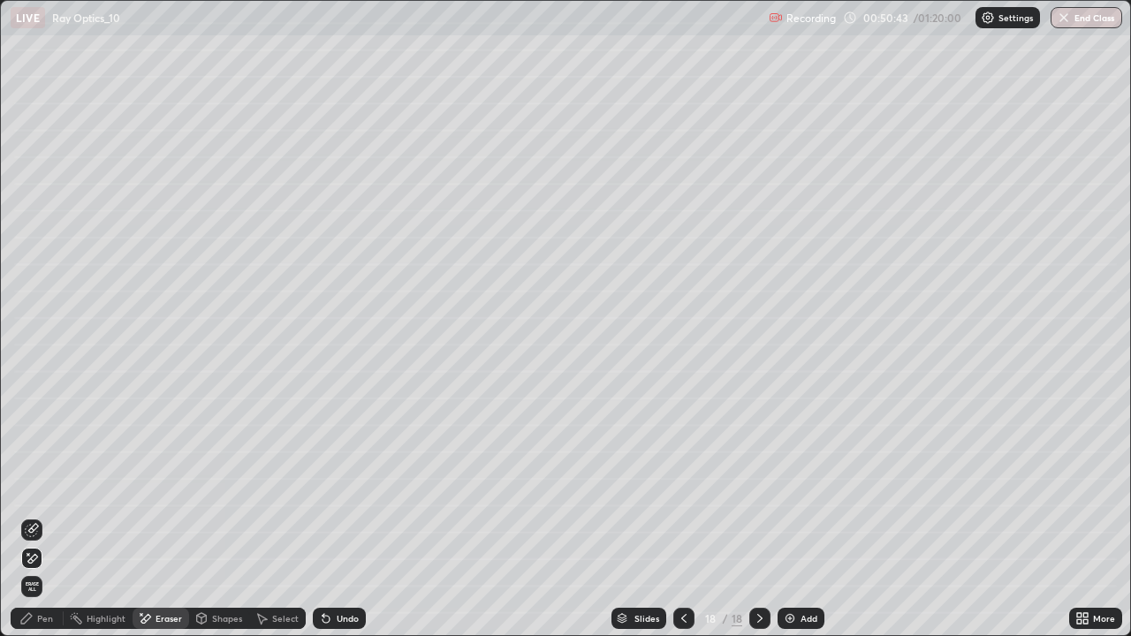
click at [46, 516] on div "Pen" at bounding box center [37, 618] width 53 height 21
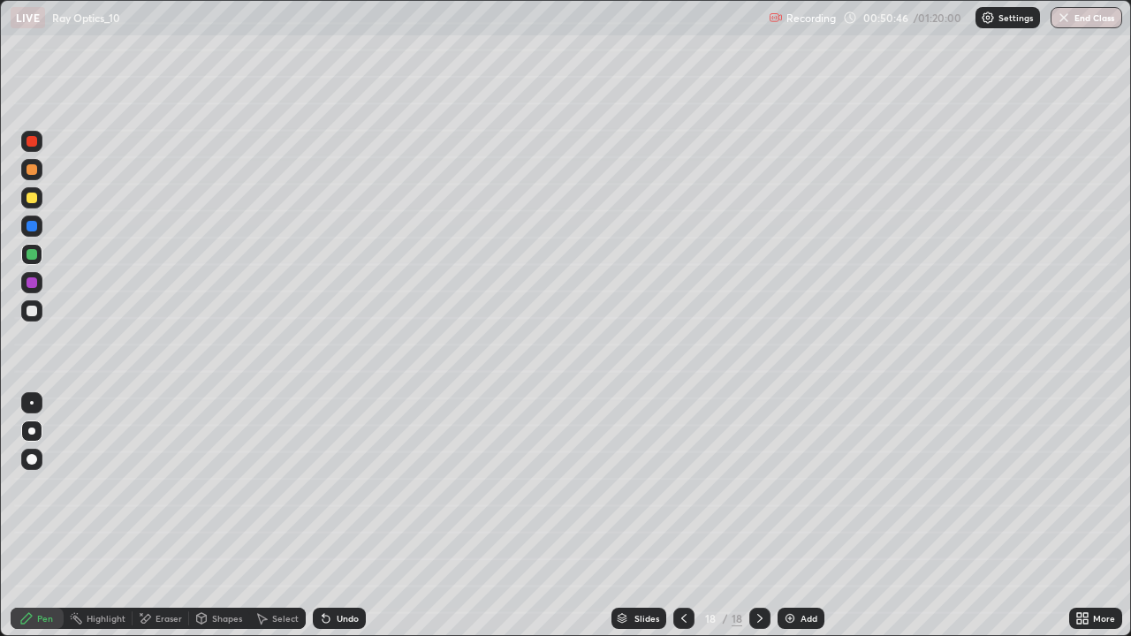
click at [32, 202] on div at bounding box center [32, 198] width 11 height 11
click at [157, 516] on div "Eraser" at bounding box center [169, 618] width 27 height 9
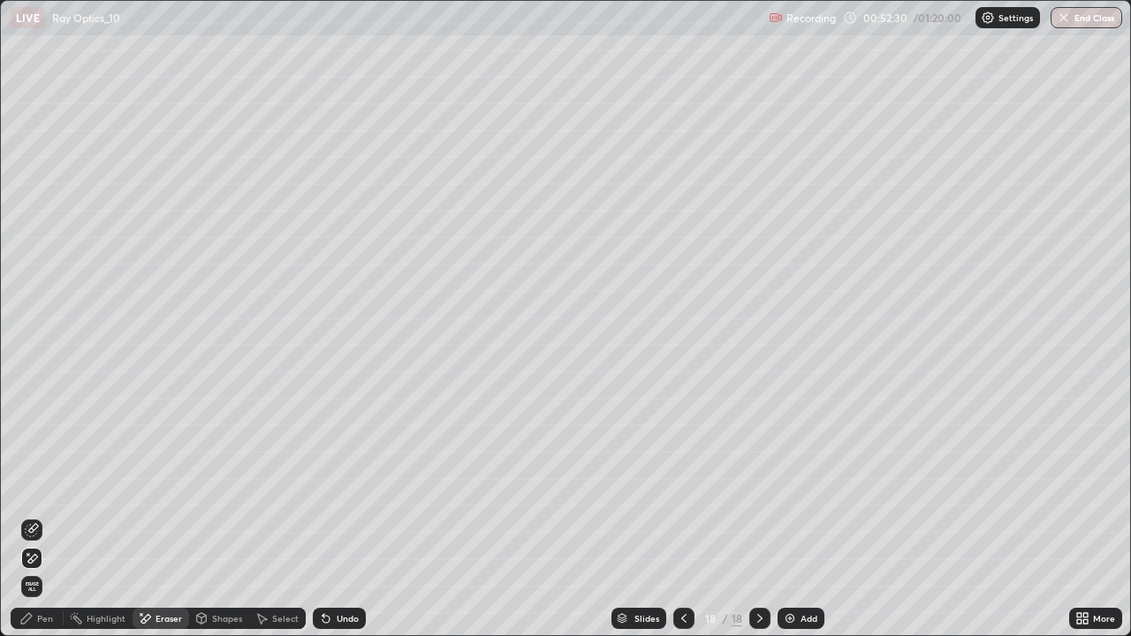
click at [795, 516] on img at bounding box center [790, 618] width 14 height 14
click at [43, 516] on div "Pen" at bounding box center [45, 618] width 16 height 9
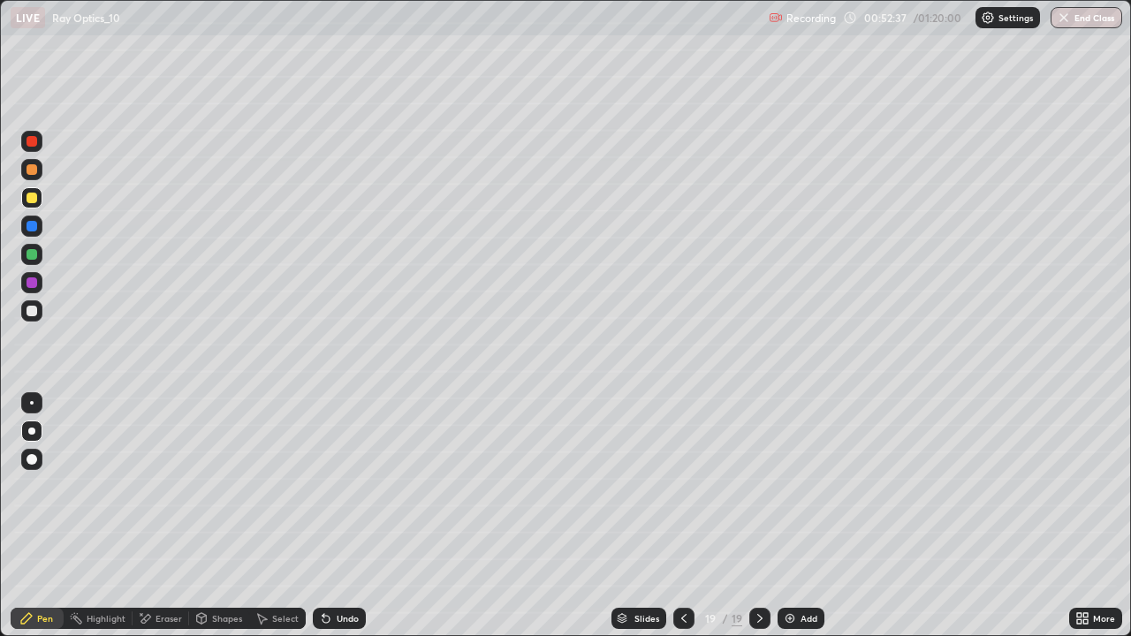
click at [224, 516] on div "Shapes" at bounding box center [227, 618] width 30 height 9
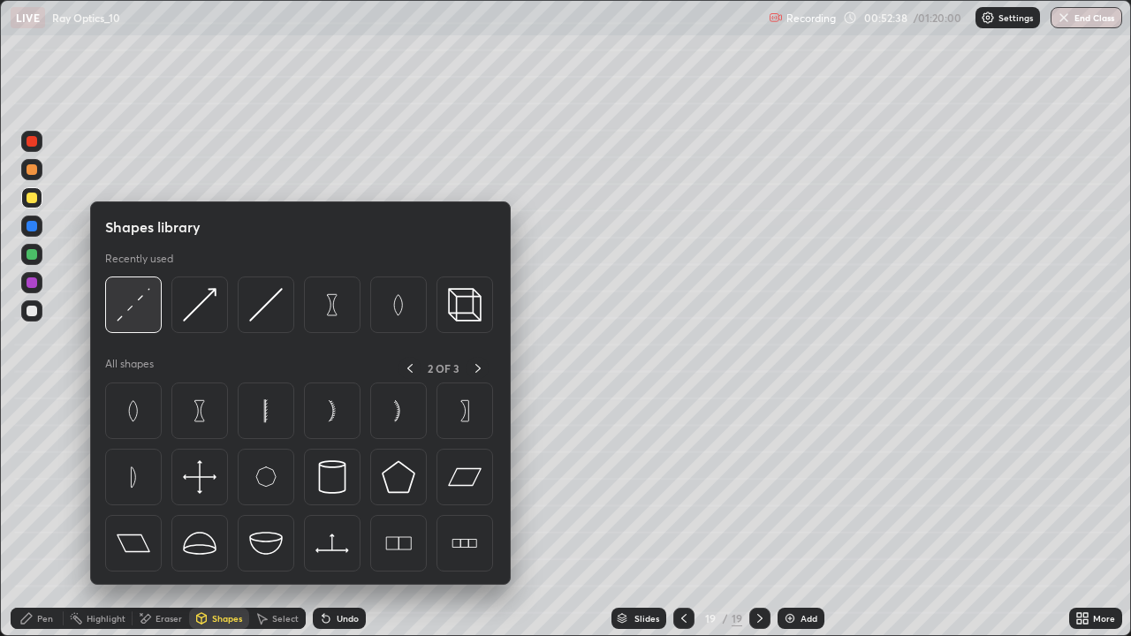
click at [133, 306] on img at bounding box center [134, 305] width 34 height 34
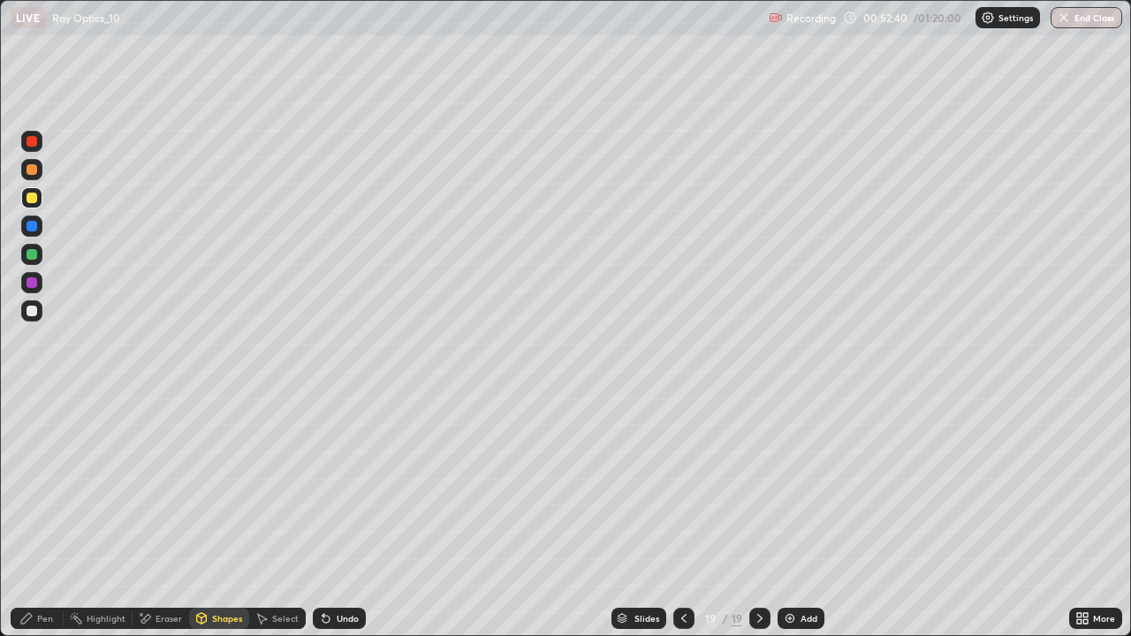
click at [34, 516] on div "Pen" at bounding box center [37, 618] width 53 height 21
click at [681, 516] on icon at bounding box center [683, 618] width 5 height 9
click at [333, 516] on div "Undo" at bounding box center [339, 618] width 53 height 21
click at [212, 516] on div "Shapes" at bounding box center [227, 618] width 30 height 9
click at [160, 516] on div "Eraser" at bounding box center [161, 618] width 57 height 21
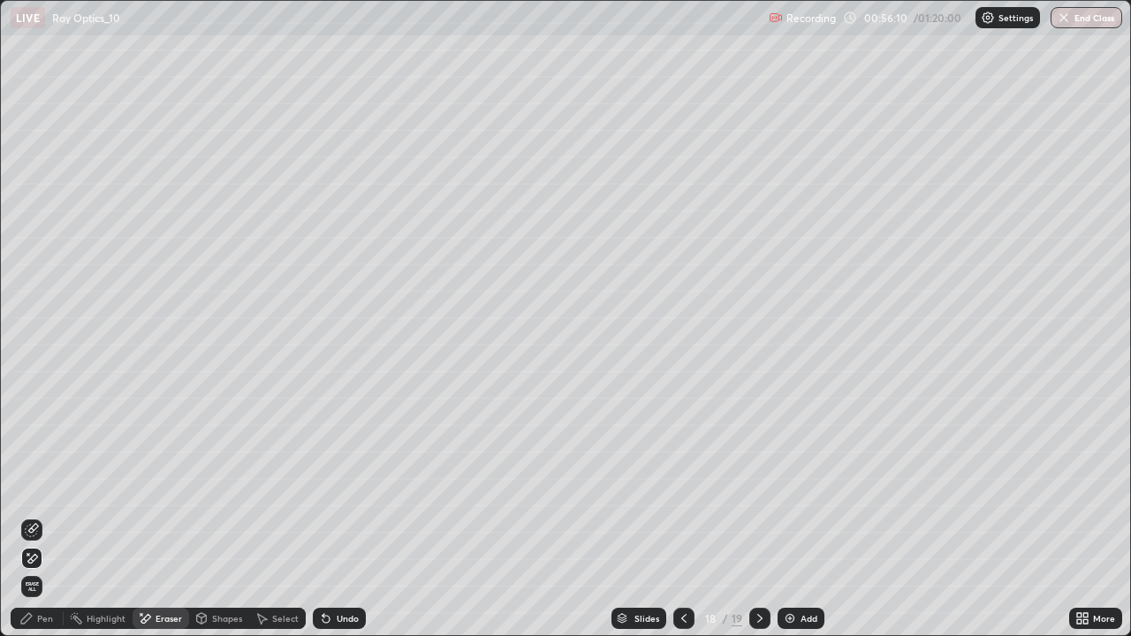
click at [753, 516] on icon at bounding box center [760, 618] width 14 height 14
click at [804, 516] on div "Add" at bounding box center [809, 618] width 17 height 9
click at [30, 516] on icon at bounding box center [26, 618] width 11 height 11
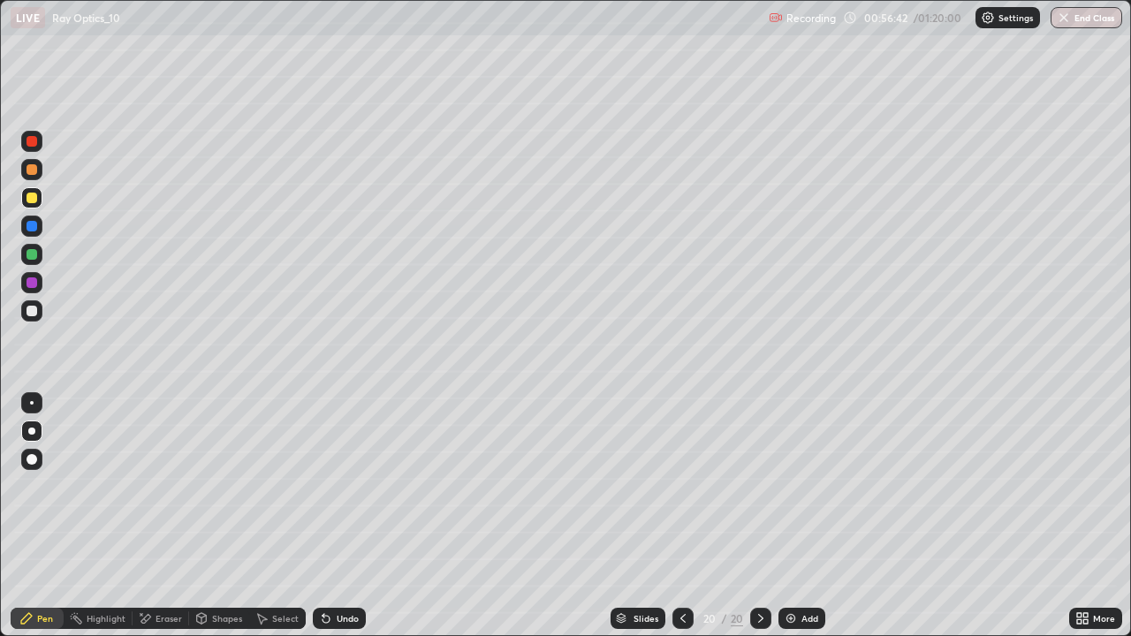
click at [28, 257] on div at bounding box center [32, 254] width 11 height 11
click at [34, 194] on div at bounding box center [32, 198] width 11 height 11
click at [758, 516] on icon at bounding box center [761, 618] width 14 height 14
click at [790, 516] on img at bounding box center [791, 618] width 14 height 14
click at [34, 315] on div at bounding box center [32, 311] width 11 height 11
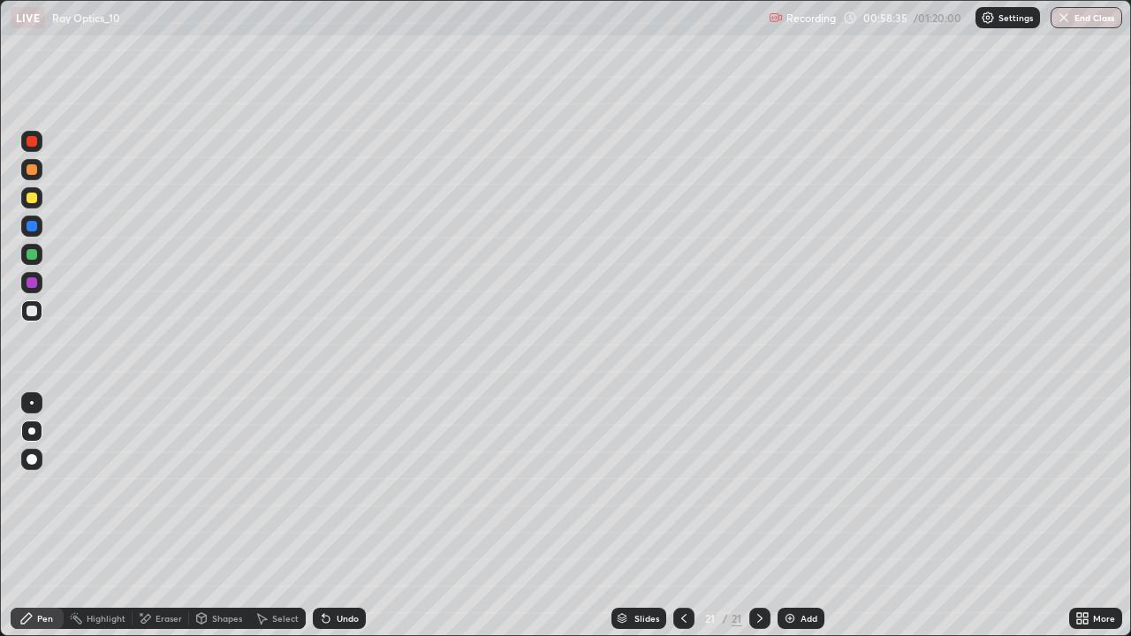
click at [339, 516] on div "Undo" at bounding box center [348, 618] width 22 height 9
click at [335, 516] on div "Undo" at bounding box center [339, 618] width 53 height 21
click at [277, 516] on div "Select" at bounding box center [285, 618] width 27 height 9
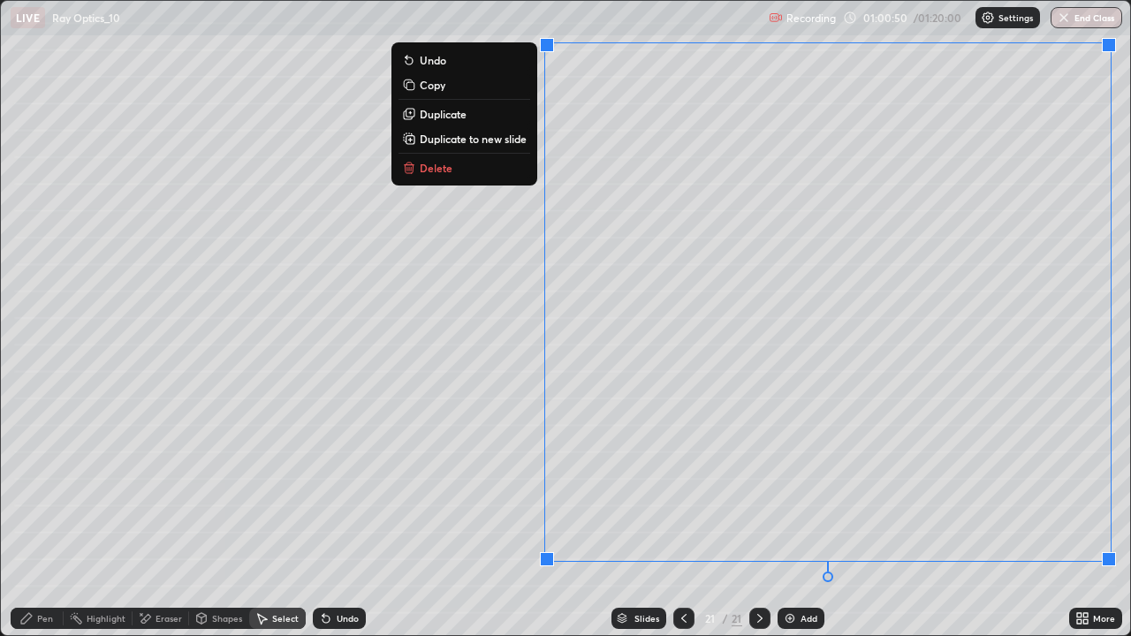
click at [456, 140] on p "Duplicate to new slide" at bounding box center [473, 139] width 107 height 14
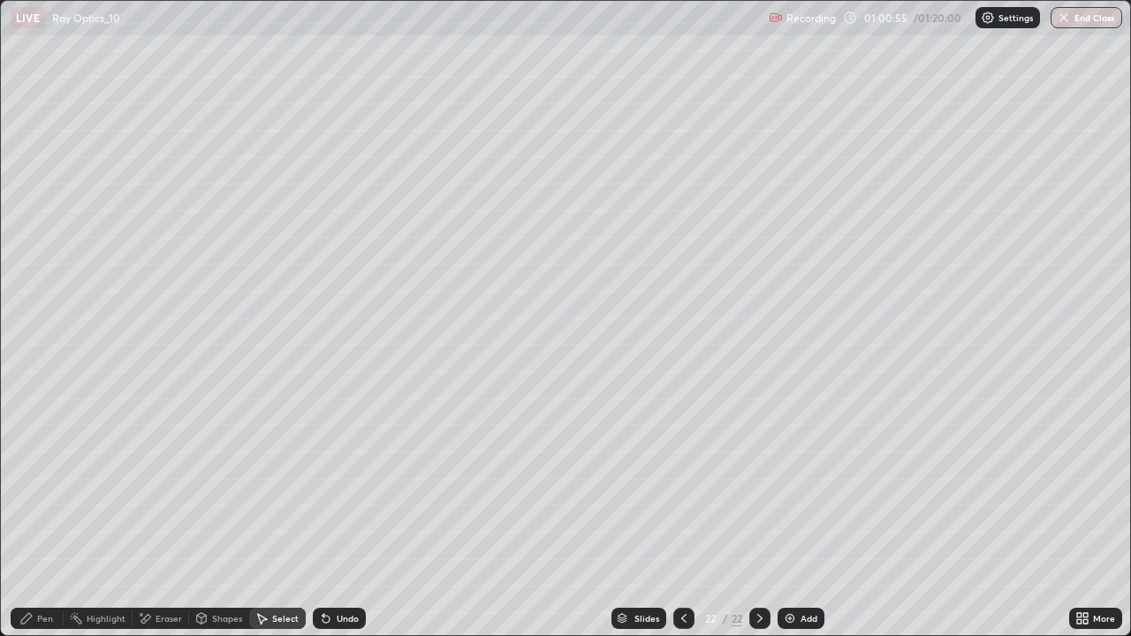
click at [51, 516] on div "Pen" at bounding box center [37, 618] width 53 height 21
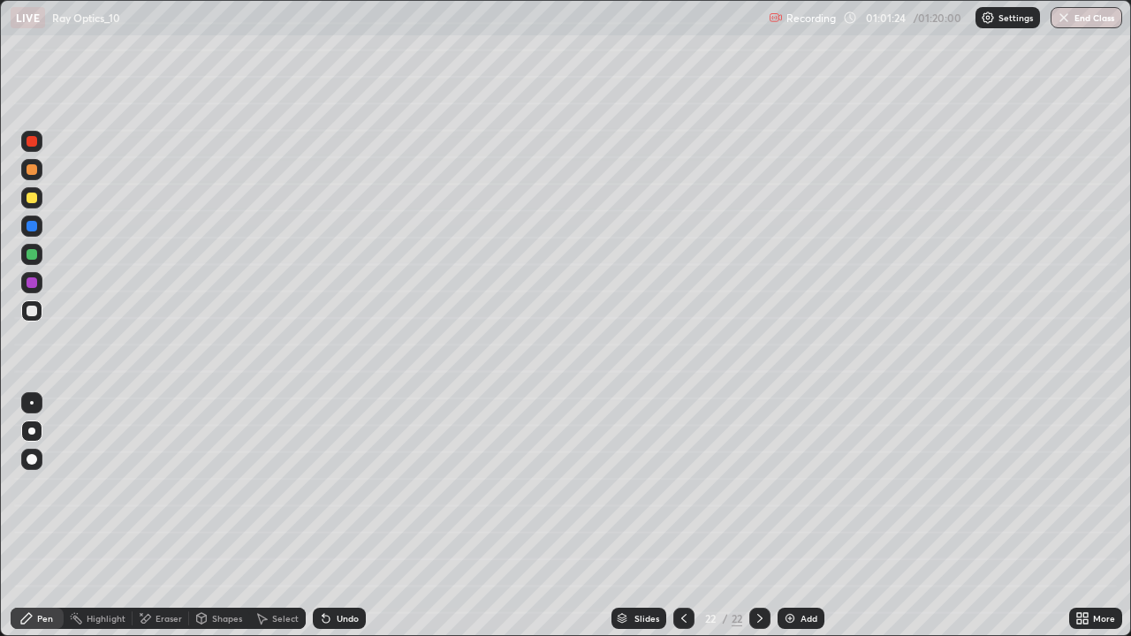
click at [282, 516] on div "Select" at bounding box center [285, 618] width 27 height 9
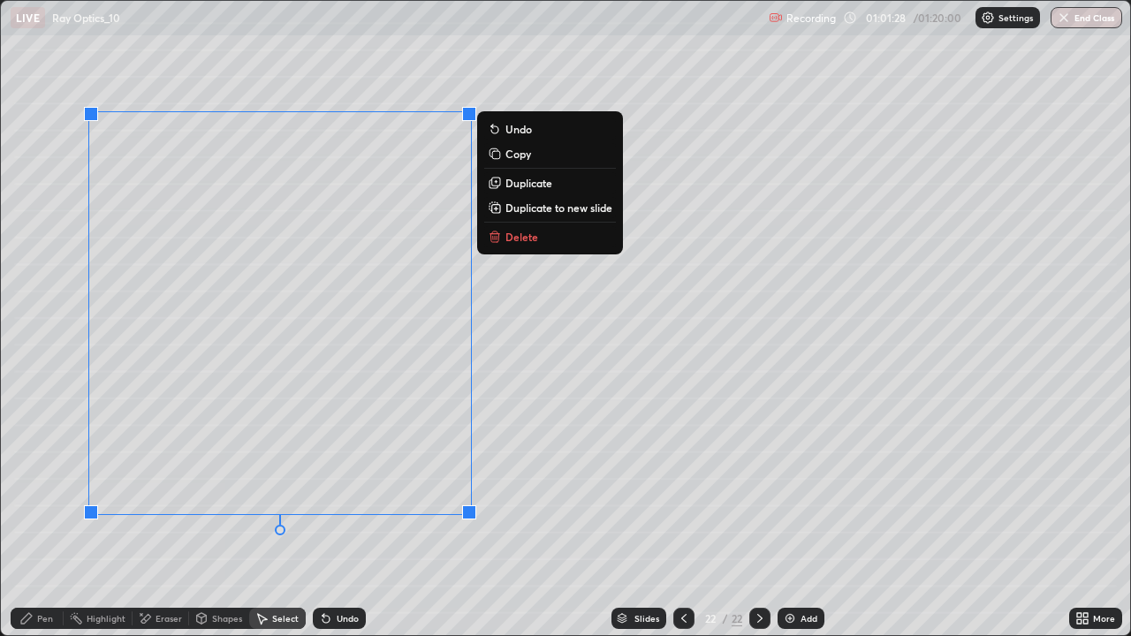
click at [509, 239] on p "Delete" at bounding box center [521, 237] width 33 height 14
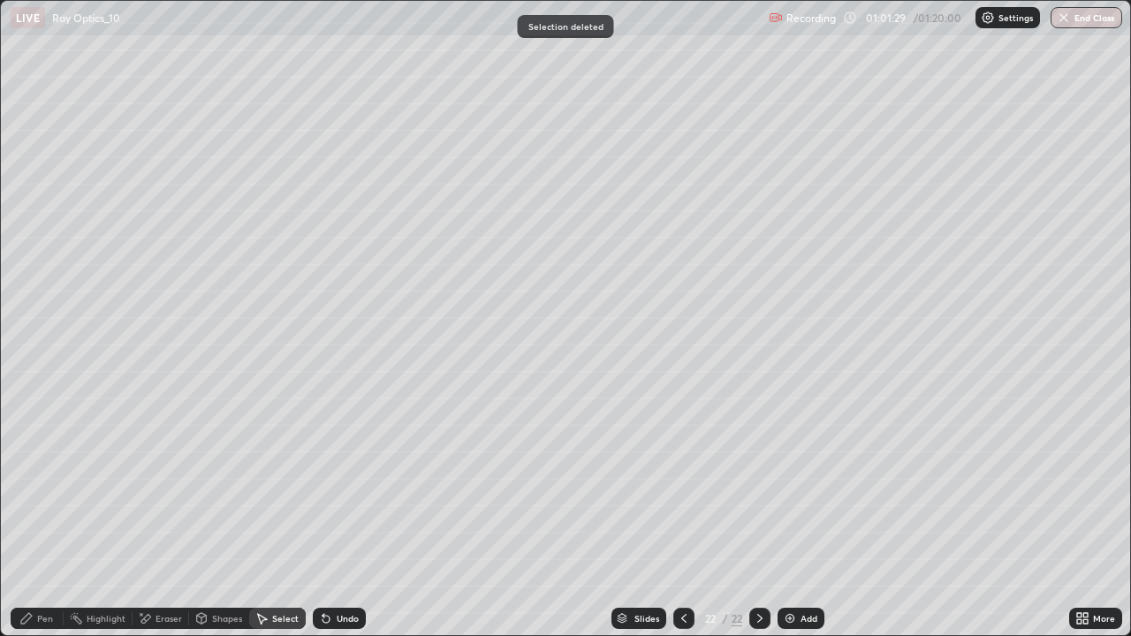
click at [34, 516] on icon at bounding box center [26, 618] width 14 height 14
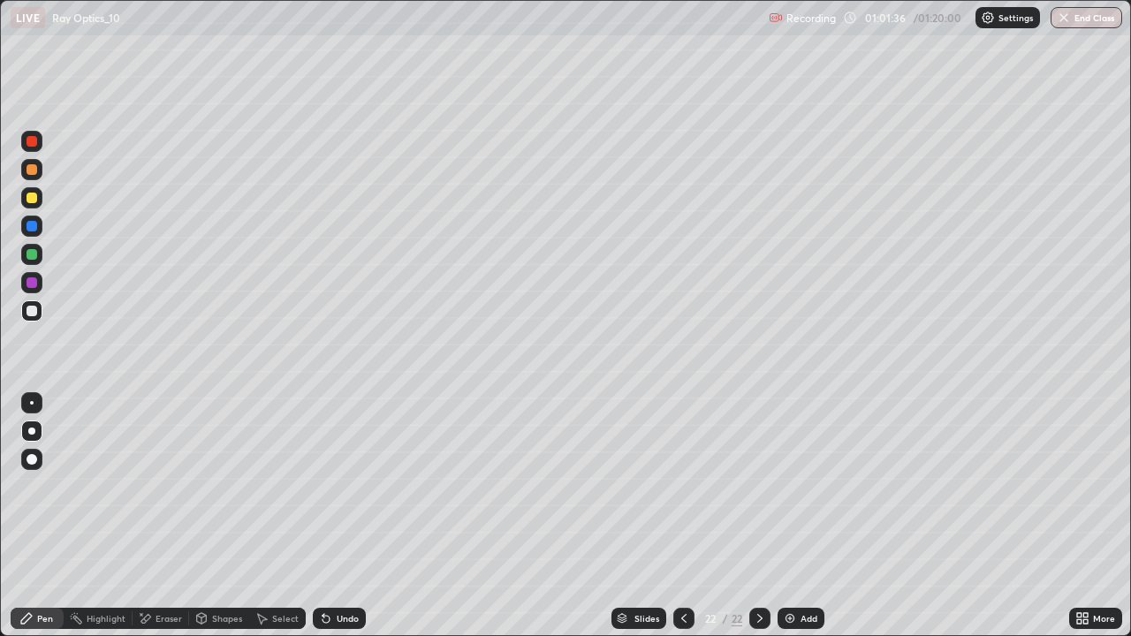
click at [758, 516] on icon at bounding box center [759, 618] width 5 height 9
click at [757, 516] on icon at bounding box center [760, 618] width 14 height 14
click at [756, 516] on icon at bounding box center [760, 618] width 14 height 14
click at [791, 516] on img at bounding box center [790, 618] width 14 height 14
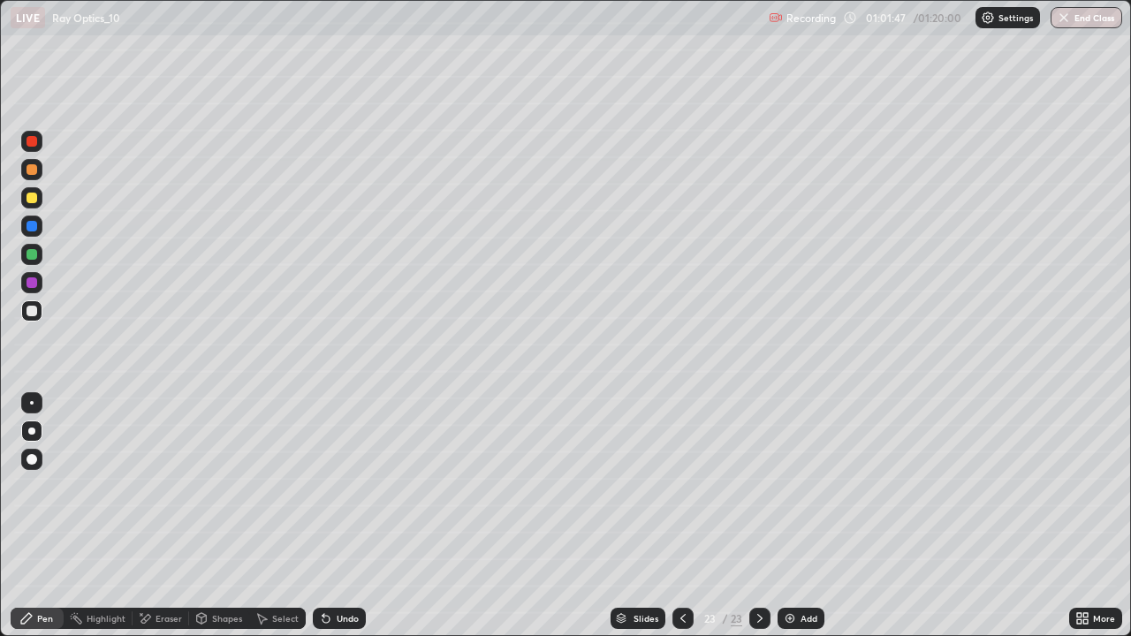
click at [334, 516] on div "Undo" at bounding box center [339, 618] width 53 height 21
click at [339, 516] on div "Undo" at bounding box center [348, 618] width 22 height 9
click at [337, 516] on div "Undo" at bounding box center [348, 618] width 22 height 9
click at [330, 516] on div "Undo" at bounding box center [339, 618] width 53 height 21
click at [327, 516] on div "Undo" at bounding box center [339, 618] width 53 height 21
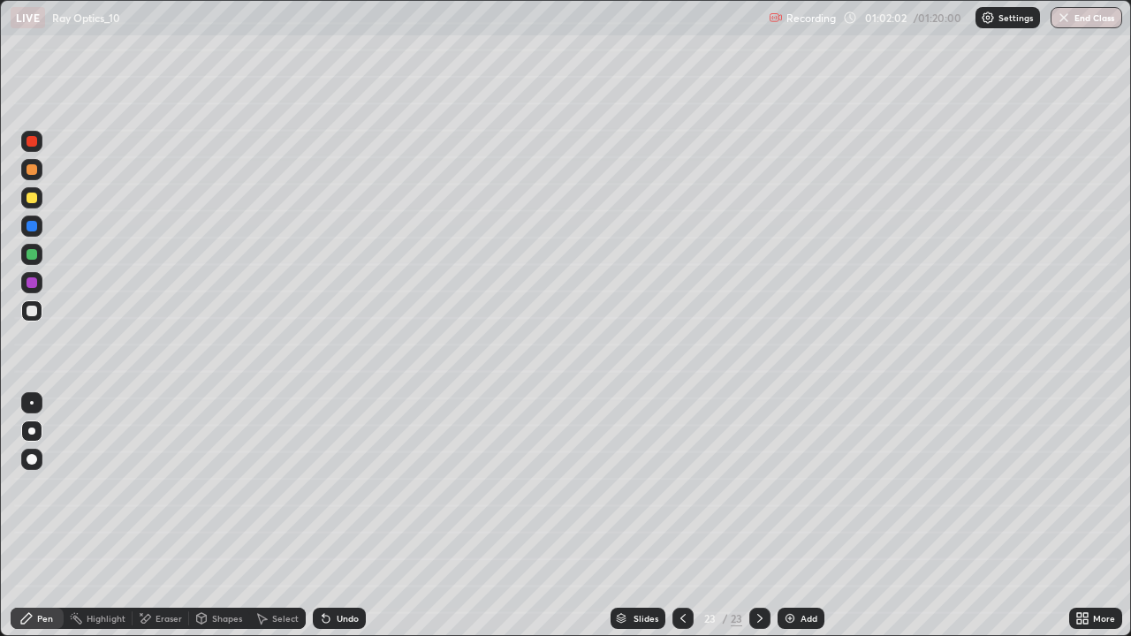
click at [325, 516] on icon at bounding box center [326, 618] width 14 height 14
click at [326, 516] on div "Undo" at bounding box center [339, 618] width 53 height 21
click at [327, 516] on div "Undo" at bounding box center [339, 618] width 53 height 21
click at [331, 516] on div "Undo" at bounding box center [339, 618] width 53 height 21
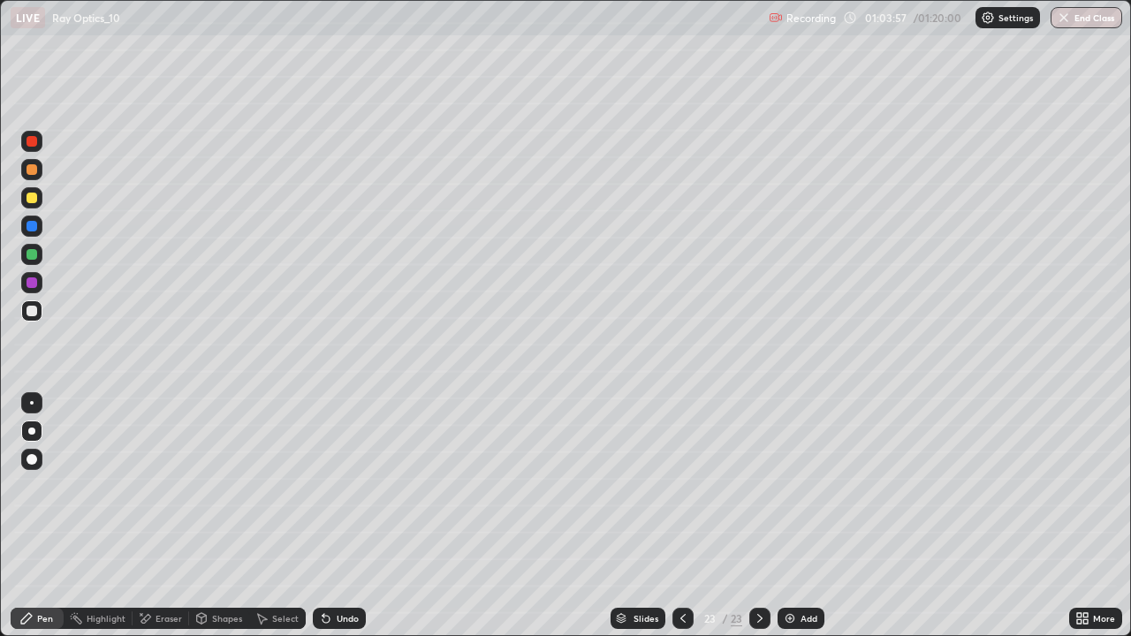
click at [331, 516] on div "Undo" at bounding box center [339, 618] width 53 height 21
click at [330, 516] on icon at bounding box center [326, 618] width 14 height 14
click at [347, 516] on div "Undo" at bounding box center [348, 618] width 22 height 9
click at [341, 516] on div "Undo" at bounding box center [339, 618] width 53 height 21
click at [339, 516] on div "Undo" at bounding box center [339, 618] width 53 height 21
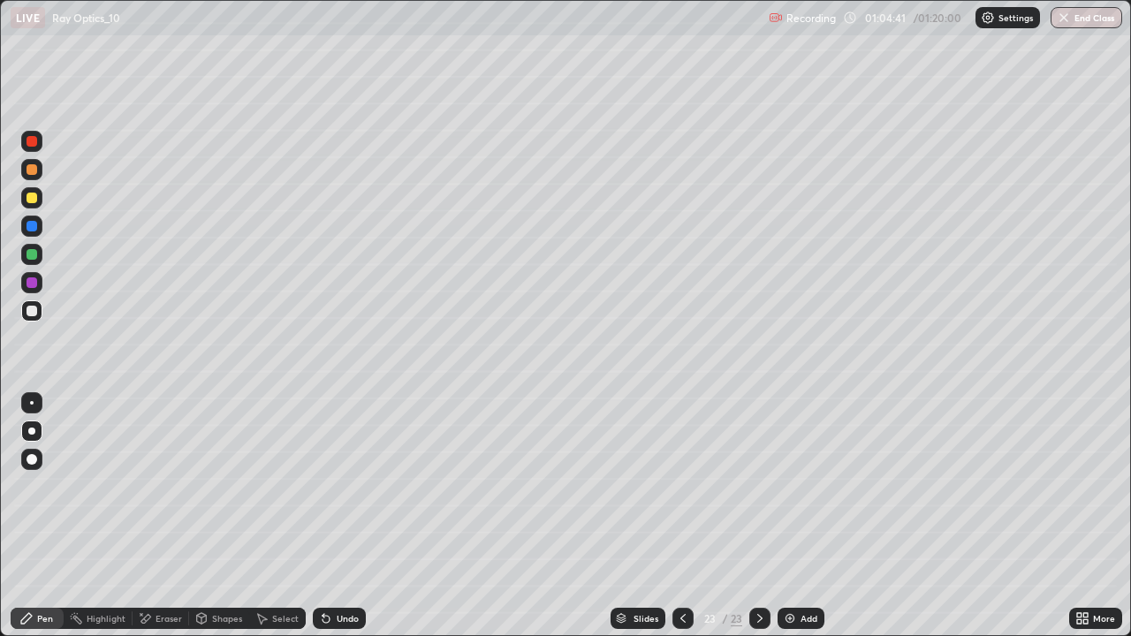
click at [338, 516] on div "Undo" at bounding box center [348, 618] width 22 height 9
click at [341, 516] on div "Undo" at bounding box center [348, 618] width 22 height 9
click at [758, 516] on icon at bounding box center [760, 618] width 14 height 14
click at [756, 516] on icon at bounding box center [760, 618] width 14 height 14
click at [793, 516] on img at bounding box center [790, 618] width 14 height 14
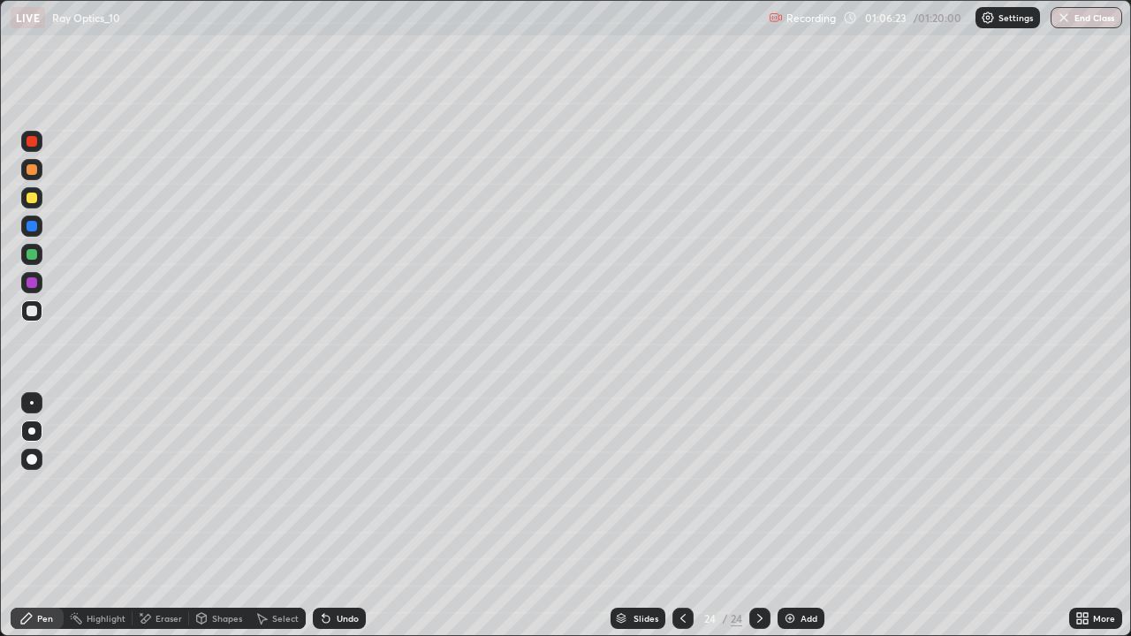
click at [329, 516] on icon at bounding box center [326, 618] width 14 height 14
click at [323, 516] on icon at bounding box center [324, 615] width 2 height 2
click at [313, 516] on div "Undo" at bounding box center [339, 618] width 53 height 21
click at [323, 516] on icon at bounding box center [324, 615] width 2 height 2
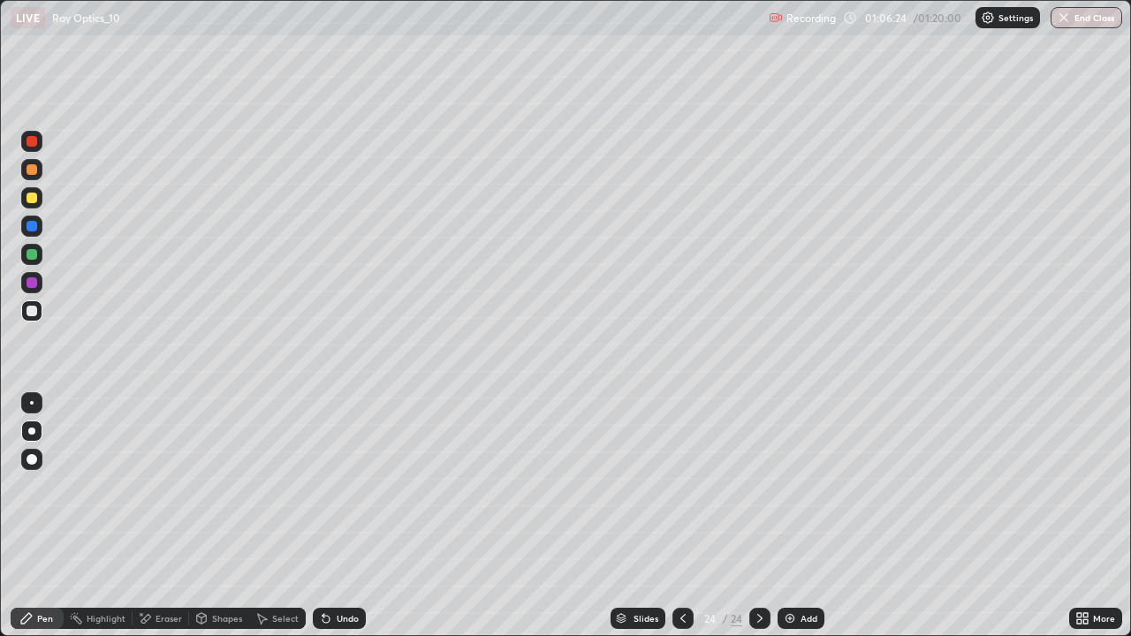
click at [323, 516] on icon at bounding box center [324, 615] width 2 height 2
click at [315, 516] on div "Undo" at bounding box center [339, 618] width 53 height 21
click at [323, 516] on icon at bounding box center [324, 615] width 2 height 2
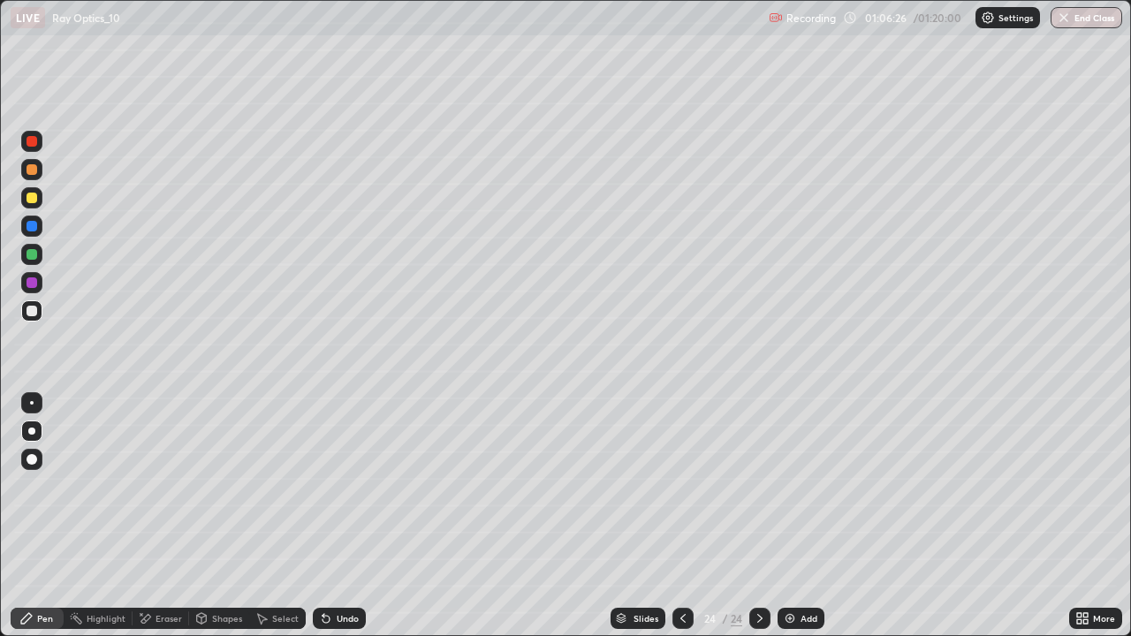
click at [315, 516] on div "Undo" at bounding box center [336, 618] width 60 height 35
click at [339, 516] on div "Undo" at bounding box center [348, 618] width 22 height 9
click at [338, 516] on div "Undo" at bounding box center [348, 618] width 22 height 9
click at [337, 516] on div "Undo" at bounding box center [348, 618] width 22 height 9
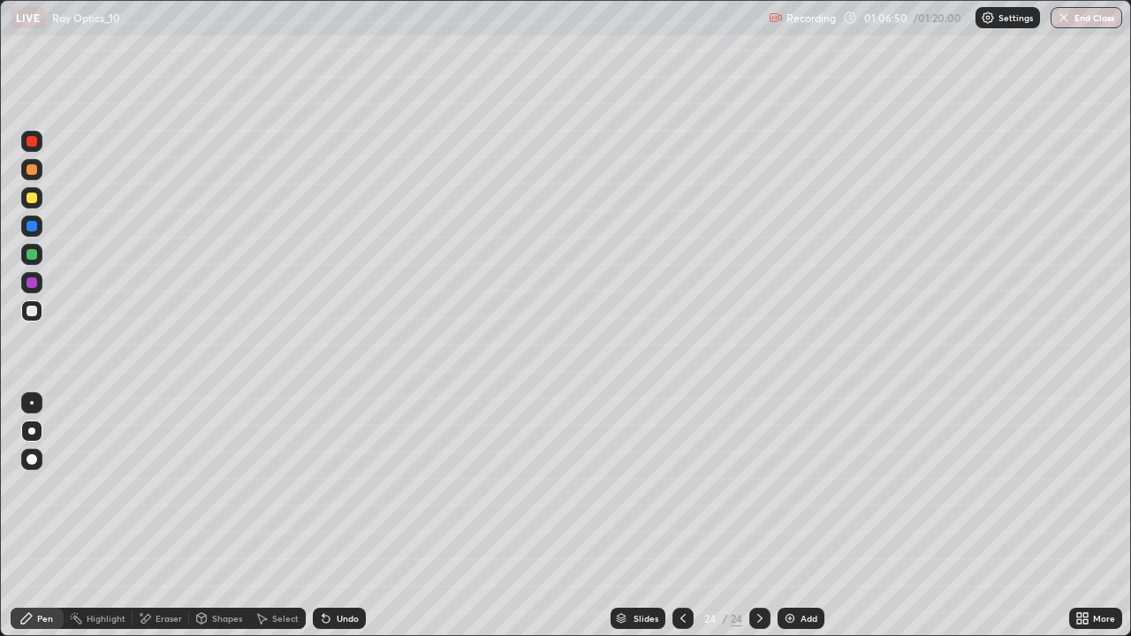
click at [166, 516] on div "Eraser" at bounding box center [169, 618] width 27 height 9
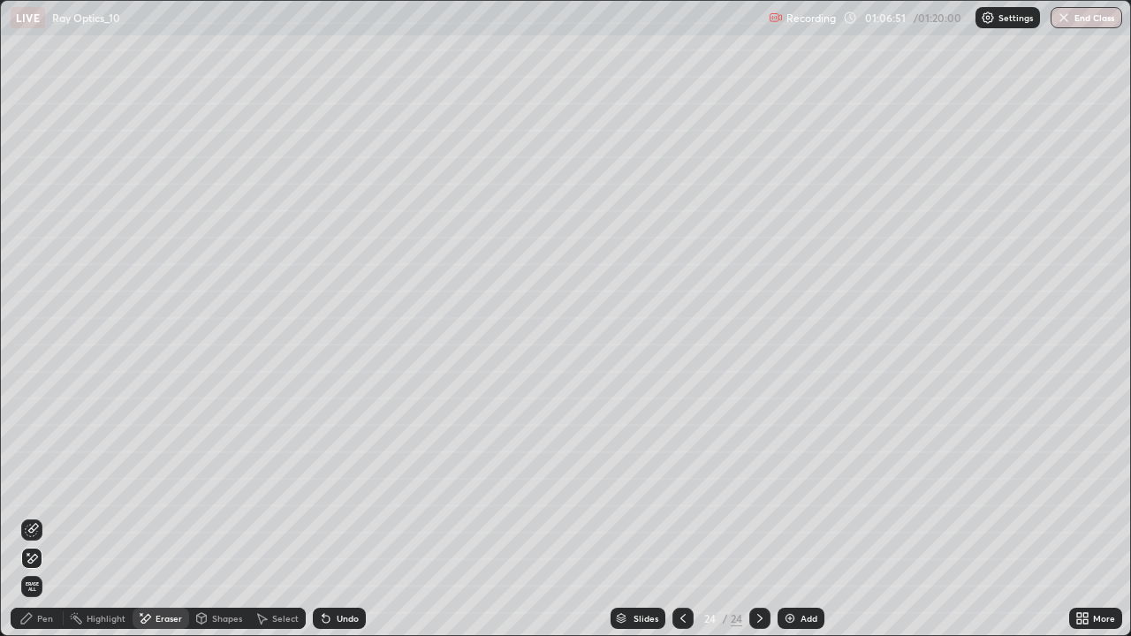
click at [34, 516] on icon at bounding box center [32, 530] width 14 height 14
click at [49, 516] on div "Pen" at bounding box center [45, 618] width 16 height 9
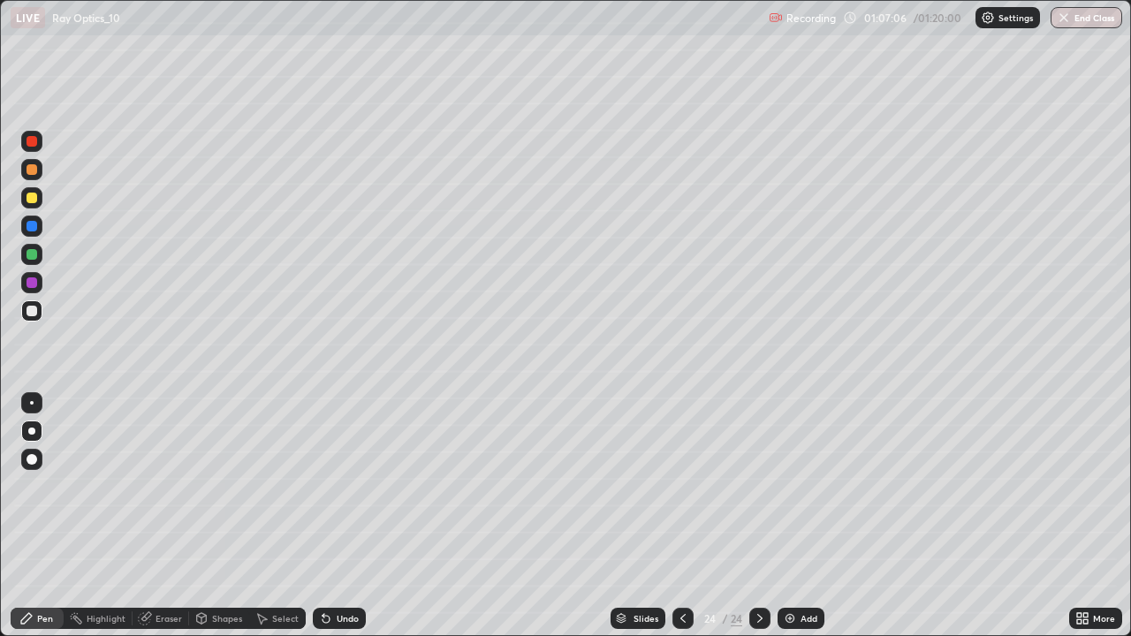
click at [34, 254] on div at bounding box center [32, 254] width 11 height 11
click at [34, 196] on div at bounding box center [32, 198] width 11 height 11
click at [681, 516] on icon at bounding box center [683, 618] width 14 height 14
click at [27, 254] on div at bounding box center [32, 254] width 11 height 11
click at [31, 200] on div at bounding box center [32, 198] width 11 height 11
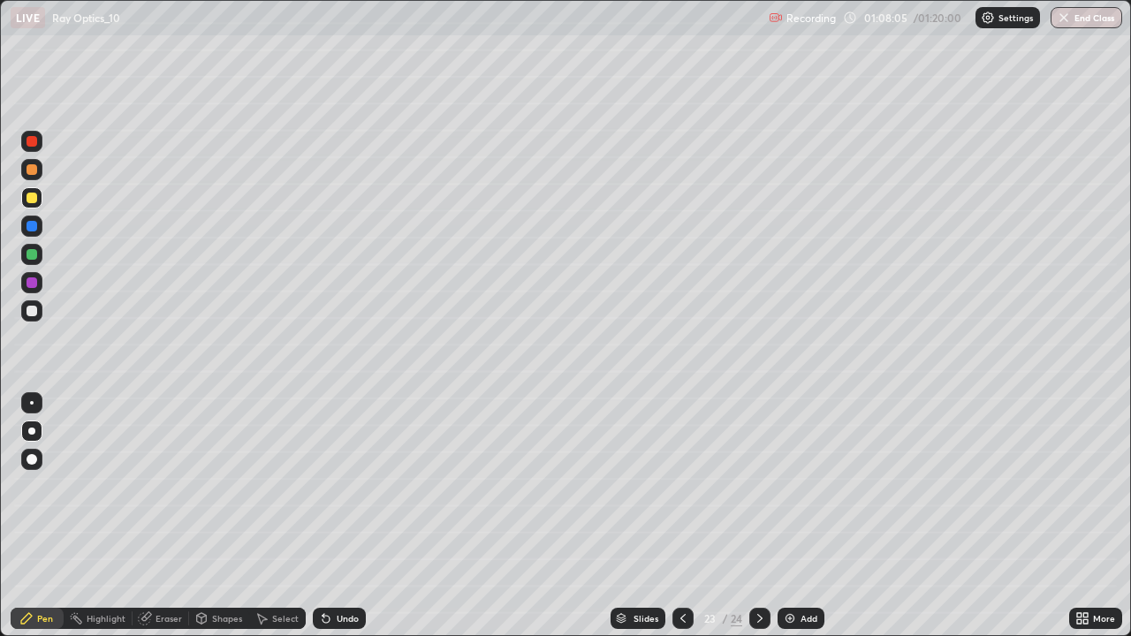
click at [790, 516] on img at bounding box center [790, 618] width 14 height 14
click at [338, 516] on div "Undo" at bounding box center [348, 618] width 22 height 9
click at [337, 516] on div "Undo" at bounding box center [348, 618] width 22 height 9
click at [332, 516] on div "Undo" at bounding box center [339, 618] width 53 height 21
click at [159, 516] on div "Eraser" at bounding box center [169, 618] width 27 height 9
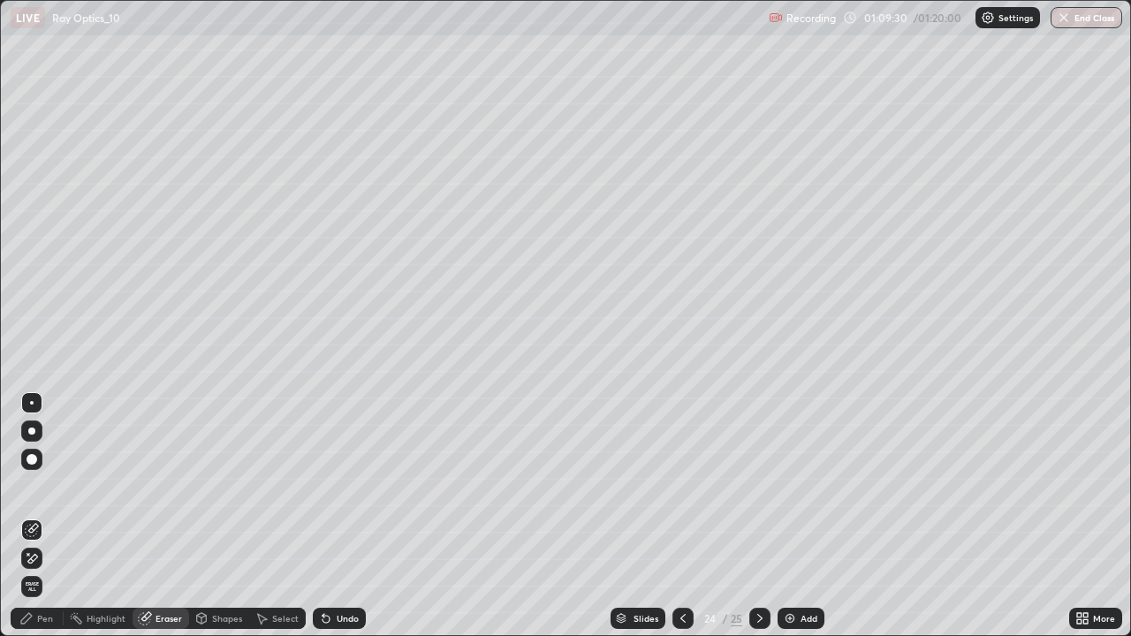
click at [42, 516] on div "Pen" at bounding box center [45, 618] width 16 height 9
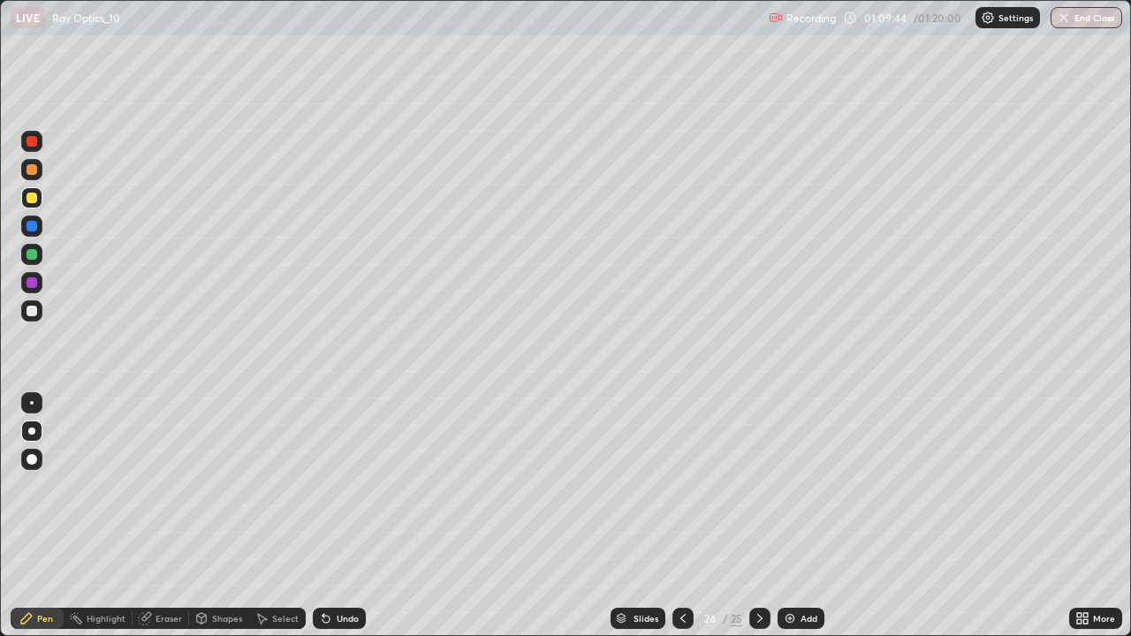
click at [30, 315] on div at bounding box center [32, 311] width 11 height 11
click at [337, 516] on div "Undo" at bounding box center [348, 618] width 22 height 9
click at [329, 516] on icon at bounding box center [326, 618] width 14 height 14
click at [337, 516] on div "Undo" at bounding box center [348, 618] width 22 height 9
click at [37, 261] on div at bounding box center [31, 254] width 21 height 21
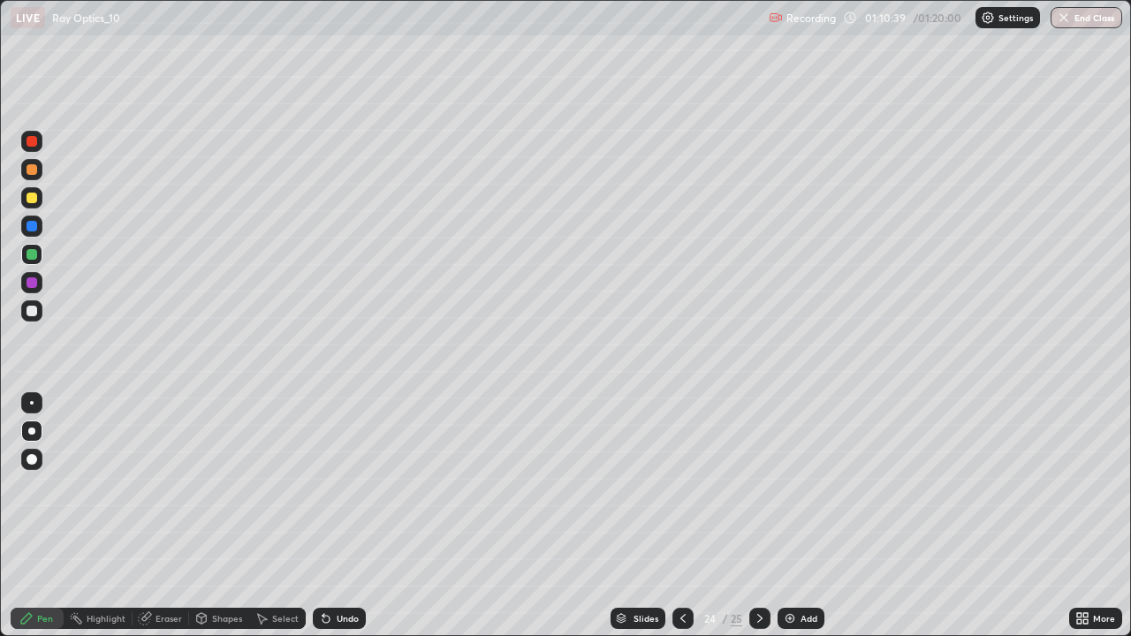
click at [34, 200] on div at bounding box center [32, 198] width 11 height 11
click at [334, 516] on div "Undo" at bounding box center [339, 618] width 53 height 21
click at [341, 516] on div "Undo" at bounding box center [339, 618] width 53 height 21
click at [339, 516] on div "Undo" at bounding box center [348, 618] width 22 height 9
click at [339, 516] on div "Undo" at bounding box center [339, 618] width 53 height 21
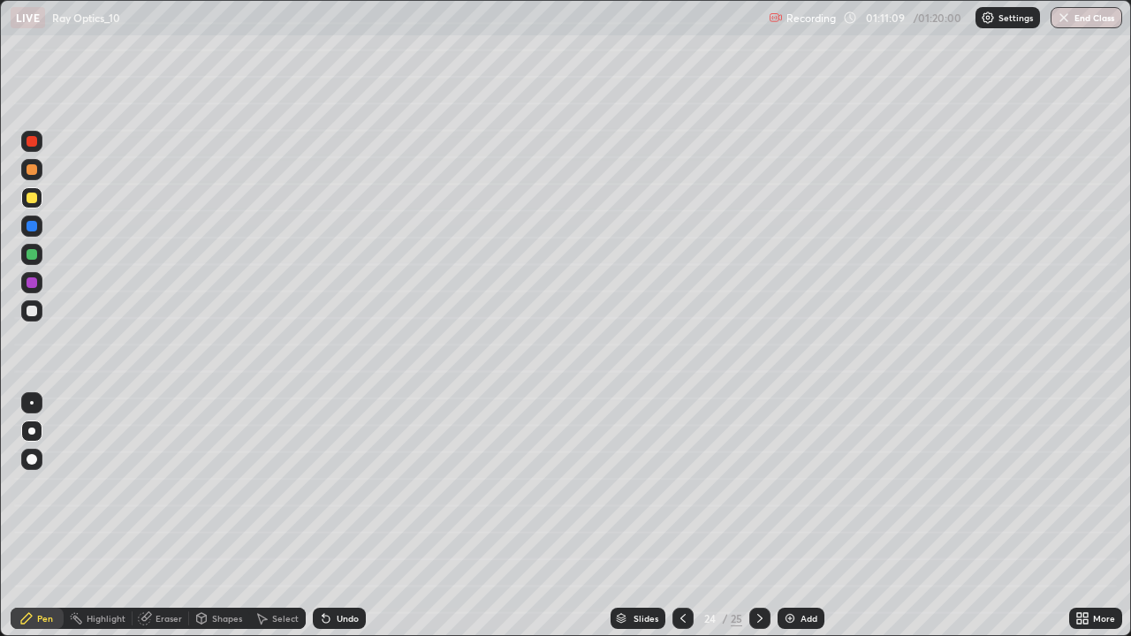
click at [344, 516] on div "Undo" at bounding box center [348, 618] width 22 height 9
click at [343, 516] on div "Undo" at bounding box center [348, 618] width 22 height 9
click at [341, 516] on div "Undo" at bounding box center [348, 618] width 22 height 9
click at [345, 516] on div "Undo" at bounding box center [348, 618] width 22 height 9
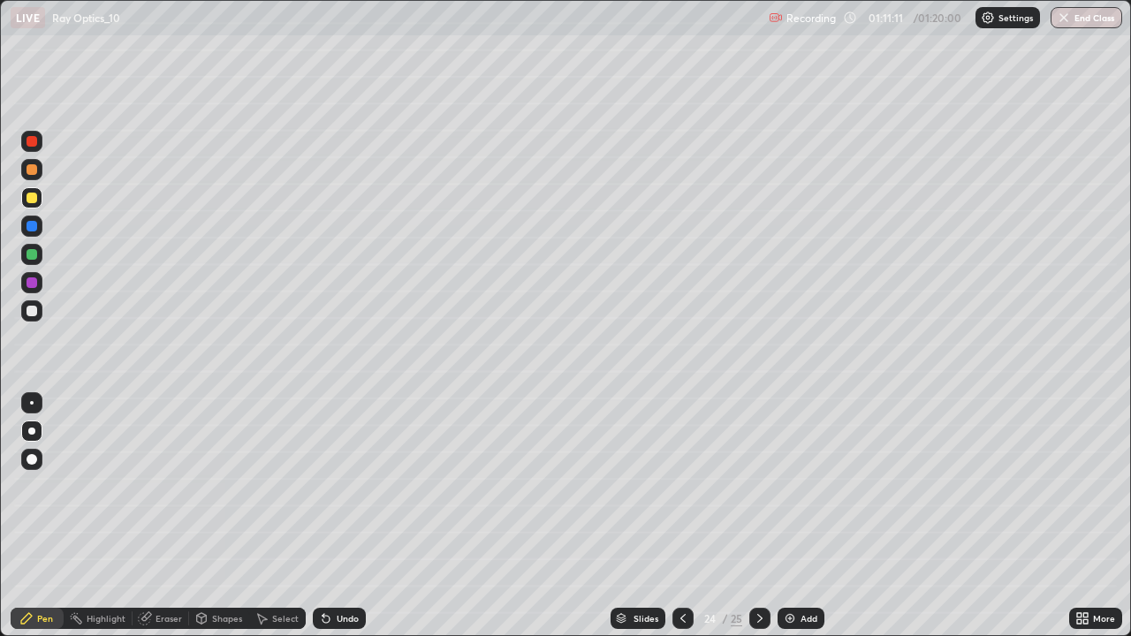
click at [346, 516] on div "Undo" at bounding box center [348, 618] width 22 height 9
click at [30, 254] on div at bounding box center [32, 254] width 11 height 11
click at [340, 516] on div "Undo" at bounding box center [348, 618] width 22 height 9
click at [339, 516] on div "Undo" at bounding box center [348, 618] width 22 height 9
click at [340, 516] on div "Undo" at bounding box center [348, 618] width 22 height 9
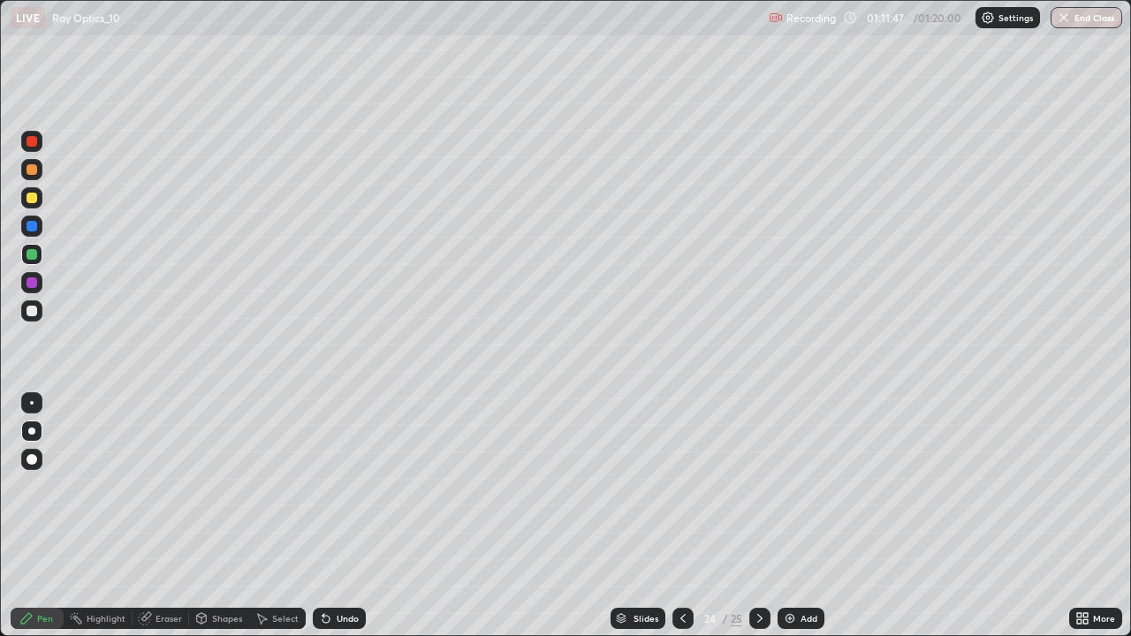
click at [341, 516] on div "Undo" at bounding box center [348, 618] width 22 height 9
click at [340, 516] on div "Undo" at bounding box center [348, 618] width 22 height 9
click at [341, 516] on div "Undo" at bounding box center [348, 618] width 22 height 9
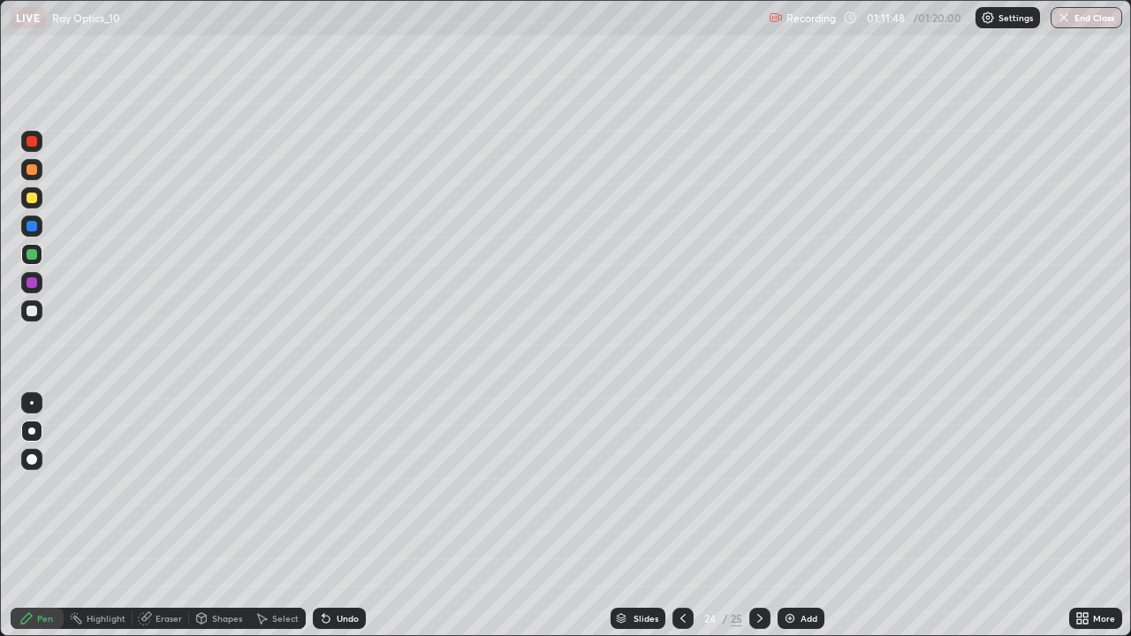
click at [341, 516] on div "Undo" at bounding box center [348, 618] width 22 height 9
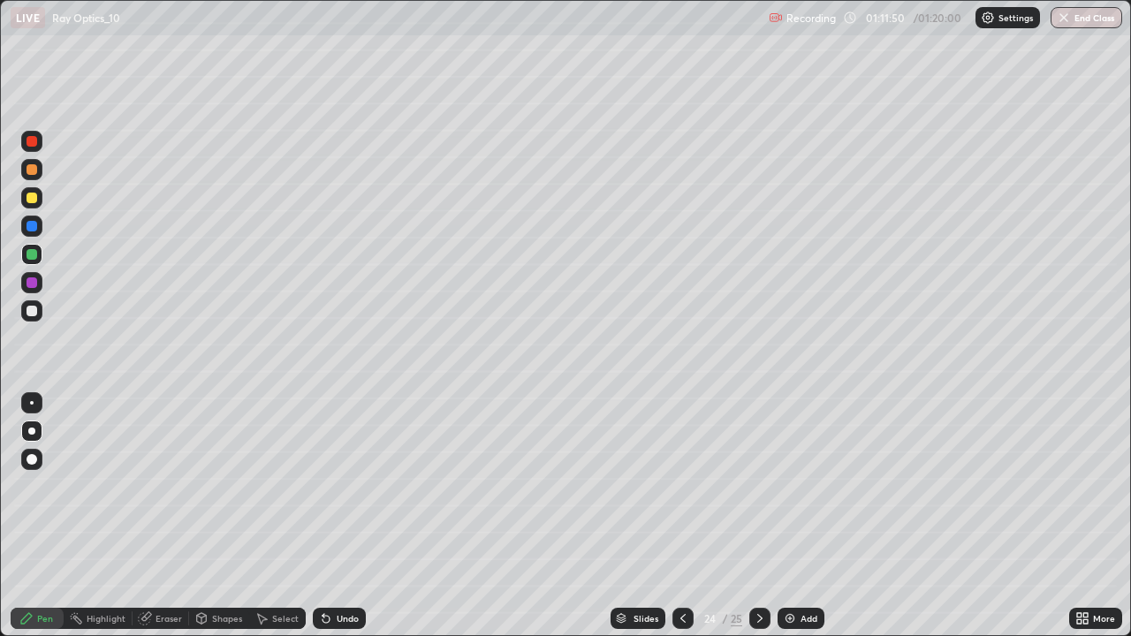
click at [267, 516] on icon at bounding box center [261, 618] width 14 height 14
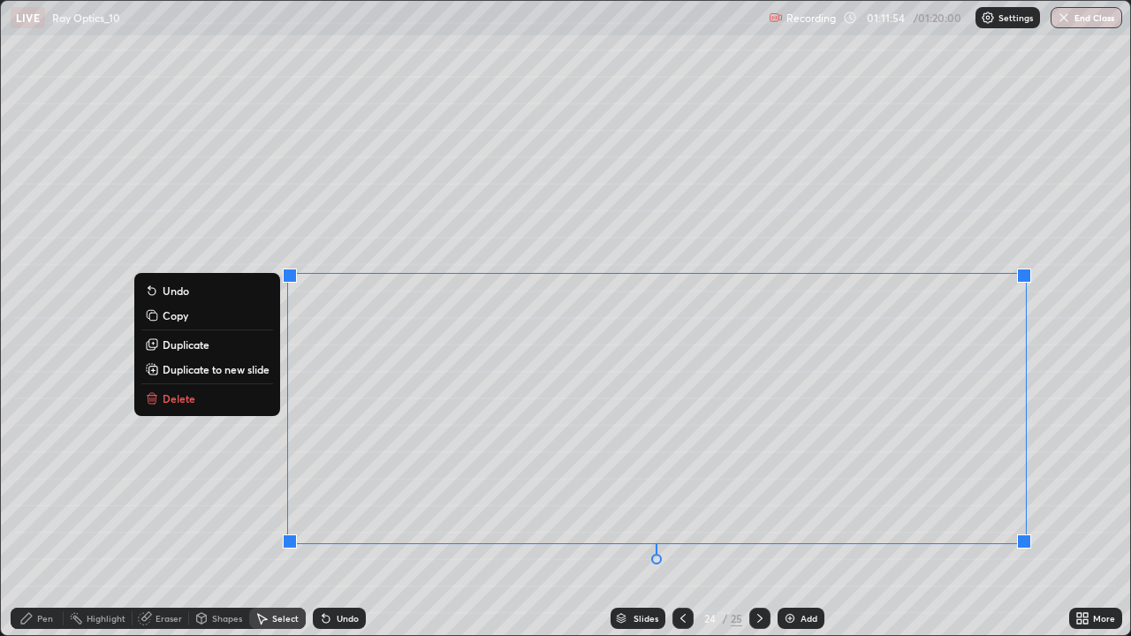
click at [163, 398] on p "Delete" at bounding box center [179, 398] width 33 height 14
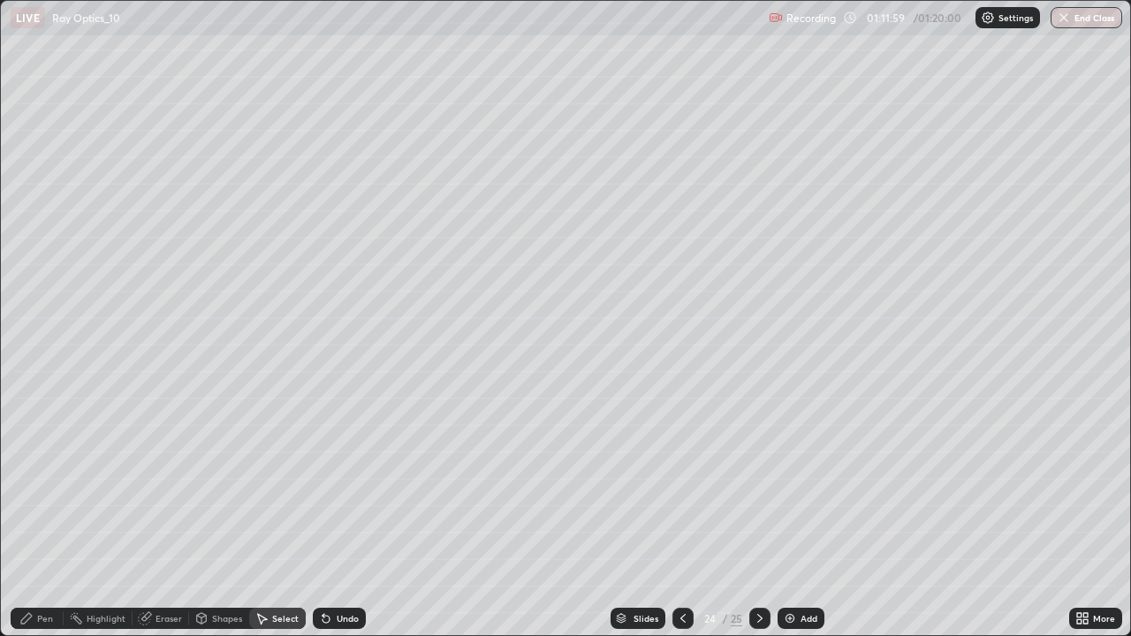
click at [757, 516] on icon at bounding box center [760, 618] width 14 height 14
click at [808, 516] on div "Add" at bounding box center [801, 618] width 47 height 21
click at [40, 516] on div "Pen" at bounding box center [45, 618] width 16 height 9
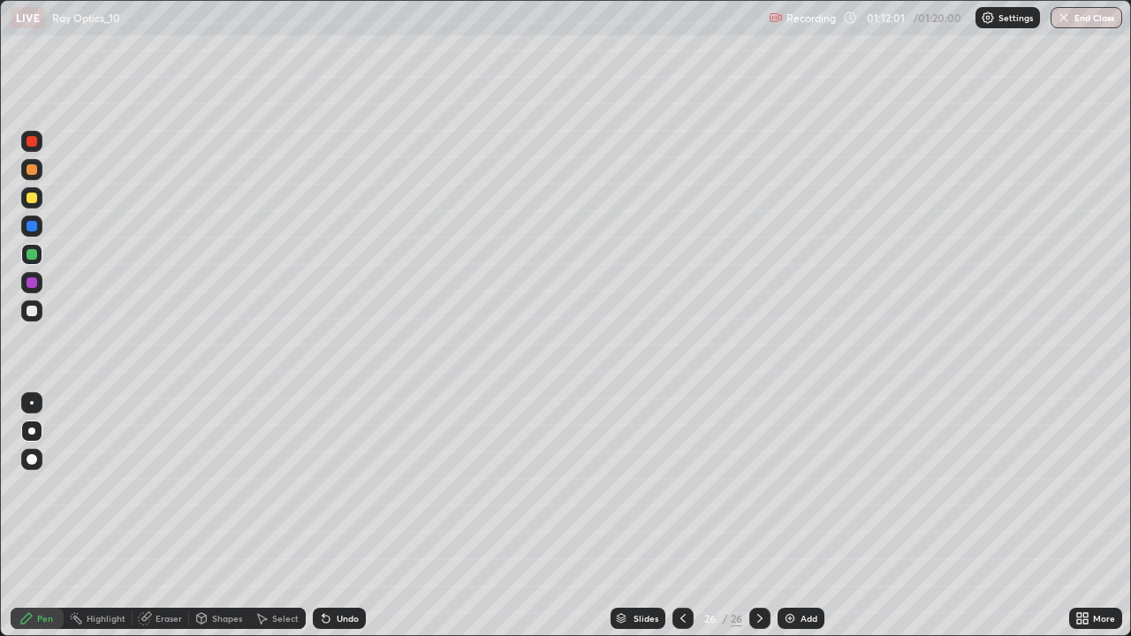
click at [28, 309] on div at bounding box center [32, 311] width 11 height 11
click at [758, 516] on icon at bounding box center [760, 618] width 14 height 14
click at [228, 516] on div "Shapes" at bounding box center [227, 618] width 30 height 9
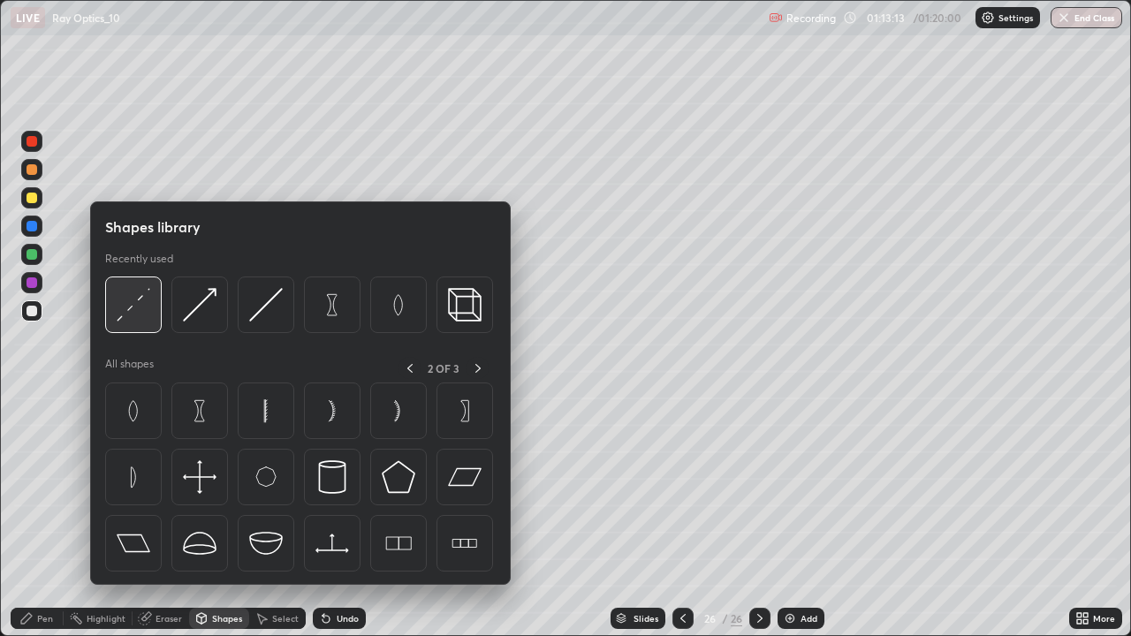
click at [131, 308] on img at bounding box center [134, 305] width 34 height 34
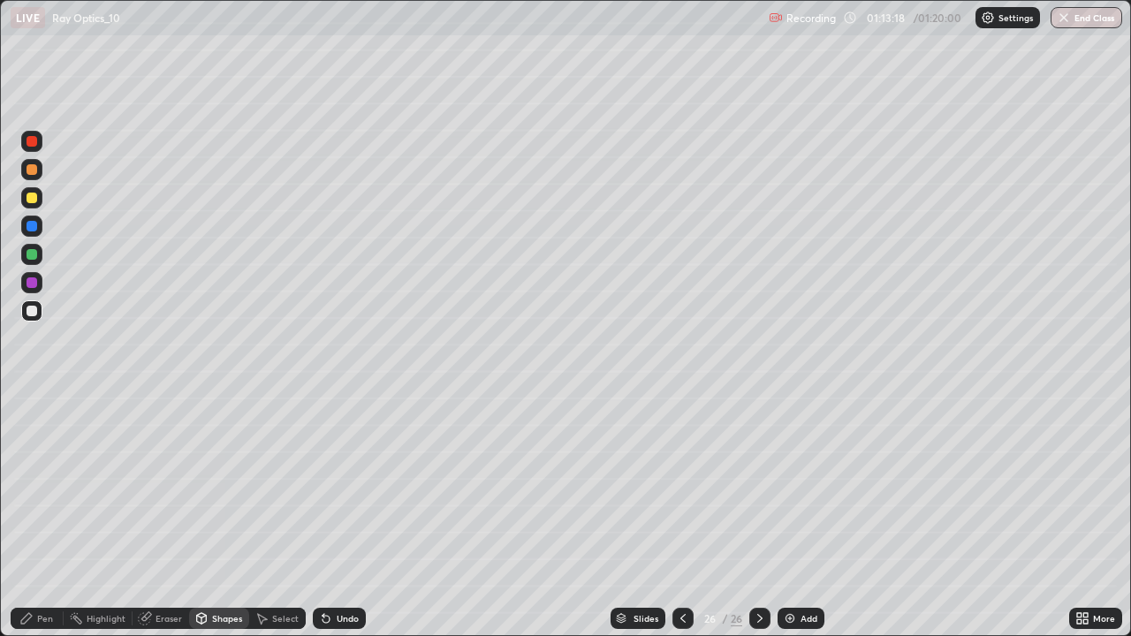
click at [36, 516] on div "Pen" at bounding box center [37, 618] width 53 height 21
click at [330, 516] on icon at bounding box center [326, 618] width 14 height 14
click at [208, 516] on div "Shapes" at bounding box center [219, 618] width 60 height 21
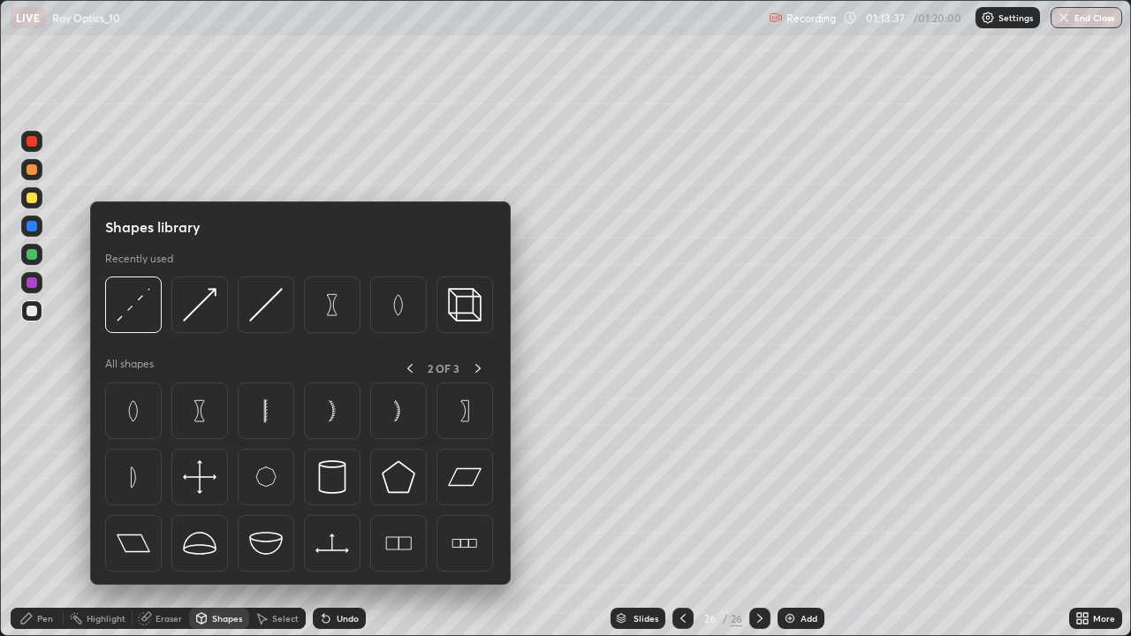
click at [30, 516] on icon at bounding box center [26, 618] width 14 height 14
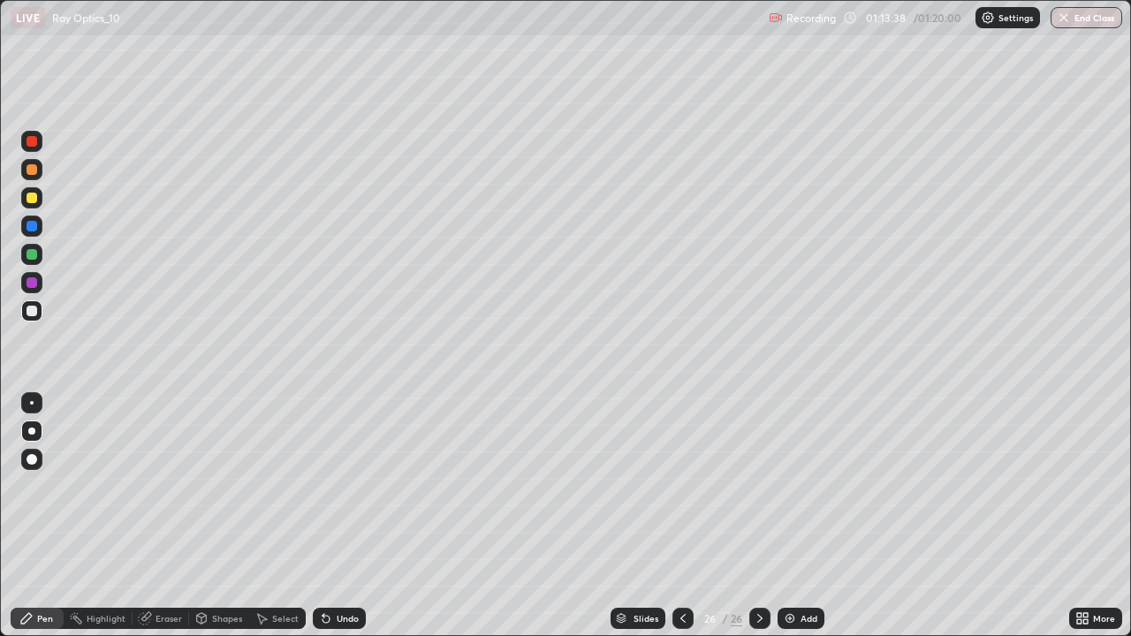
click at [30, 254] on div at bounding box center [32, 254] width 11 height 11
click at [206, 516] on icon at bounding box center [201, 618] width 14 height 14
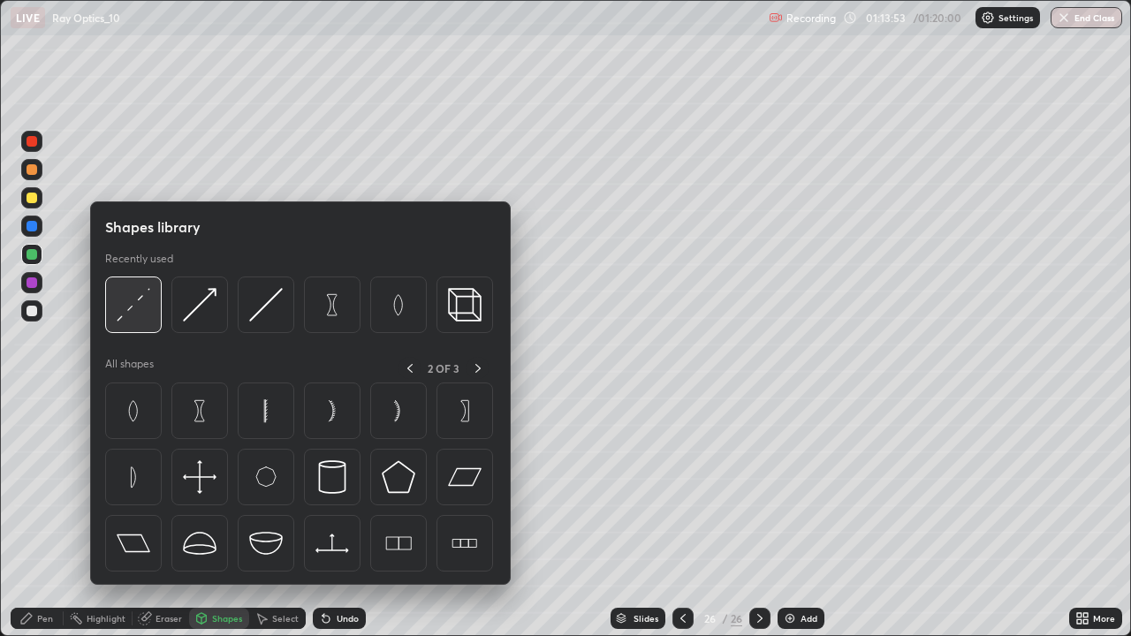
click at [133, 310] on img at bounding box center [134, 305] width 34 height 34
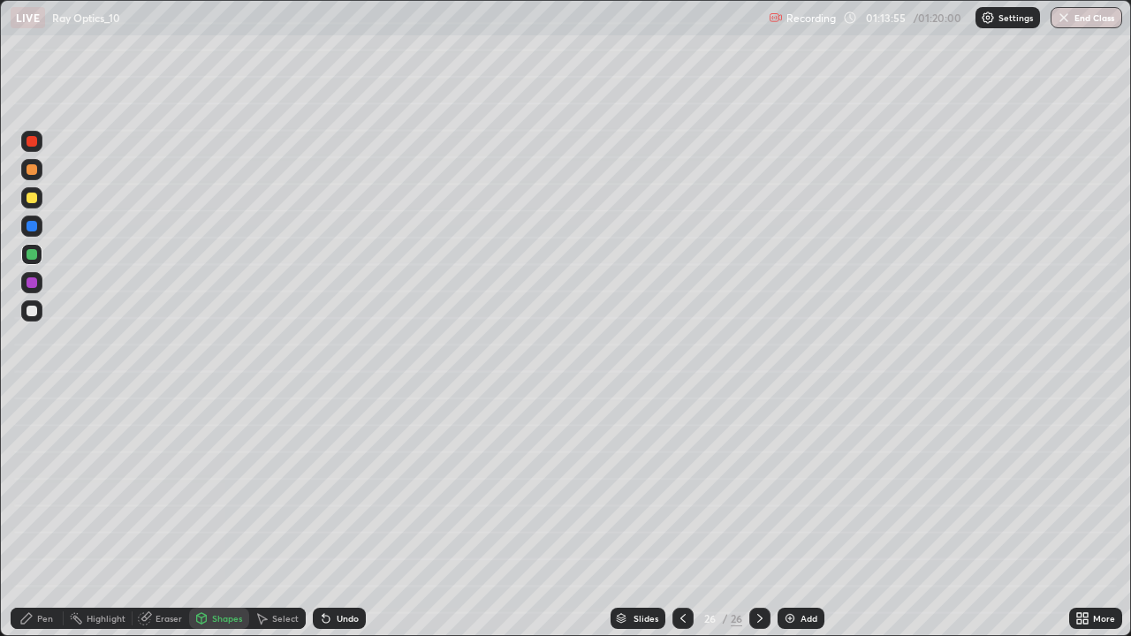
click at [33, 309] on div at bounding box center [32, 311] width 11 height 11
click at [31, 249] on div at bounding box center [32, 254] width 11 height 11
click at [345, 516] on div "Undo" at bounding box center [339, 618] width 53 height 21
click at [46, 516] on div "Pen" at bounding box center [37, 618] width 53 height 21
click at [159, 516] on div "Eraser" at bounding box center [169, 618] width 27 height 9
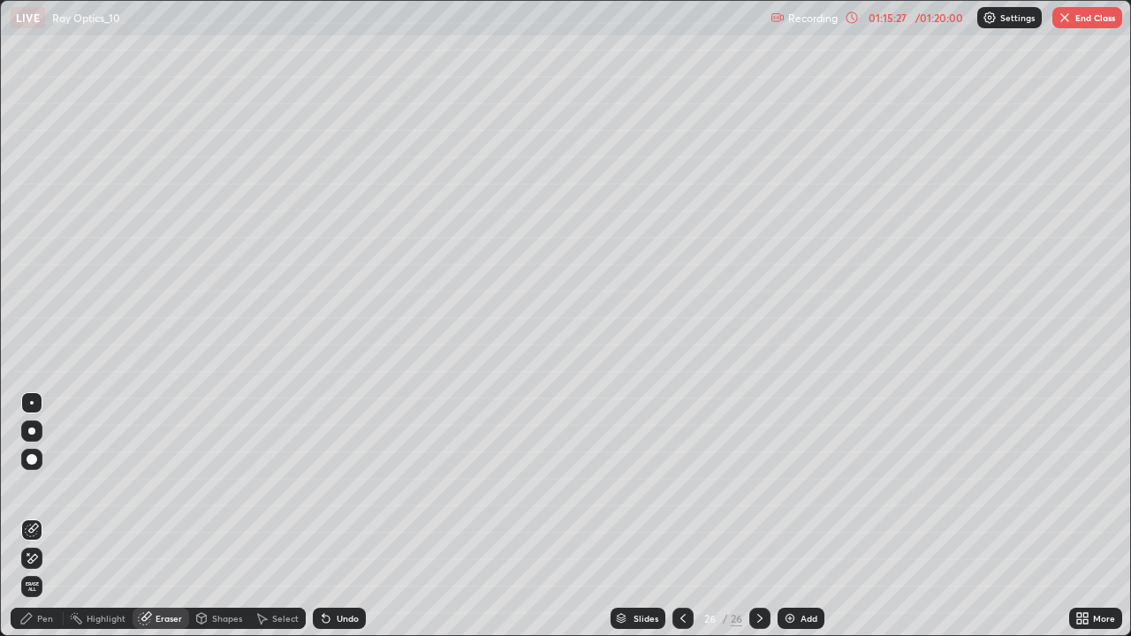
click at [37, 516] on div "Pen" at bounding box center [45, 618] width 16 height 9
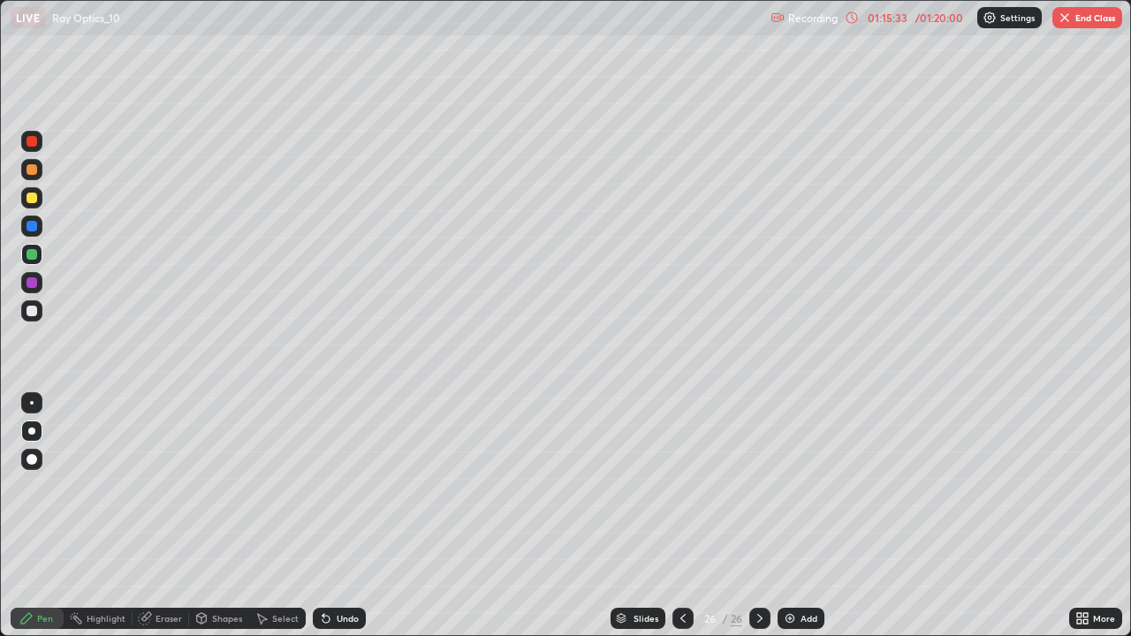
click at [338, 516] on div "Undo" at bounding box center [348, 618] width 22 height 9
click at [32, 311] on div at bounding box center [32, 311] width 11 height 11
click at [338, 516] on div "Undo" at bounding box center [348, 618] width 22 height 9
click at [32, 198] on div at bounding box center [32, 198] width 11 height 11
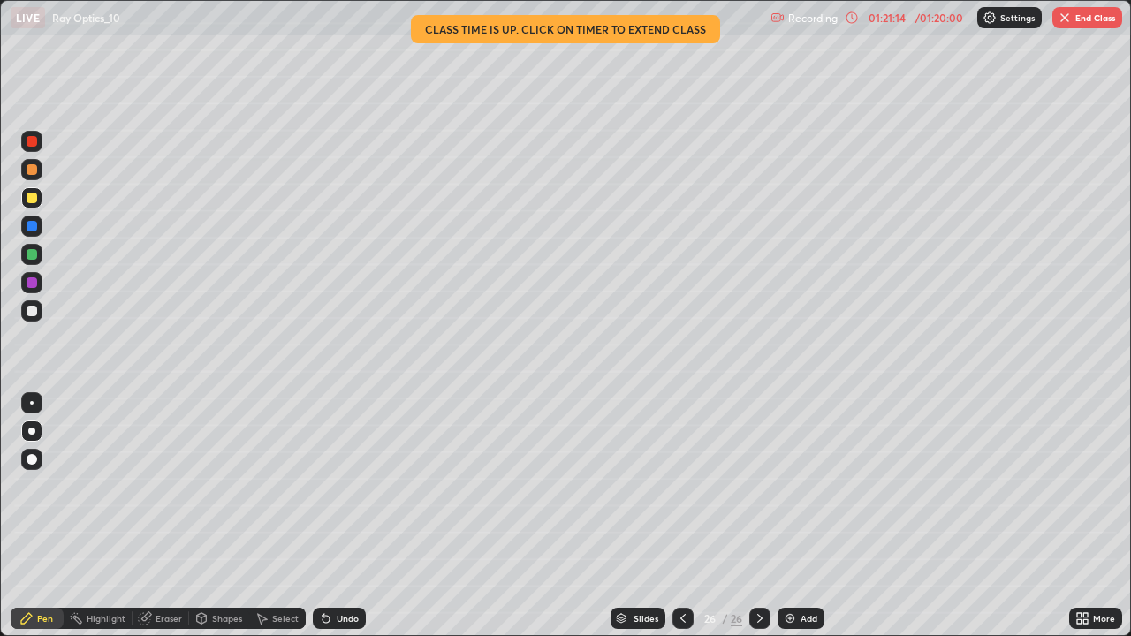
click at [1075, 21] on button "End Class" at bounding box center [1087, 17] width 70 height 21
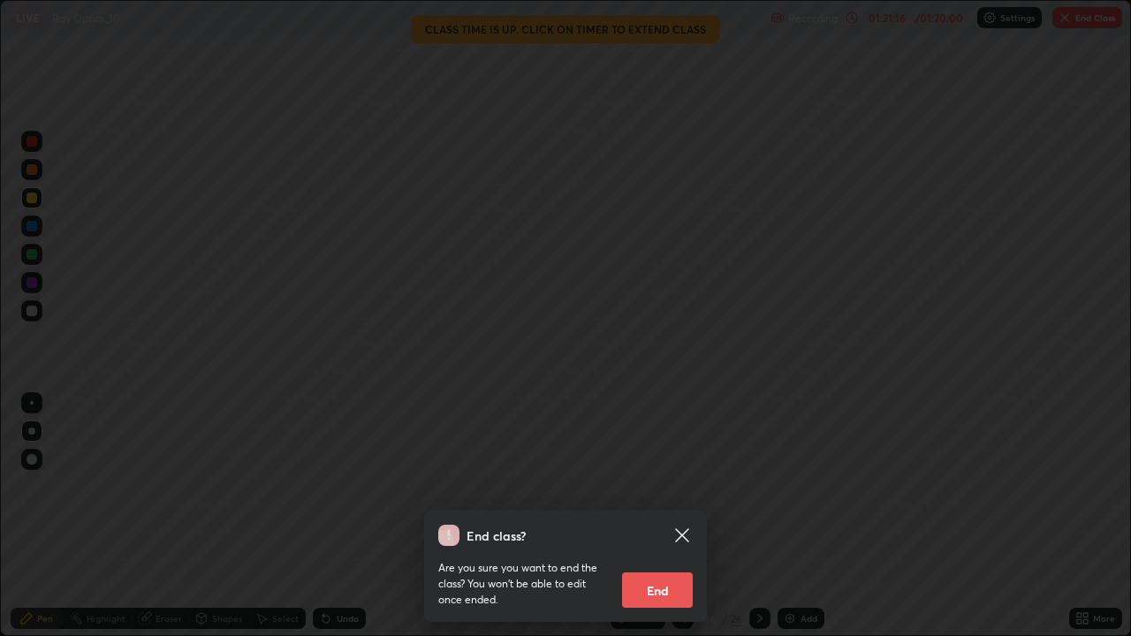
click at [651, 516] on button "End" at bounding box center [657, 590] width 71 height 35
